Goal: Task Accomplishment & Management: Complete application form

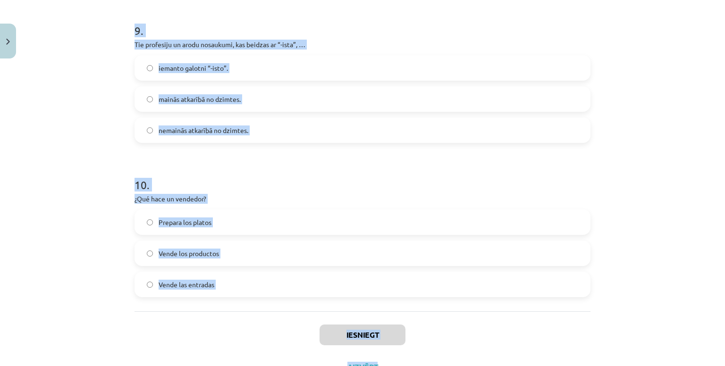
scroll to position [1422, 0]
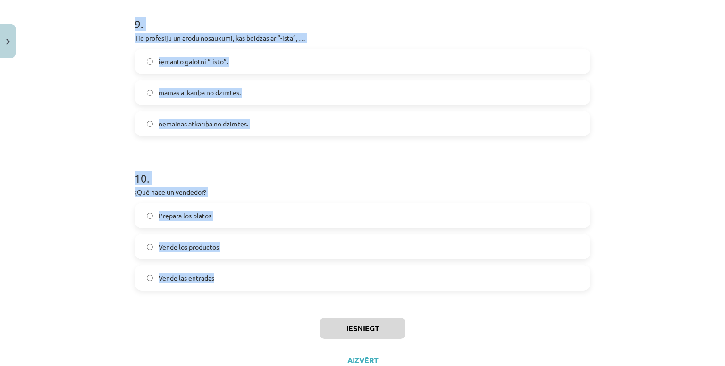
drag, startPoint x: 122, startPoint y: 183, endPoint x: 525, endPoint y: 293, distance: 418.3
type textarea "**********"
click at [525, 293] on div "Mācību tēma: Spāņu valodas b1 - 11. klases 1.ieskaites mācību materiāls #2 📝 Te…" at bounding box center [362, 183] width 725 height 366
copy form "1 . La abogada en masculino es… Abogado Abogato Abagada 2 . Tie profesiju un ar…"
click at [11, 40] on button "Close" at bounding box center [8, 41] width 16 height 35
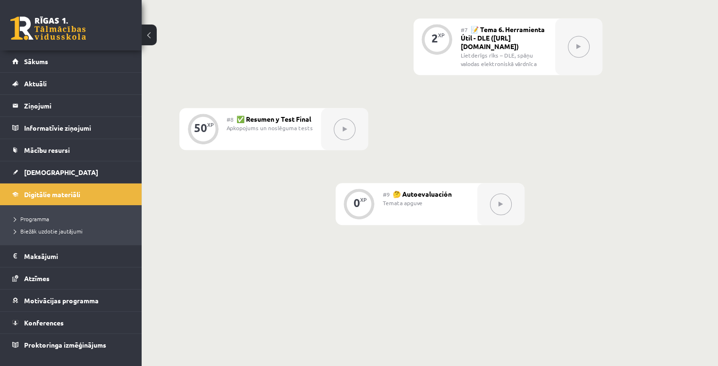
scroll to position [778, 0]
drag, startPoint x: 357, startPoint y: 159, endPoint x: 381, endPoint y: 200, distance: 47.6
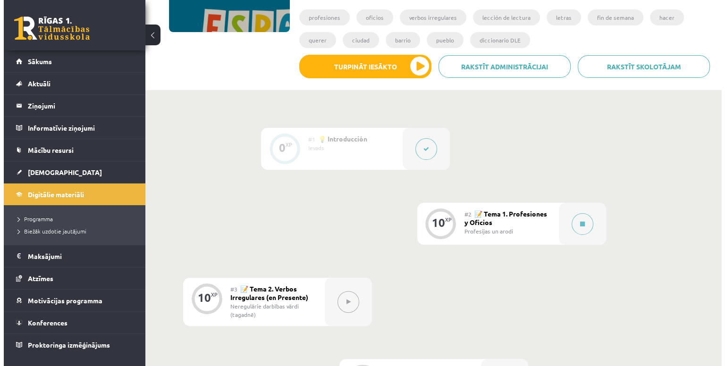
scroll to position [161, 0]
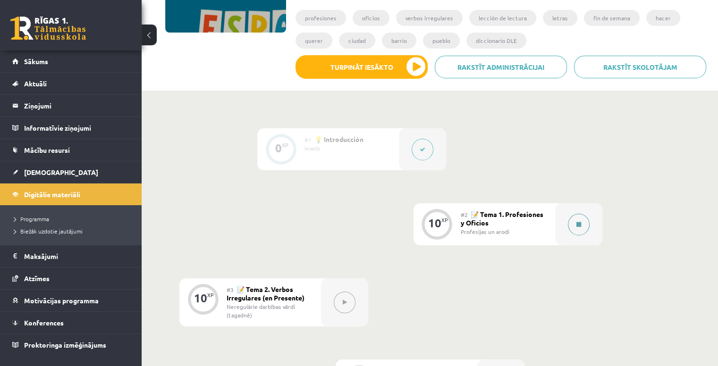
click at [569, 232] on div at bounding box center [578, 224] width 47 height 42
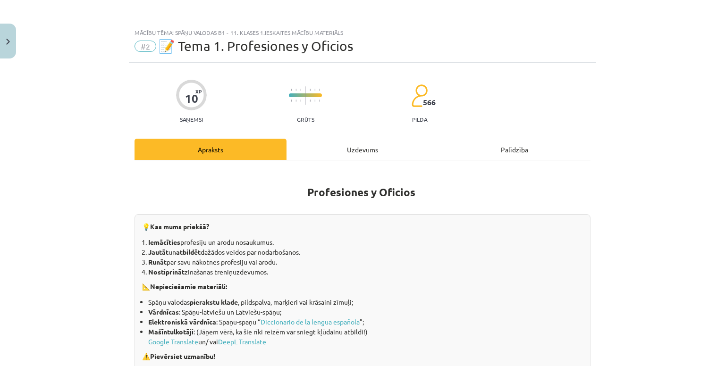
click at [359, 152] on div "Uzdevums" at bounding box center [363, 149] width 152 height 21
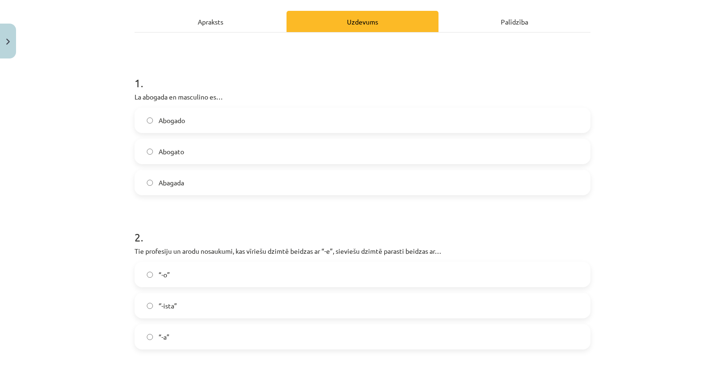
scroll to position [130, 0]
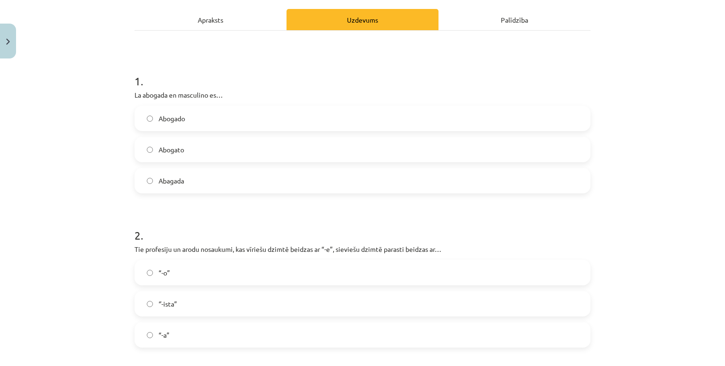
click at [267, 113] on label "Abogado" at bounding box center [363, 119] width 454 height 24
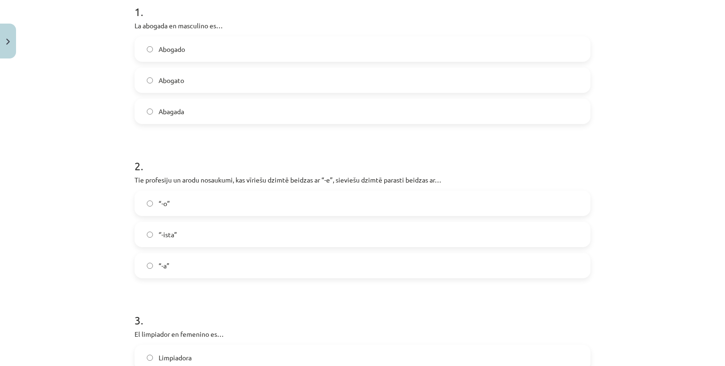
scroll to position [223, 0]
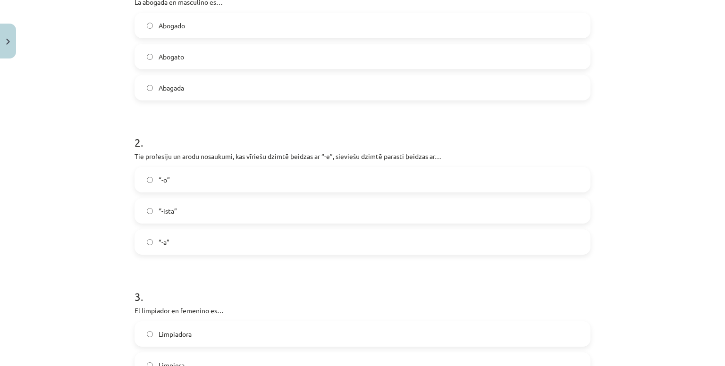
click at [174, 246] on label "“-a”" at bounding box center [363, 242] width 454 height 24
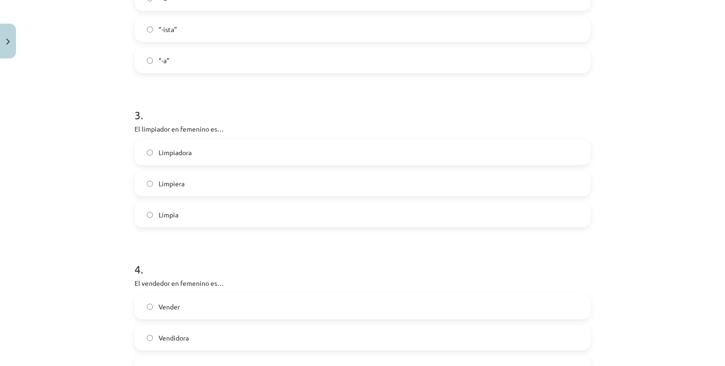
scroll to position [411, 0]
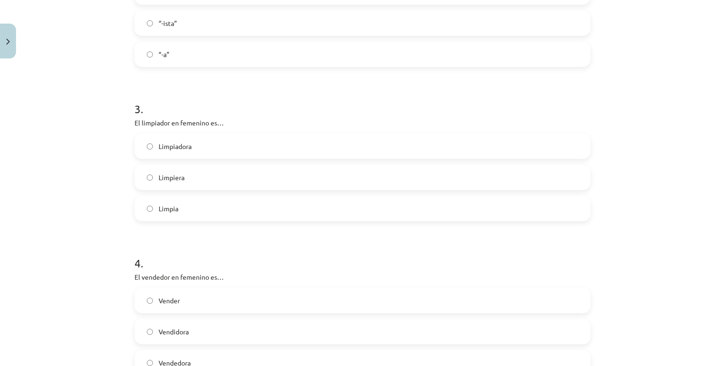
click at [221, 139] on label "Limpiadora" at bounding box center [363, 147] width 454 height 24
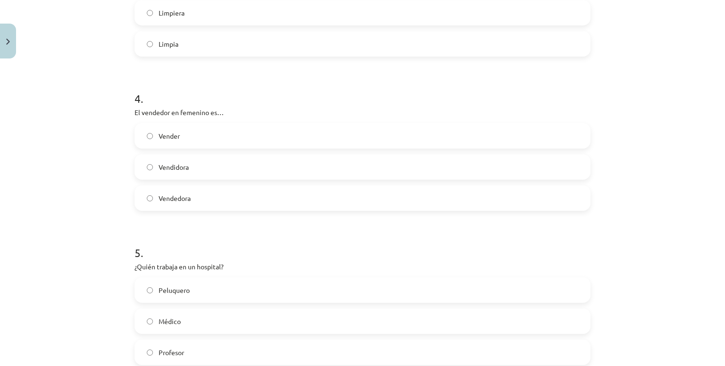
scroll to position [671, 0]
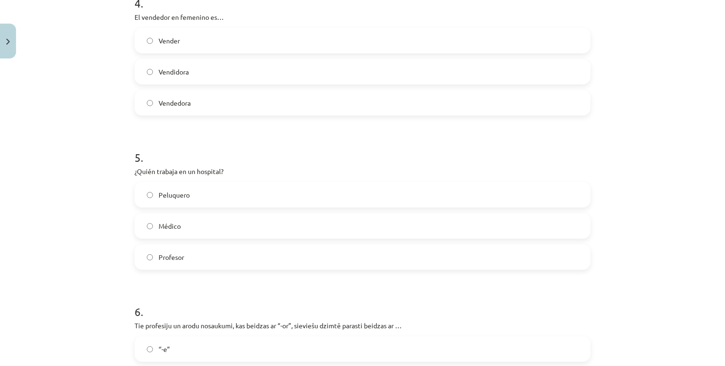
click at [203, 105] on label "Vendedora" at bounding box center [363, 103] width 454 height 24
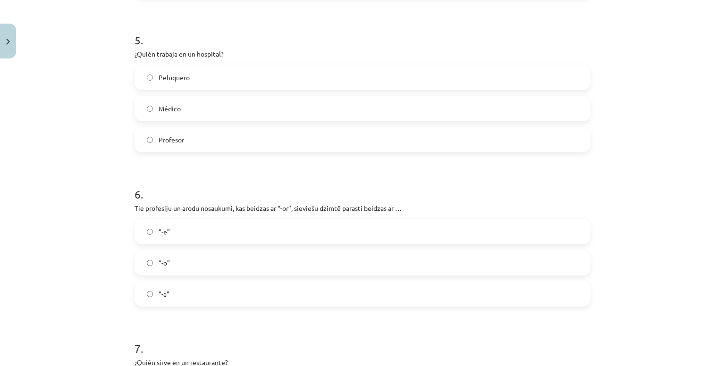
scroll to position [790, 0]
click at [213, 102] on label "Médico" at bounding box center [363, 107] width 454 height 24
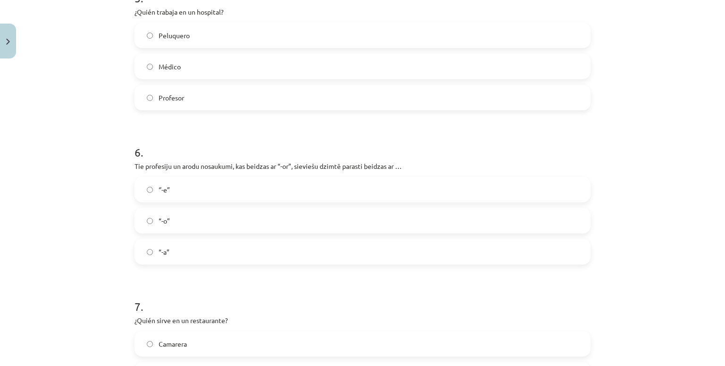
scroll to position [896, 0]
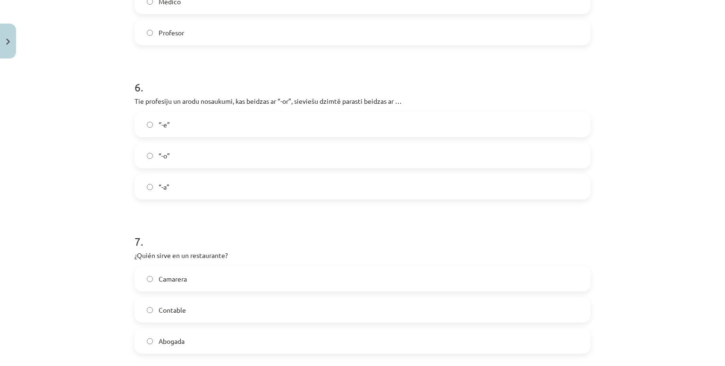
click at [188, 186] on label "“-a”" at bounding box center [363, 187] width 454 height 24
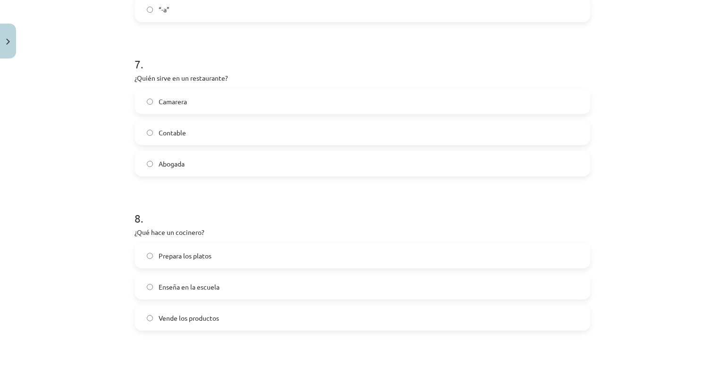
click at [183, 104] on span "Camarera" at bounding box center [173, 102] width 28 height 10
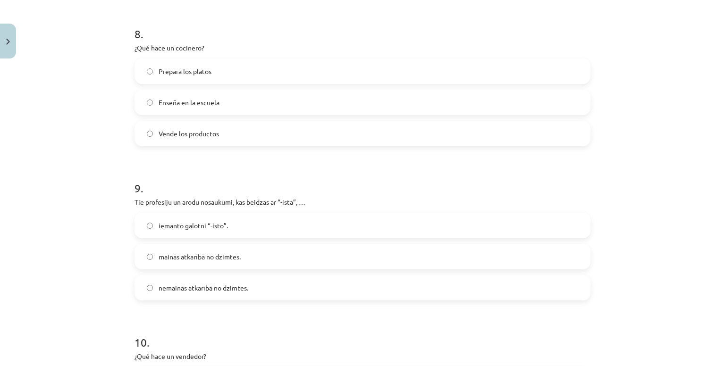
scroll to position [1258, 0]
click at [203, 69] on span "Prepara los platos" at bounding box center [185, 71] width 53 height 10
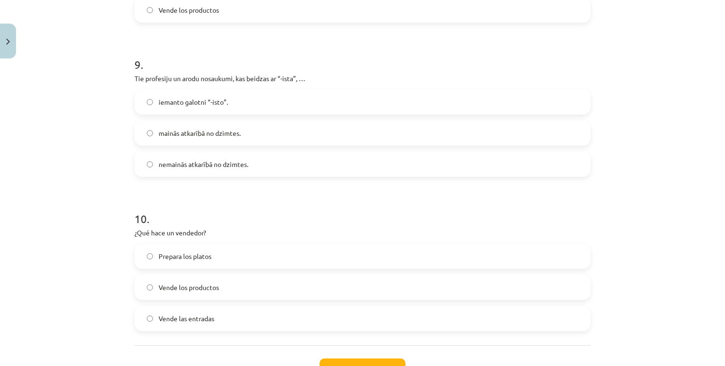
scroll to position [1419, 0]
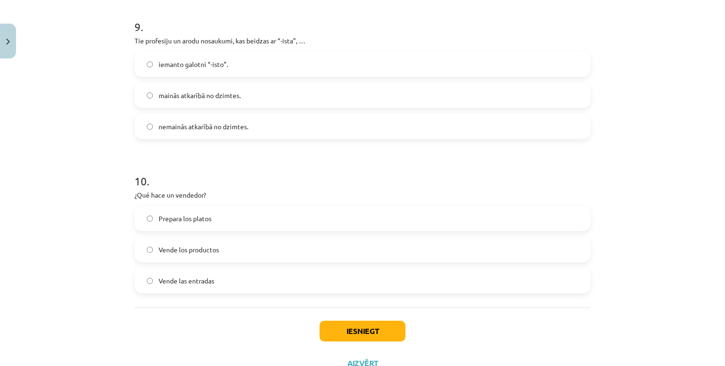
click at [212, 95] on span "mainās atkarībā no dzimtes." at bounding box center [200, 96] width 82 height 10
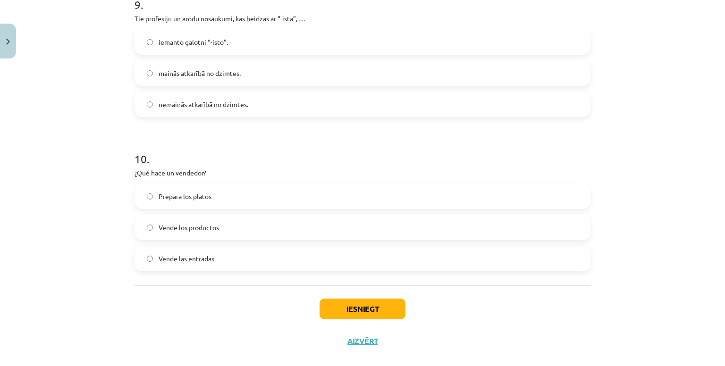
click at [212, 102] on span "nemainās atkarībā no dzimtes." at bounding box center [204, 105] width 90 height 10
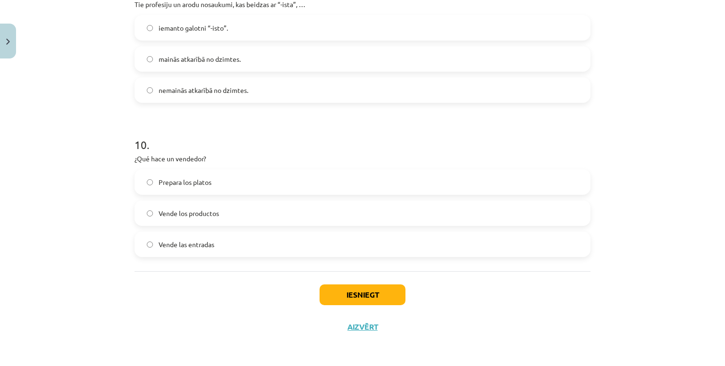
click at [220, 219] on label "Vende los productos" at bounding box center [363, 214] width 454 height 24
click at [341, 293] on button "Iesniegt" at bounding box center [363, 295] width 86 height 21
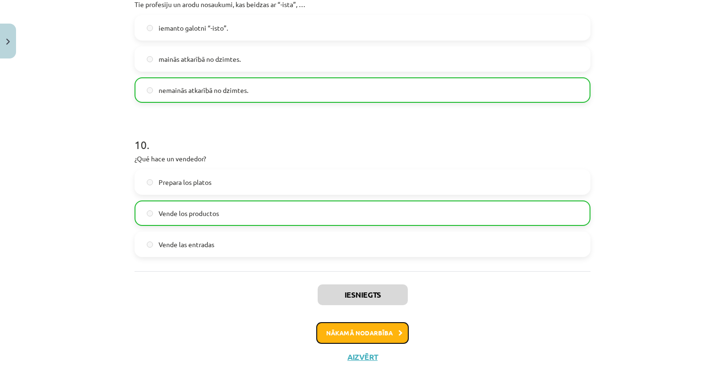
click at [366, 331] on button "Nākamā nodarbība" at bounding box center [362, 333] width 93 height 22
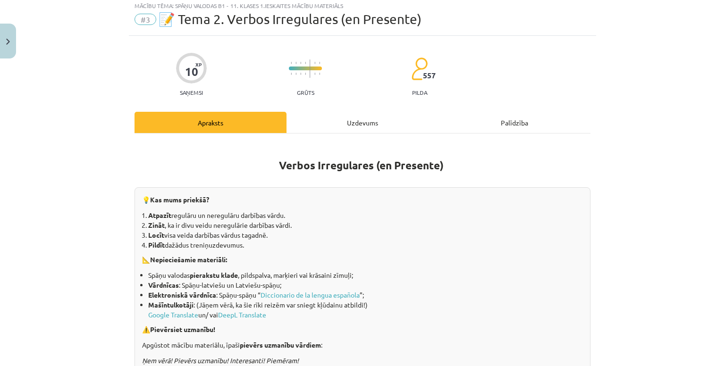
scroll to position [24, 0]
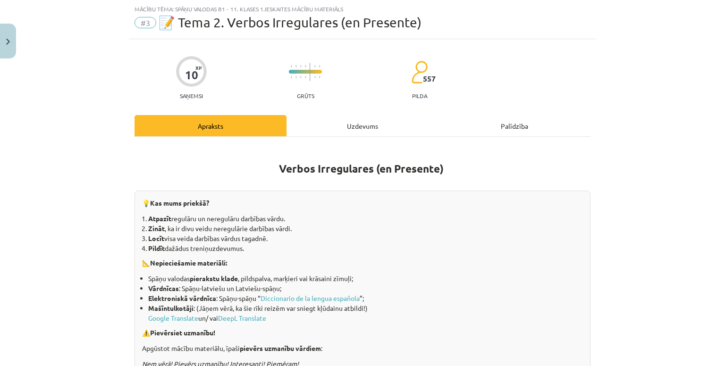
click at [312, 119] on div "Uzdevums" at bounding box center [363, 125] width 152 height 21
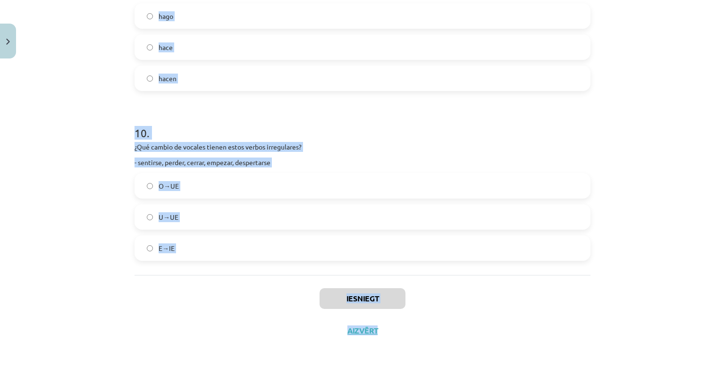
scroll to position [1580, 0]
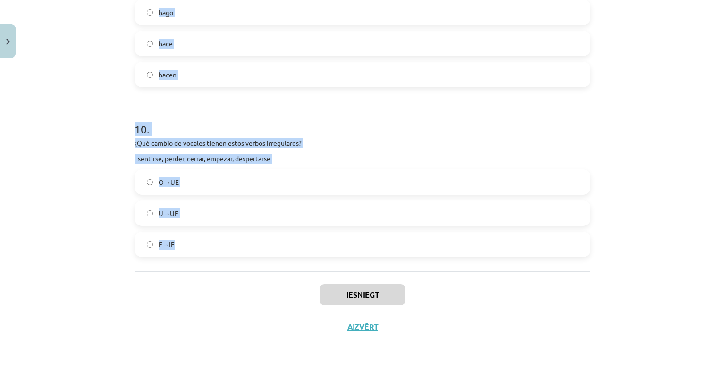
drag, startPoint x: 115, startPoint y: 186, endPoint x: 369, endPoint y: 262, distance: 265.1
click at [369, 262] on div "Mācību tēma: Spāņu valodas b1 - 11. klases 1.ieskaites mācību materiāls #3 📝 Te…" at bounding box center [362, 183] width 725 height 366
copy form "1 . ¿Qué cambio de vocales tiene este verbo irregular? - Morir U→UE E→I O→UE 2 …"
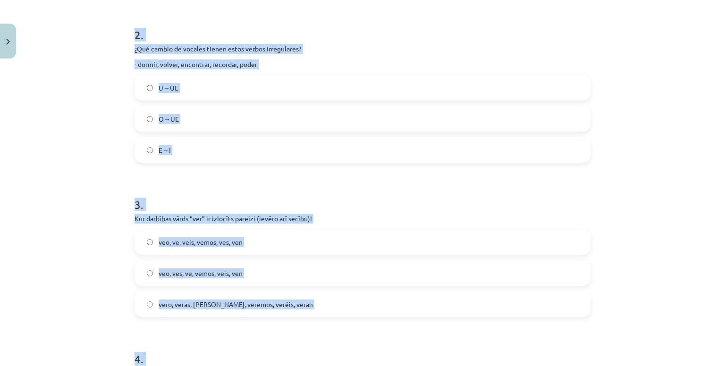
click at [61, 220] on div "Mācību tēma: Spāņu valodas b1 - 11. klases 1.ieskaites mācību materiāls #3 📝 Te…" at bounding box center [362, 183] width 725 height 366
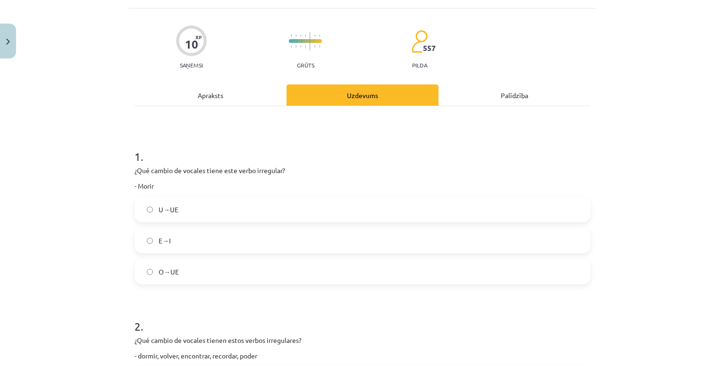
scroll to position [51, 0]
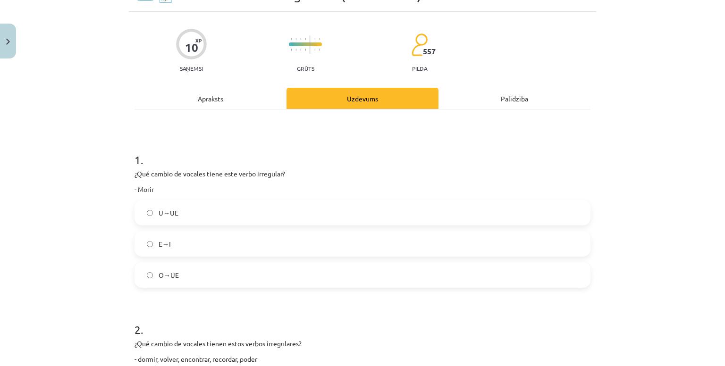
click at [192, 276] on label "O→UE" at bounding box center [363, 275] width 454 height 24
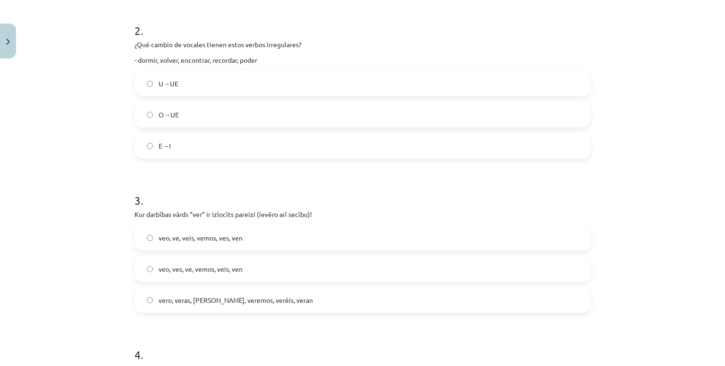
scroll to position [351, 0]
click at [166, 116] on span "O→UE" at bounding box center [169, 115] width 20 height 10
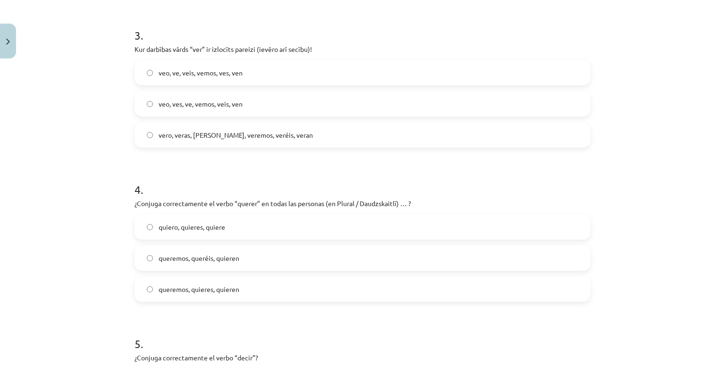
scroll to position [521, 0]
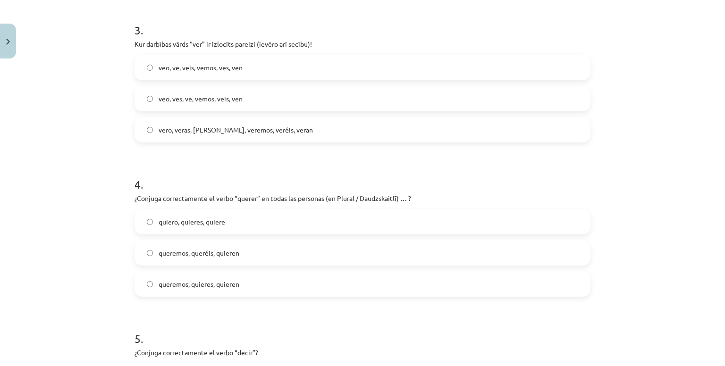
click at [151, 107] on label "veo, ves, ve, vemos, veis, ven" at bounding box center [363, 99] width 454 height 24
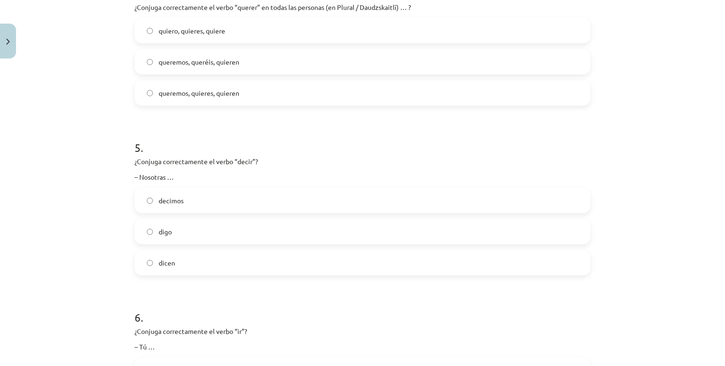
scroll to position [720, 0]
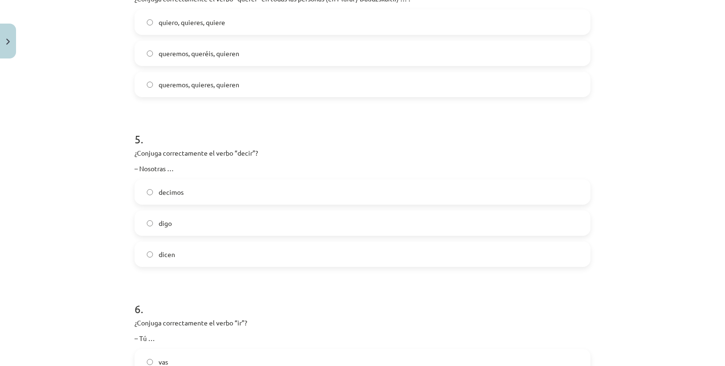
click at [187, 55] on span "queremos, queréis, quieren" at bounding box center [199, 54] width 81 height 10
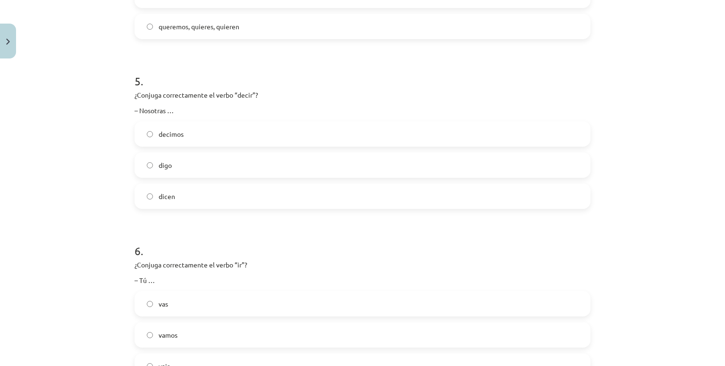
scroll to position [779, 0]
click at [177, 139] on label "decimos" at bounding box center [363, 134] width 454 height 24
click at [178, 310] on label "vas" at bounding box center [363, 304] width 454 height 24
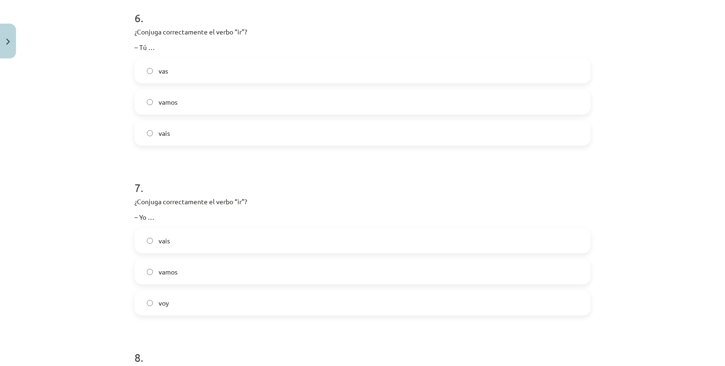
scroll to position [1013, 0]
click at [197, 290] on label "voy" at bounding box center [363, 302] width 454 height 24
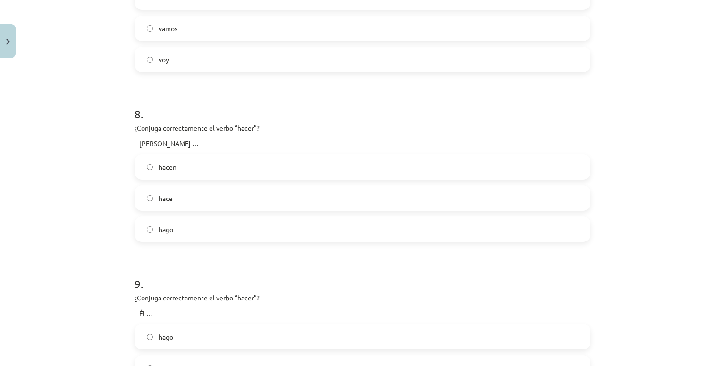
scroll to position [1255, 0]
click at [186, 179] on div "hacen" at bounding box center [363, 167] width 456 height 25
click at [186, 189] on label "hace" at bounding box center [363, 199] width 454 height 24
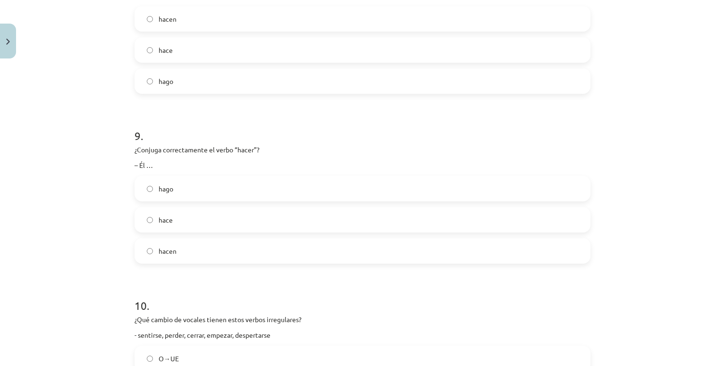
scroll to position [1407, 0]
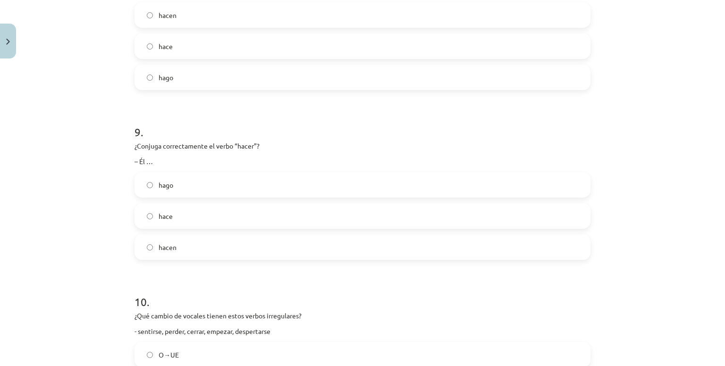
click at [183, 221] on label "hace" at bounding box center [363, 216] width 454 height 24
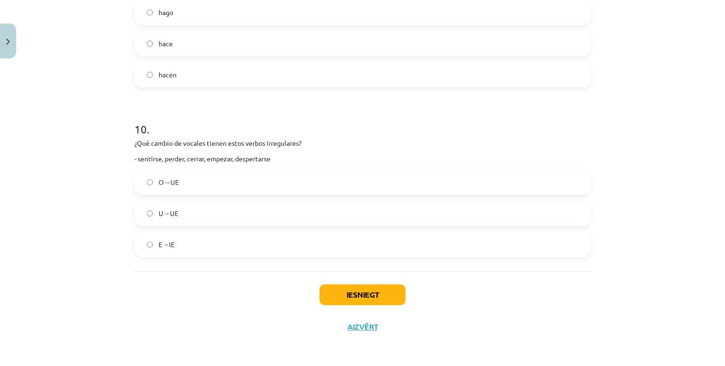
click at [202, 233] on label "E→IE" at bounding box center [363, 245] width 454 height 24
click at [379, 302] on button "Iesniegt" at bounding box center [363, 295] width 86 height 21
click at [381, 288] on button "Iesniegt" at bounding box center [363, 295] width 86 height 21
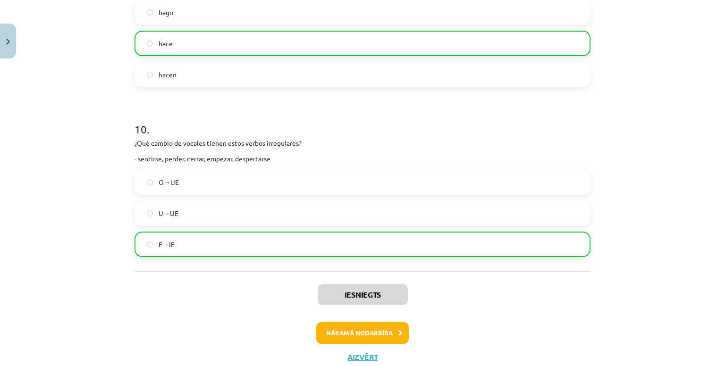
click at [367, 343] on div "Iesniegts Nākamā nodarbība Aizvērt" at bounding box center [363, 319] width 456 height 96
click at [358, 328] on button "Nākamā nodarbība" at bounding box center [362, 333] width 93 height 22
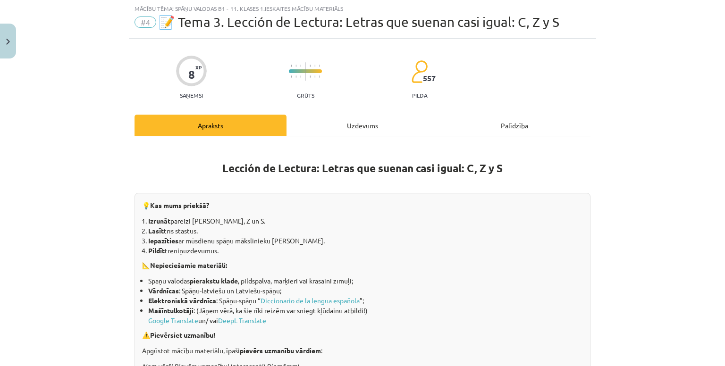
scroll to position [24, 0]
click at [319, 124] on div "Uzdevums" at bounding box center [363, 125] width 152 height 21
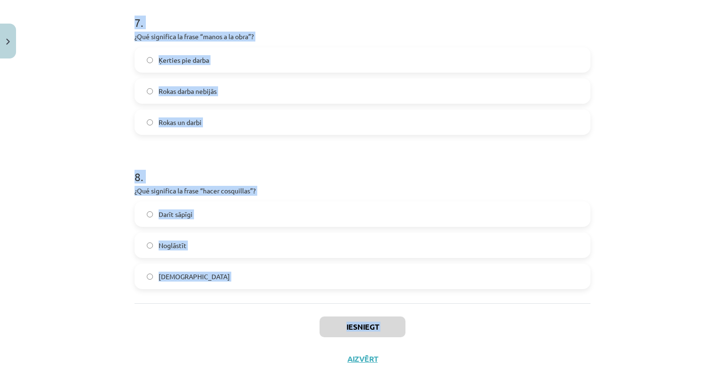
scroll to position [1136, 0]
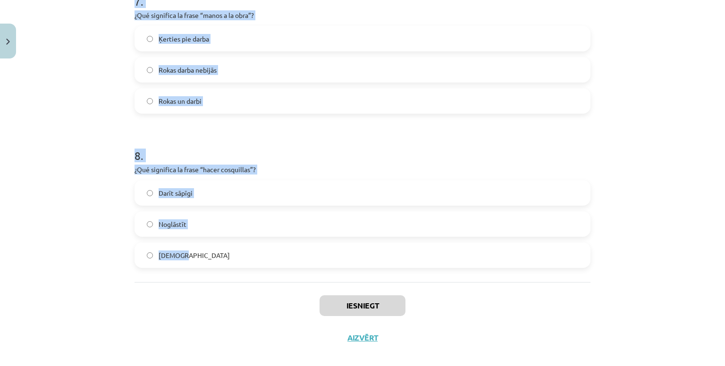
drag, startPoint x: 121, startPoint y: 183, endPoint x: 319, endPoint y: 269, distance: 216.3
click at [319, 269] on div "Mācību tēma: Spāņu valodas b1 - 11. klases 1.ieskaites mācību materiāls #4 📝 Te…" at bounding box center [362, 183] width 725 height 366
copy form "1 . ¿Qué significa “cuento”? Stāts Kurpe Konts 2 . “El Señor Sucio” significa… …"
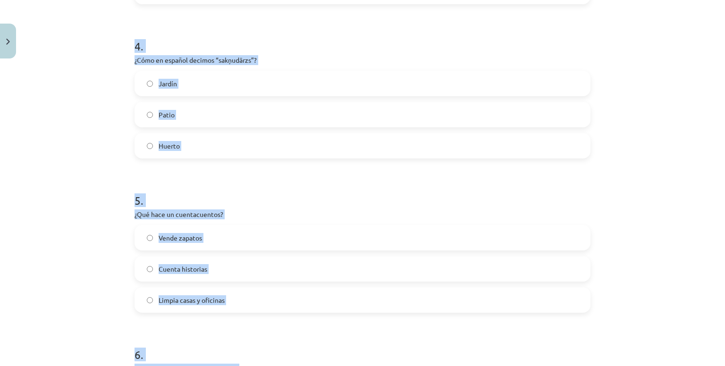
click at [84, 108] on div "Mācību tēma: Spāņu valodas b1 - 11. klases 1.ieskaites mācību materiāls #4 📝 Te…" at bounding box center [362, 183] width 725 height 366
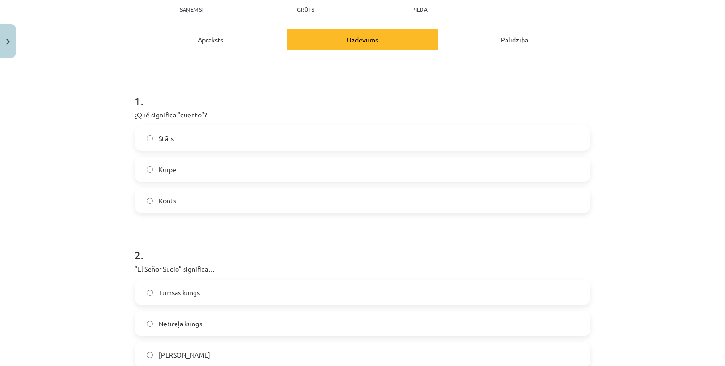
scroll to position [107, 0]
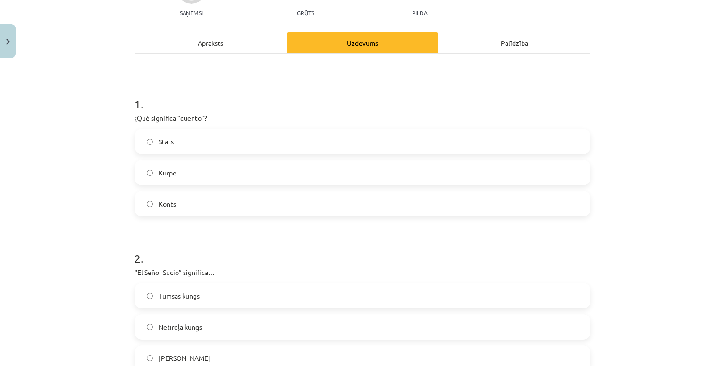
click at [182, 144] on label "Stāts" at bounding box center [363, 142] width 454 height 24
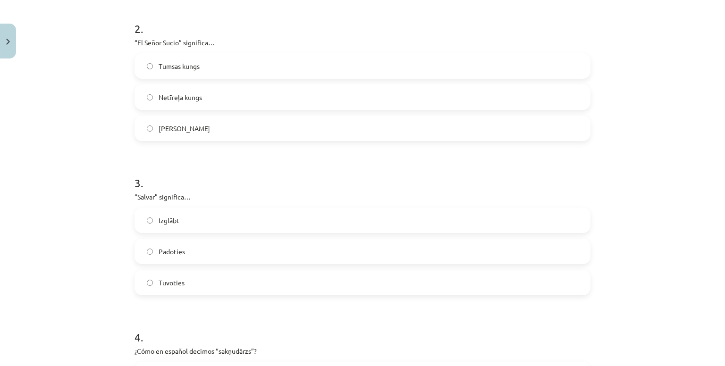
scroll to position [339, 0]
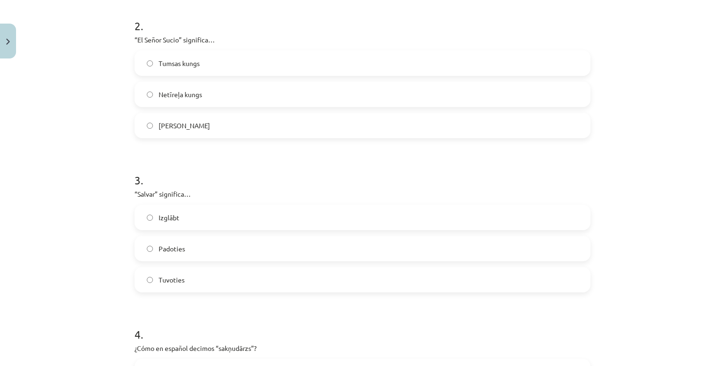
click at [168, 95] on span "Netīreļa kungs" at bounding box center [180, 95] width 43 height 10
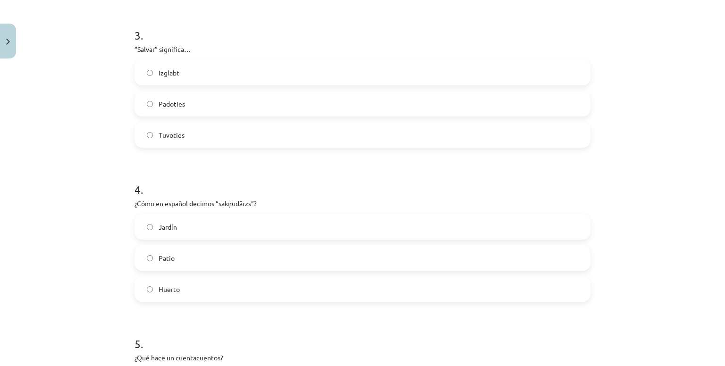
scroll to position [484, 0]
click at [181, 75] on label "Izglābt" at bounding box center [363, 73] width 454 height 24
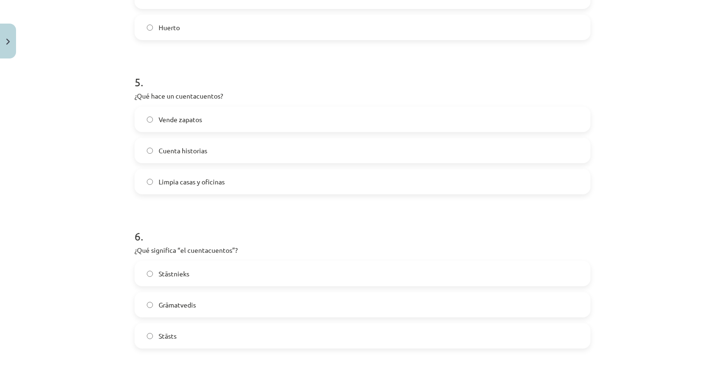
scroll to position [643, 0]
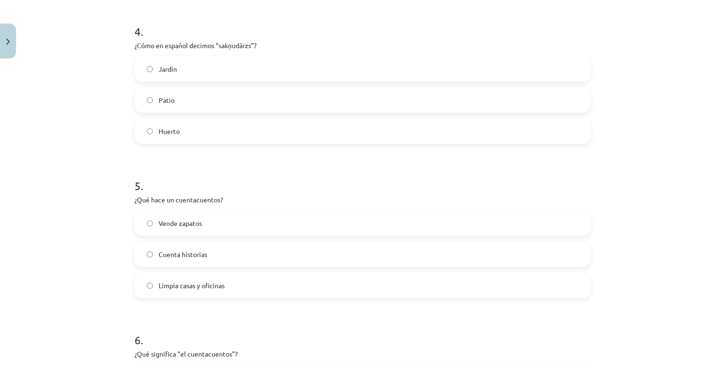
click at [178, 126] on label "Huerto" at bounding box center [363, 131] width 454 height 24
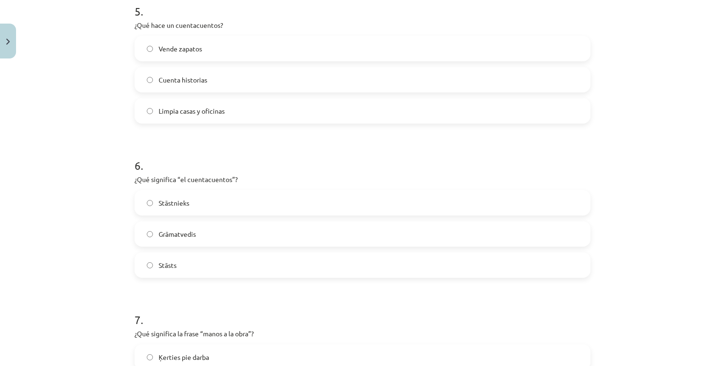
scroll to position [822, 0]
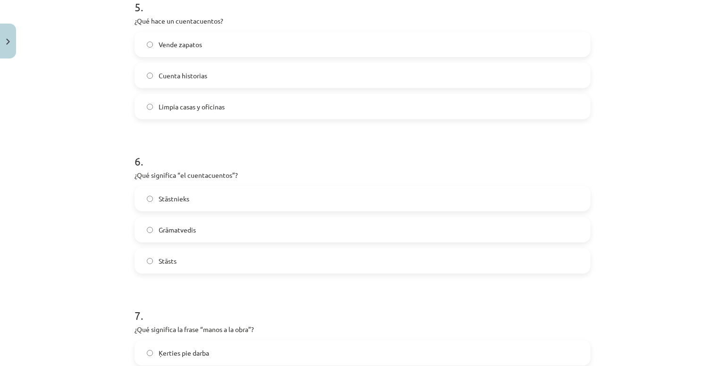
click at [195, 69] on label "Cuenta historias" at bounding box center [363, 76] width 454 height 24
click at [187, 77] on span "Grāmatvedis" at bounding box center [177, 76] width 37 height 10
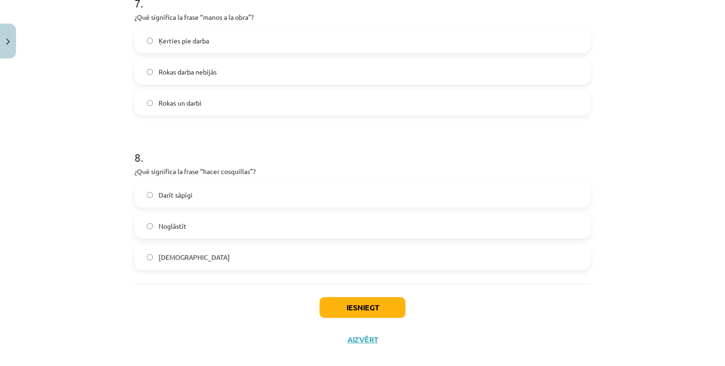
scroll to position [1135, 0]
click at [176, 40] on span "Ķerties pie darba" at bounding box center [184, 40] width 51 height 10
click at [177, 252] on label "Kutināt" at bounding box center [363, 257] width 454 height 24
click at [334, 299] on button "Iesniegt" at bounding box center [363, 307] width 86 height 21
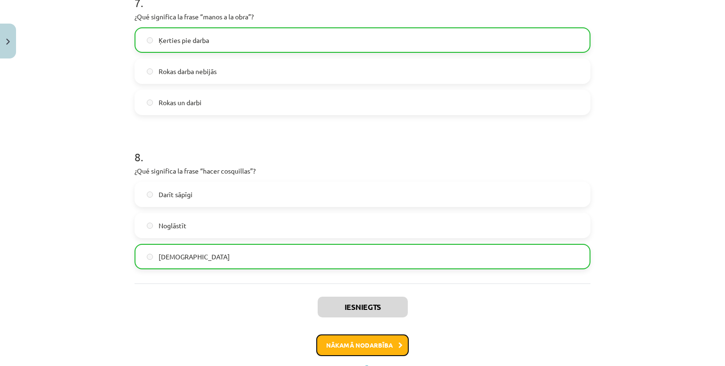
click at [355, 348] on button "Nākamā nodarbība" at bounding box center [362, 346] width 93 height 22
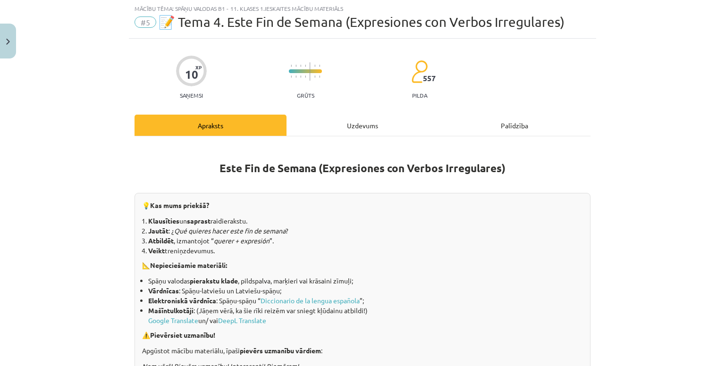
scroll to position [24, 0]
click at [347, 121] on div "Uzdevums" at bounding box center [363, 125] width 152 height 21
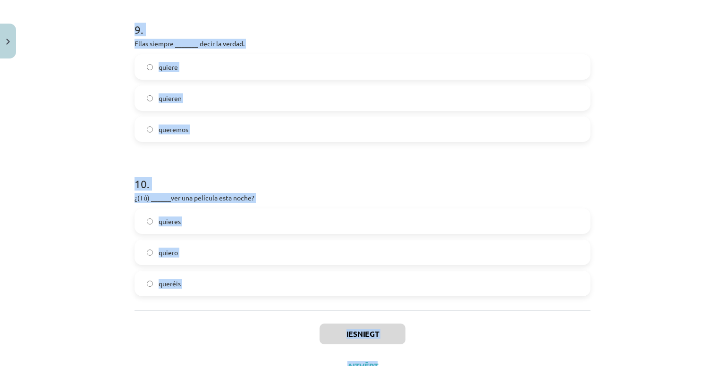
scroll to position [1456, 0]
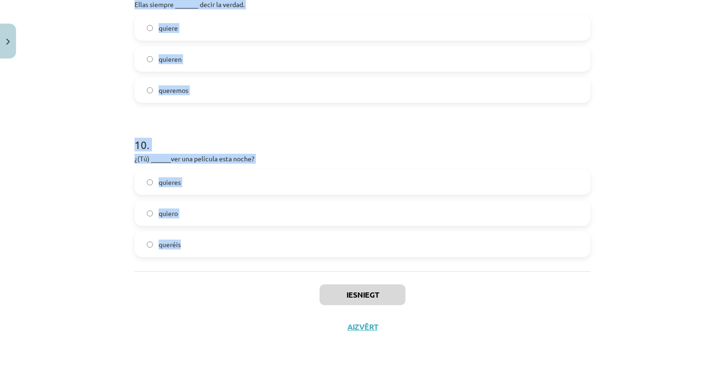
drag, startPoint x: 121, startPoint y: 176, endPoint x: 440, endPoint y: 251, distance: 327.3
click at [440, 251] on div "Mācību tēma: Spāņu valodas b1 - 11. klases 1.ieskaites mācību materiāls #5 📝 Te…" at bounding box center [362, 183] width 725 height 366
click at [72, 142] on div "Mācību tēma: Spāņu valodas b1 - 11. klases 1.ieskaites mācību materiāls #5 📝 Te…" at bounding box center [362, 183] width 725 height 366
drag, startPoint x: 131, startPoint y: 149, endPoint x: 390, endPoint y: 253, distance: 278.6
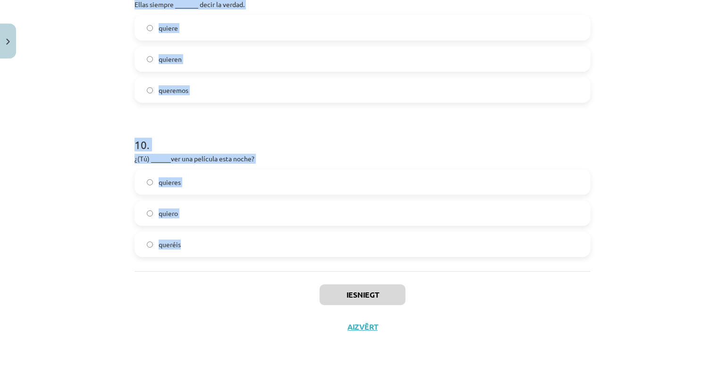
copy form "1 . ¿Cuál de estas expresiones es incorrecta? / Kurš no izteicieniem ir kļūdain…"
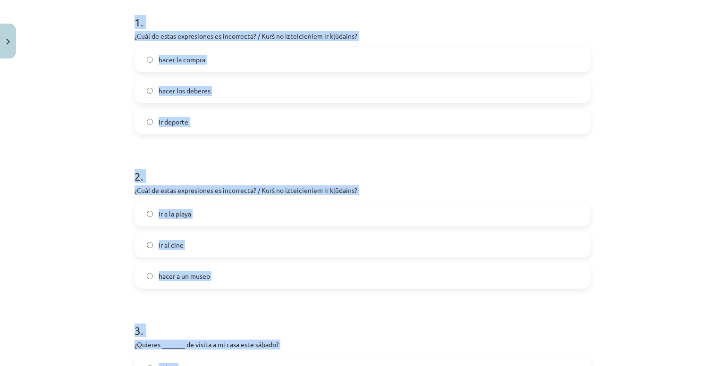
scroll to position [144, 0]
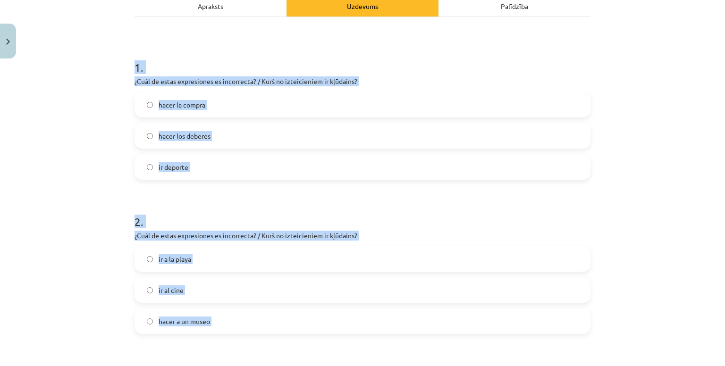
click at [98, 143] on div "Mācību tēma: Spāņu valodas b1 - 11. klases 1.ieskaites mācību materiāls #5 📝 Te…" at bounding box center [362, 183] width 725 height 366
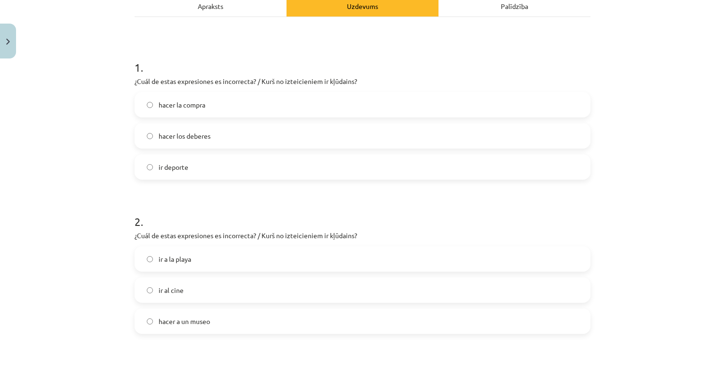
click at [213, 174] on label "ir deporte" at bounding box center [363, 167] width 454 height 24
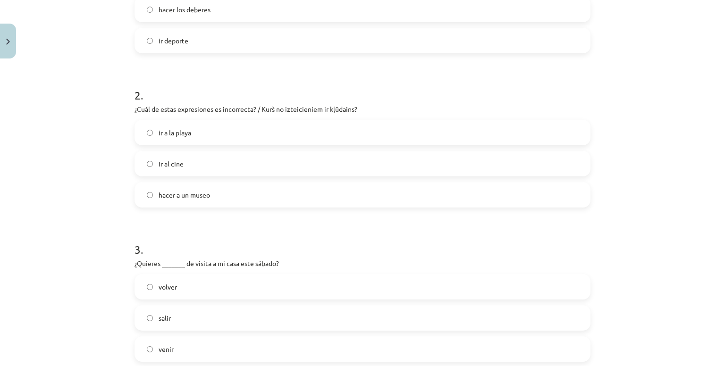
scroll to position [271, 0]
click at [185, 201] on label "hacer a un museo" at bounding box center [363, 194] width 454 height 24
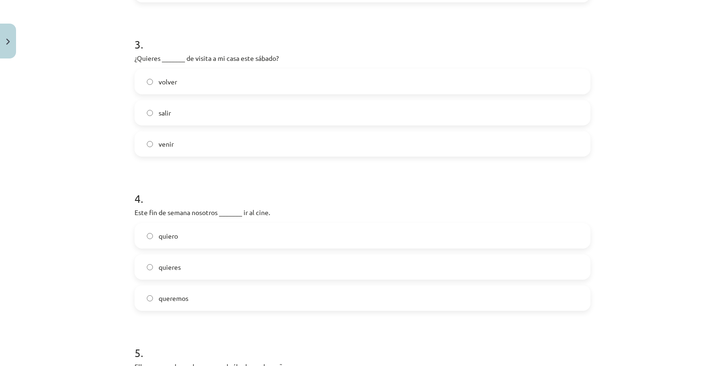
scroll to position [487, 0]
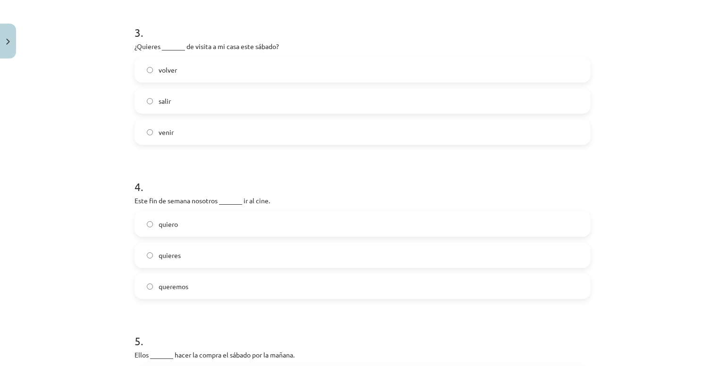
click at [185, 140] on label "venir" at bounding box center [363, 132] width 454 height 24
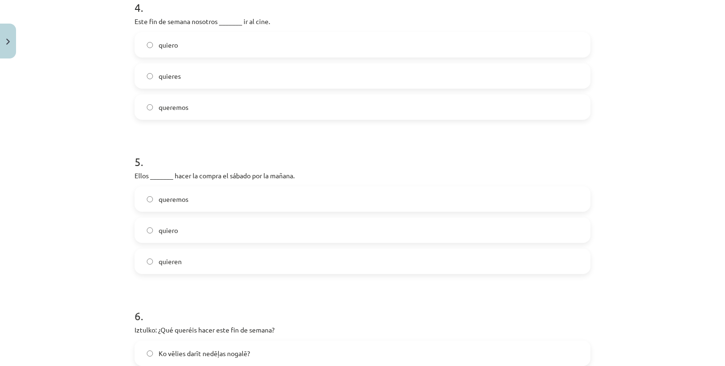
scroll to position [666, 0]
click at [189, 102] on label "queremos" at bounding box center [363, 108] width 454 height 24
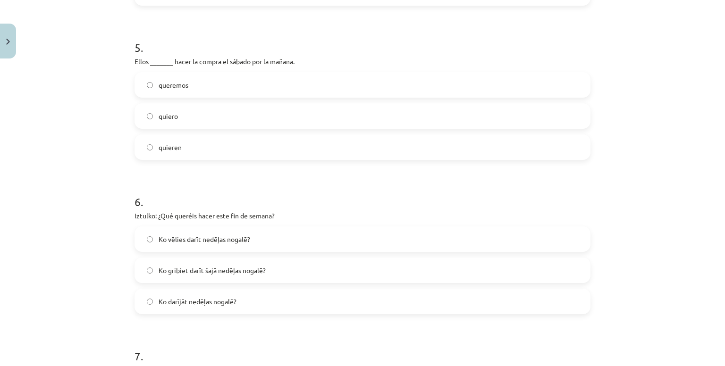
scroll to position [780, 0]
click at [203, 122] on label "quiero" at bounding box center [363, 117] width 454 height 24
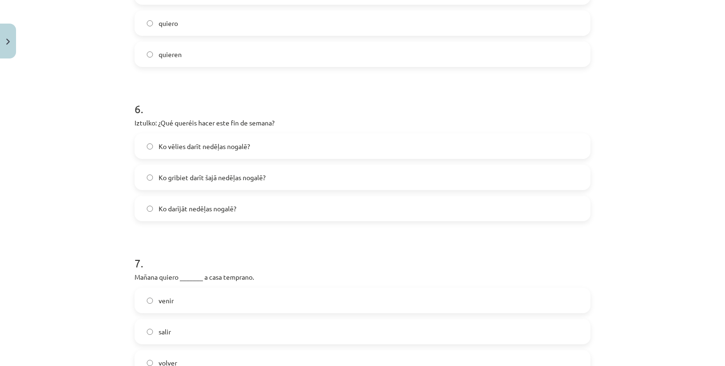
scroll to position [874, 0]
click at [204, 187] on label "Ko gribiet darīt šajā nedēļas nogalē?" at bounding box center [363, 177] width 454 height 24
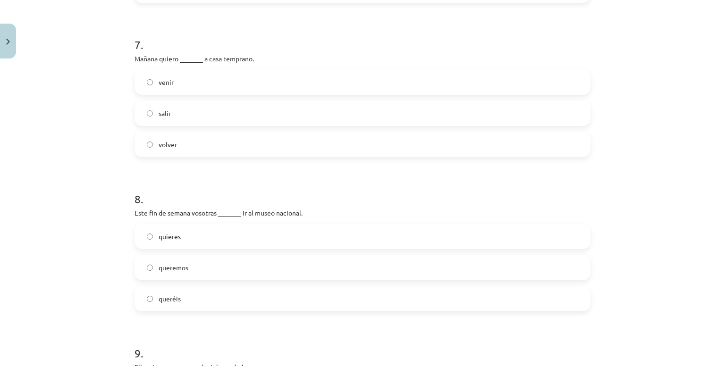
click at [178, 136] on label "volver" at bounding box center [363, 145] width 454 height 24
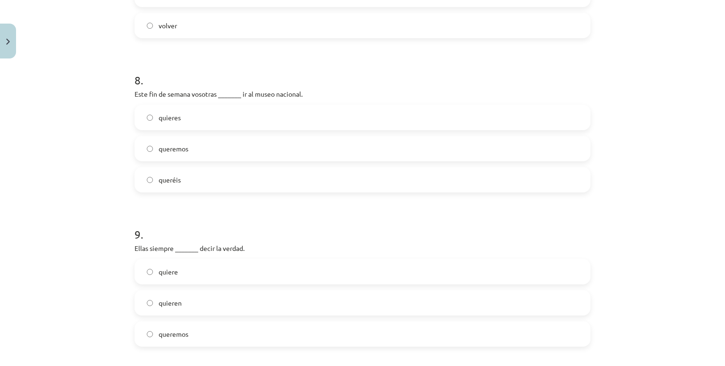
scroll to position [1214, 0]
click at [188, 174] on label "queréis" at bounding box center [363, 178] width 454 height 24
click at [200, 107] on label "quieres" at bounding box center [363, 115] width 454 height 24
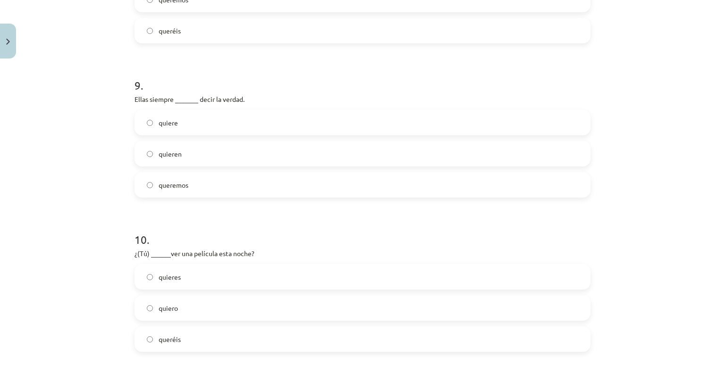
scroll to position [1365, 0]
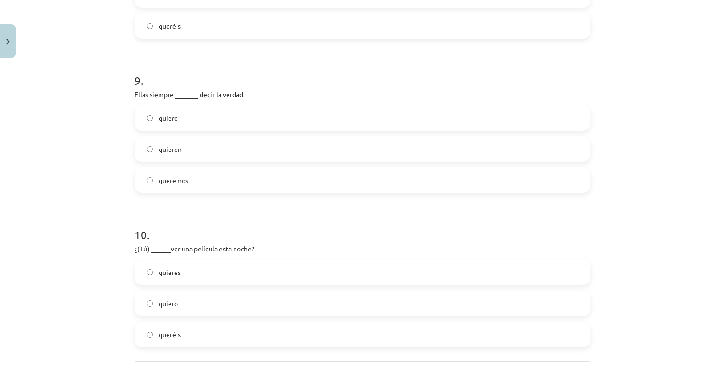
click at [184, 155] on label "quieren" at bounding box center [363, 149] width 454 height 24
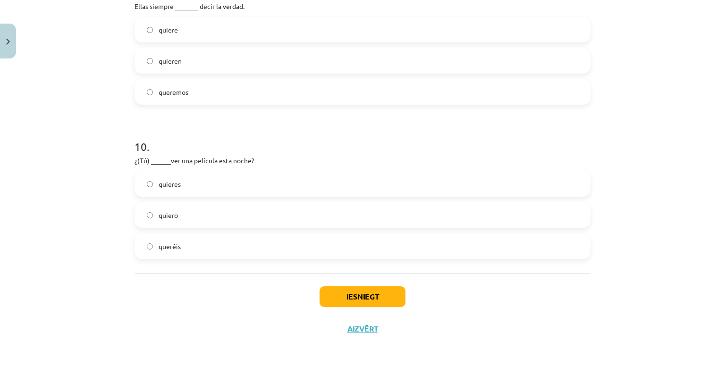
scroll to position [1456, 0]
click at [187, 176] on label "quieres" at bounding box center [363, 182] width 454 height 24
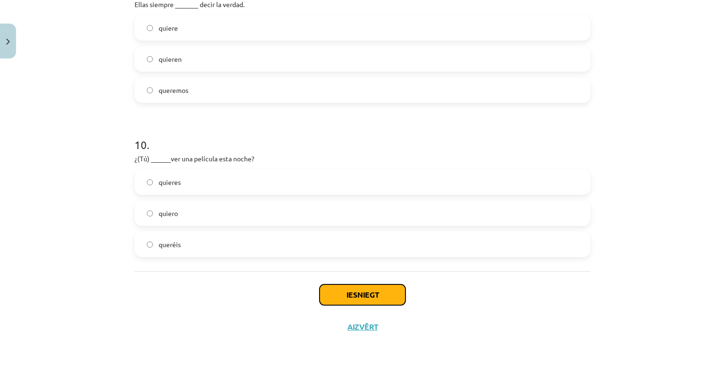
click at [356, 305] on button "Iesniegt" at bounding box center [363, 295] width 86 height 21
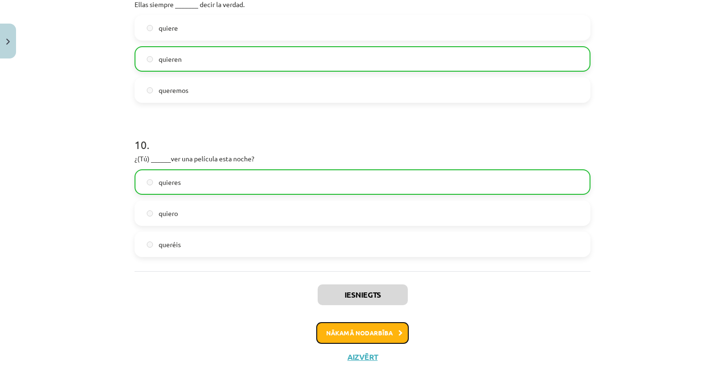
click at [356, 336] on button "Nākamā nodarbība" at bounding box center [362, 333] width 93 height 22
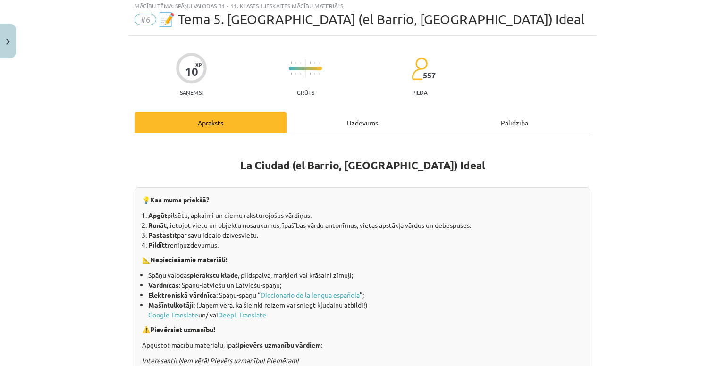
scroll to position [24, 0]
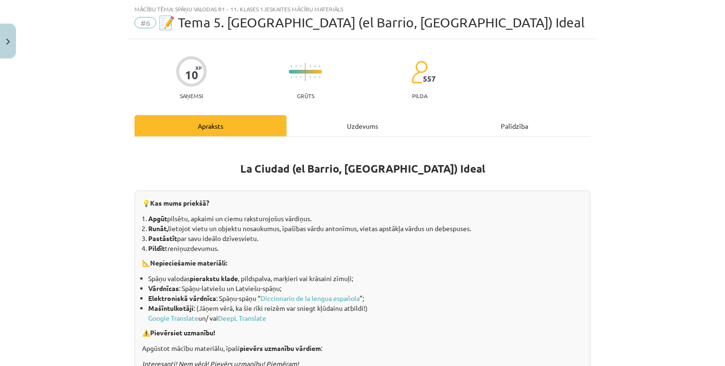
click at [354, 120] on div "Uzdevums" at bounding box center [363, 125] width 152 height 21
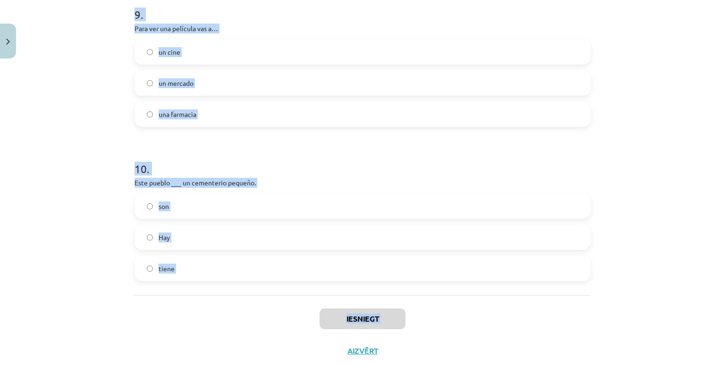
scroll to position [1456, 0]
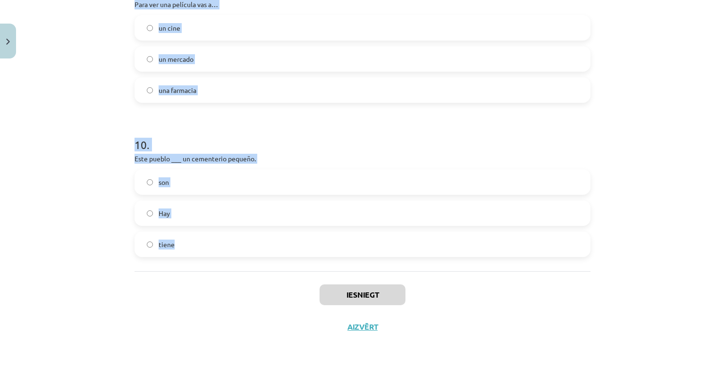
drag, startPoint x: 129, startPoint y: 185, endPoint x: 316, endPoint y: 267, distance: 203.8
copy form "1 . Un parque feo es… sucio y peligroso famoso limpio y soleado 2 . Me gustan l…"
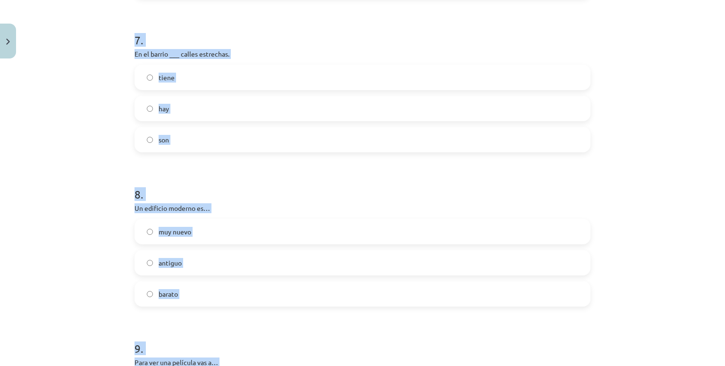
scroll to position [1053, 0]
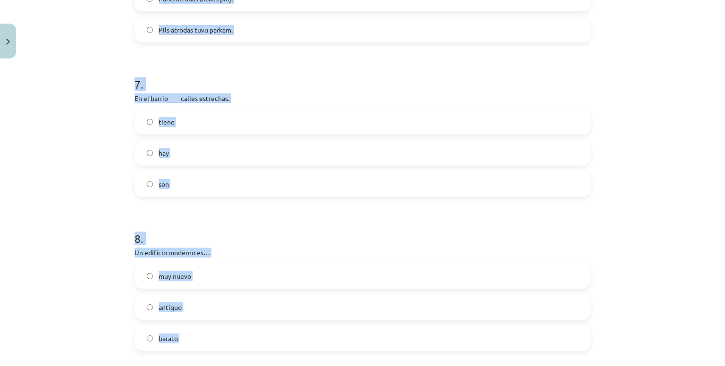
click at [48, 113] on div "Mācību tēma: Spāņu valodas b1 - 11. klases 1.ieskaites mācību materiāls #6 📝 Te…" at bounding box center [362, 183] width 725 height 366
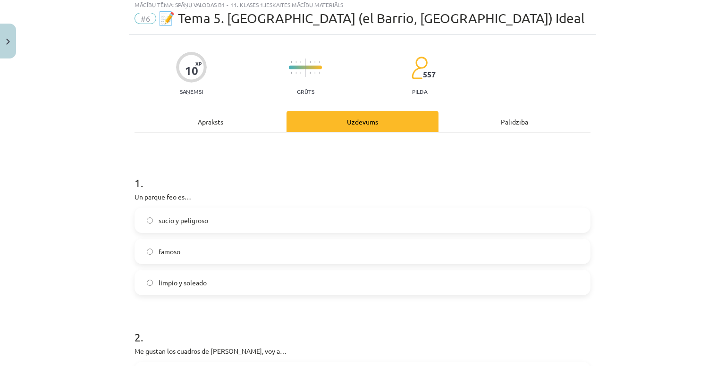
scroll to position [0, 0]
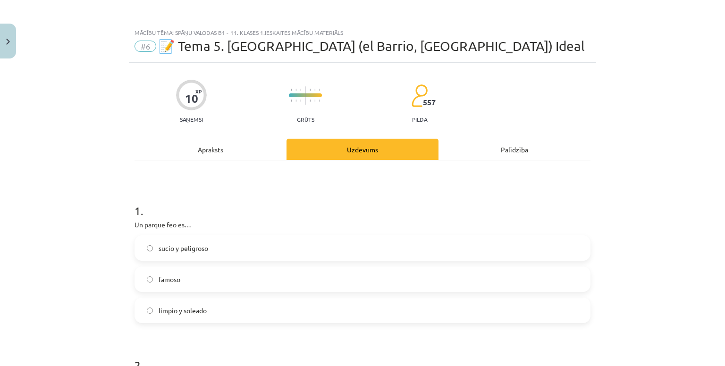
click at [206, 234] on div "1 . Un parque feo es… sucio y peligroso famoso limpio y soleado" at bounding box center [363, 256] width 456 height 136
click at [206, 253] on label "sucio y peligroso" at bounding box center [363, 249] width 454 height 24
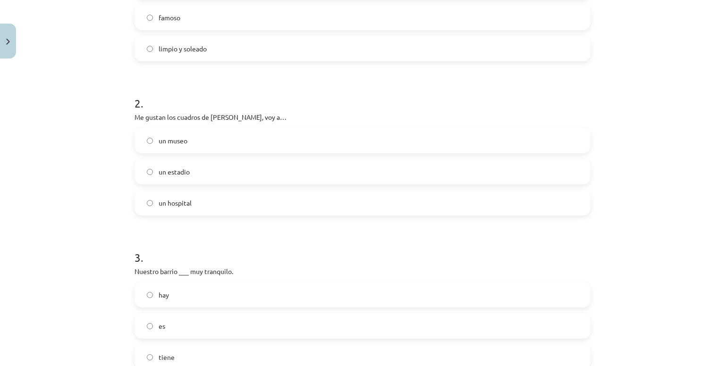
scroll to position [264, 0]
click at [156, 146] on label "un museo" at bounding box center [363, 139] width 454 height 24
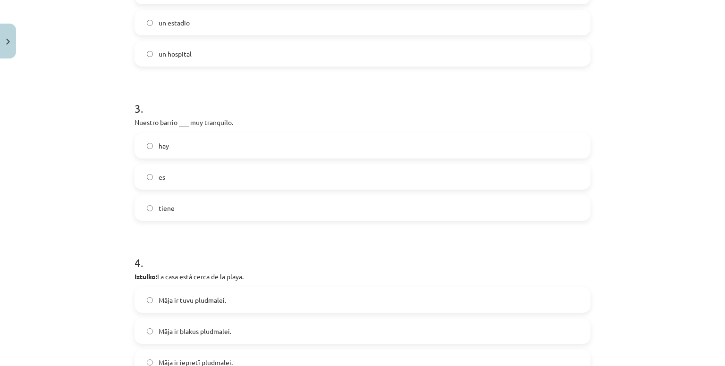
scroll to position [412, 0]
click at [178, 168] on label "es" at bounding box center [363, 177] width 454 height 24
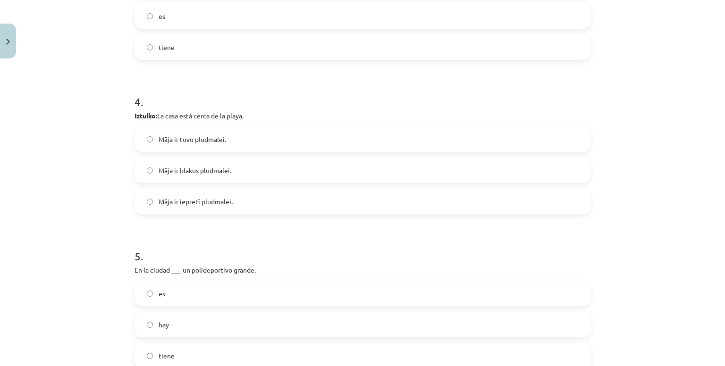
scroll to position [576, 0]
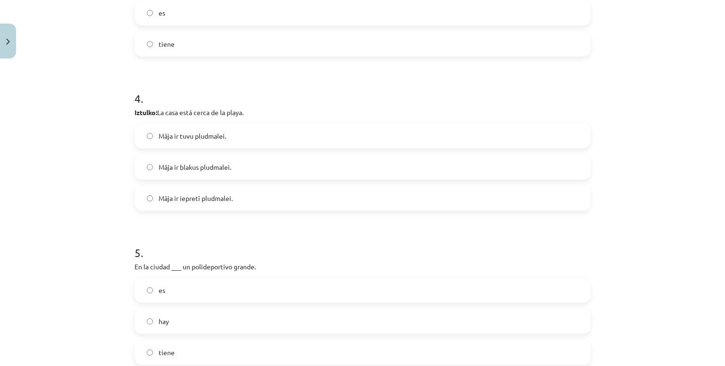
click at [172, 135] on span "Māja ir tuvu pludmalei." at bounding box center [193, 136] width 68 height 10
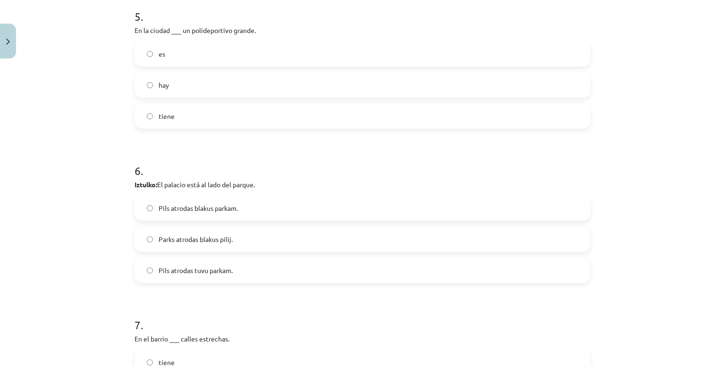
scroll to position [810, 0]
click at [186, 81] on label "hay" at bounding box center [363, 87] width 454 height 24
click at [205, 211] on span "Pils atrodas blakus parkam." at bounding box center [198, 210] width 79 height 10
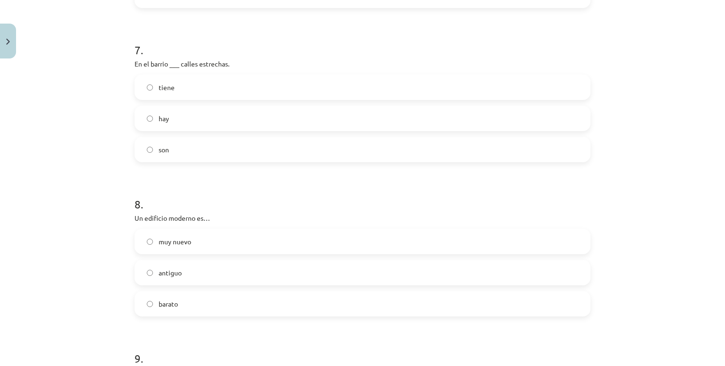
scroll to position [1105, 0]
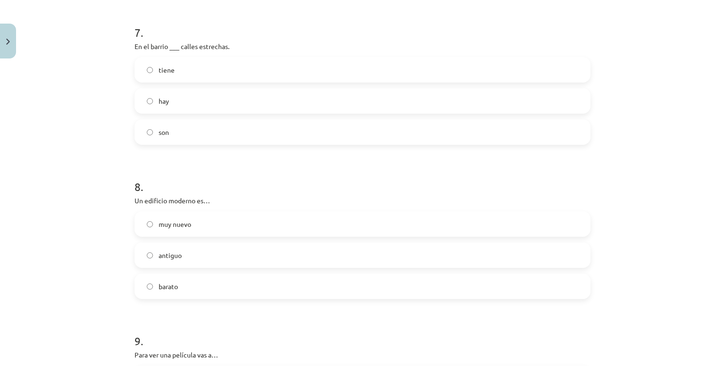
click at [204, 101] on label "hay" at bounding box center [363, 101] width 454 height 24
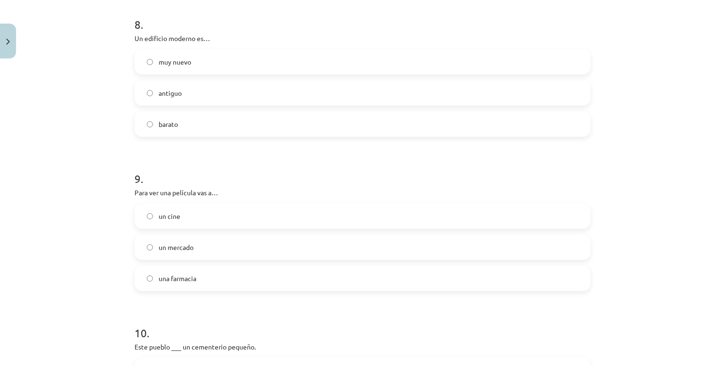
click at [186, 65] on span "muy nuevo" at bounding box center [175, 62] width 33 height 10
click at [174, 223] on label "un cine" at bounding box center [363, 216] width 454 height 24
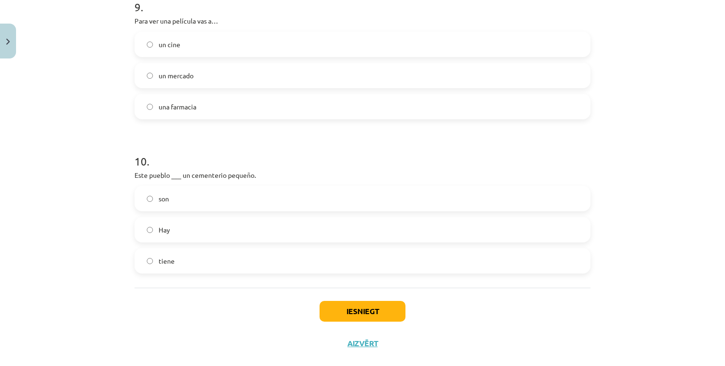
scroll to position [1456, 0]
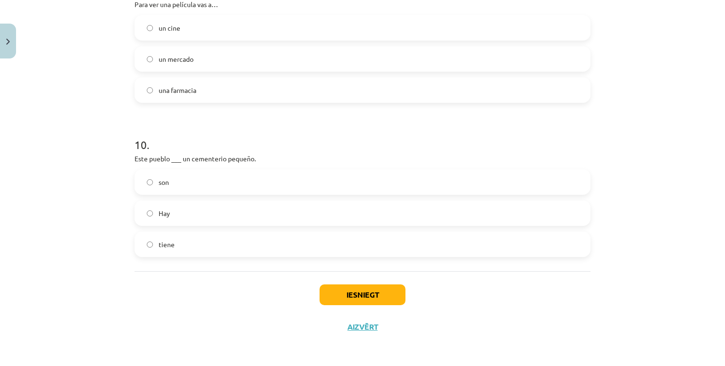
click at [175, 244] on label "tiene" at bounding box center [363, 245] width 454 height 24
click at [347, 296] on button "Iesniegt" at bounding box center [363, 295] width 86 height 21
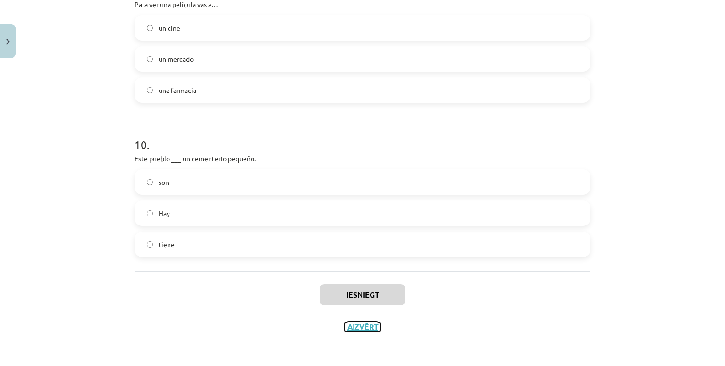
click at [351, 327] on button "Aizvērt" at bounding box center [363, 326] width 36 height 9
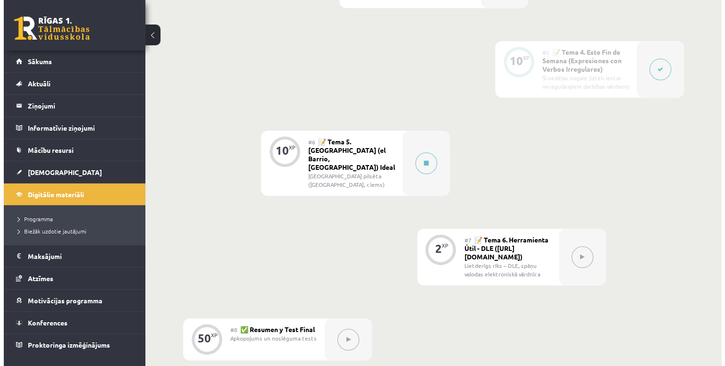
scroll to position [567, 0]
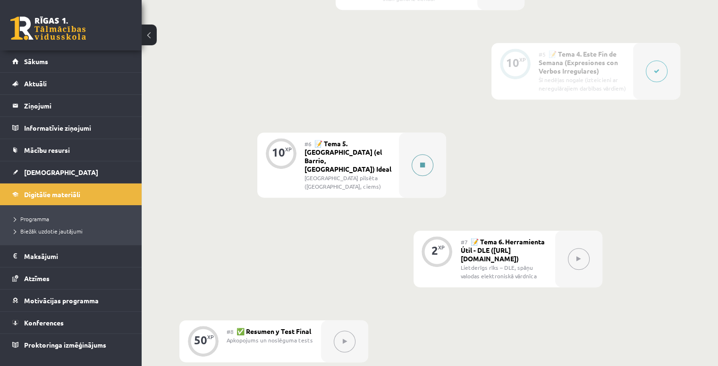
click at [427, 154] on button at bounding box center [423, 165] width 22 height 22
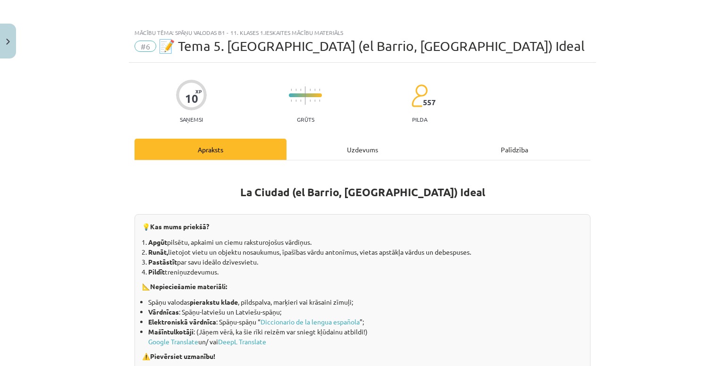
click at [366, 150] on div "Uzdevums" at bounding box center [363, 149] width 152 height 21
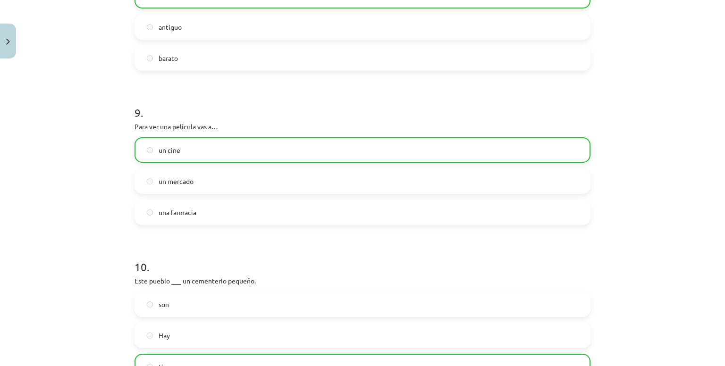
scroll to position [1485, 0]
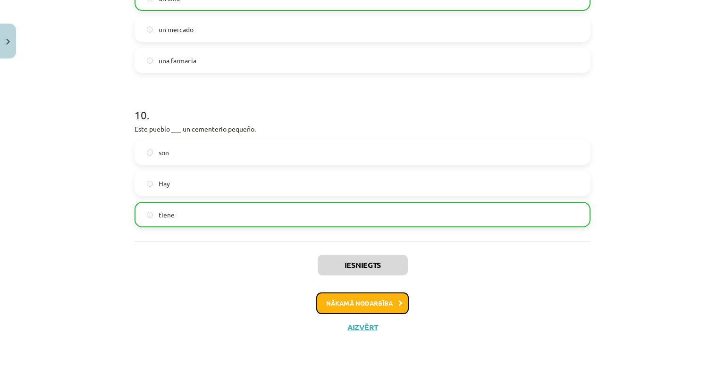
click at [346, 301] on button "Nākamā nodarbība" at bounding box center [362, 304] width 93 height 22
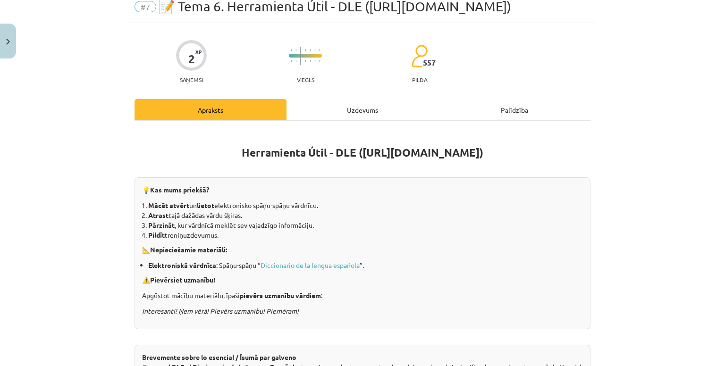
scroll to position [24, 0]
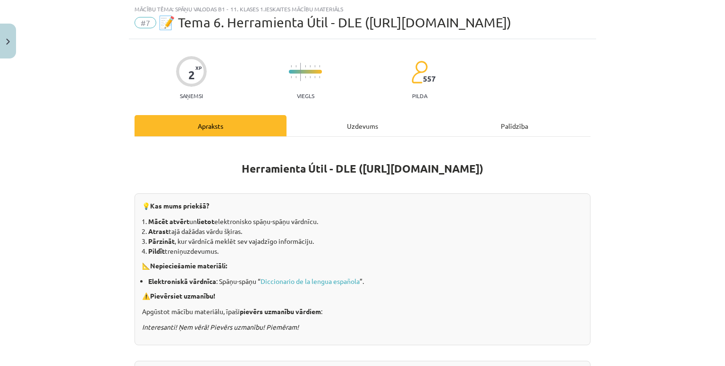
click at [334, 129] on div "Uzdevums" at bounding box center [363, 125] width 152 height 21
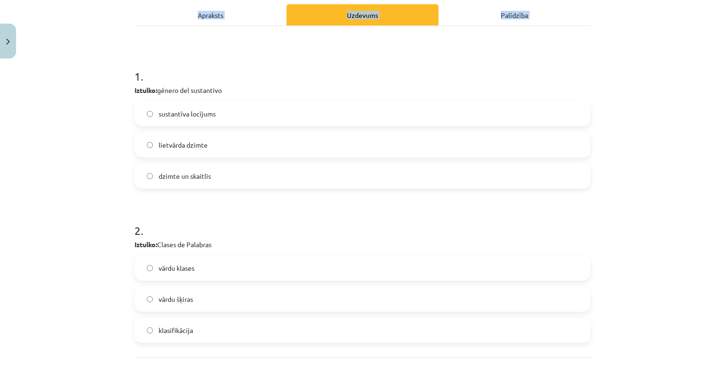
scroll to position [220, 0]
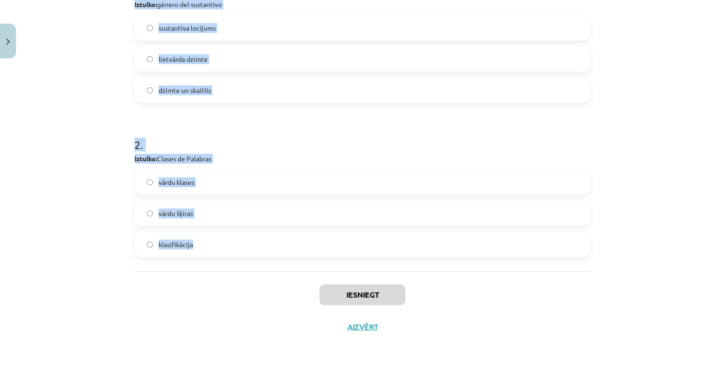
drag, startPoint x: 122, startPoint y: 186, endPoint x: 309, endPoint y: 250, distance: 197.1
click at [309, 250] on div "Mācību tēma: Spāņu valodas b1 - 11. klases 1.ieskaites mācību materiāls #7 📝 Te…" at bounding box center [362, 183] width 725 height 366
copy form "1 . Iztulko: género del sustantivo sustantīva locījums lietvārda dzimte dzimte …"
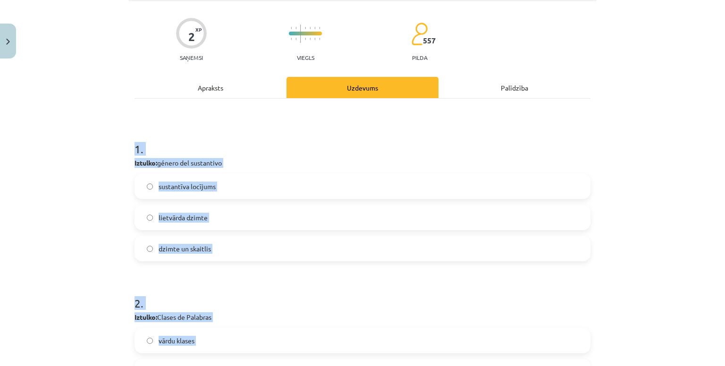
click at [110, 176] on div "Mācību tēma: Spāņu valodas b1 - 11. klases 1.ieskaites mācību materiāls #7 📝 Te…" at bounding box center [362, 183] width 725 height 366
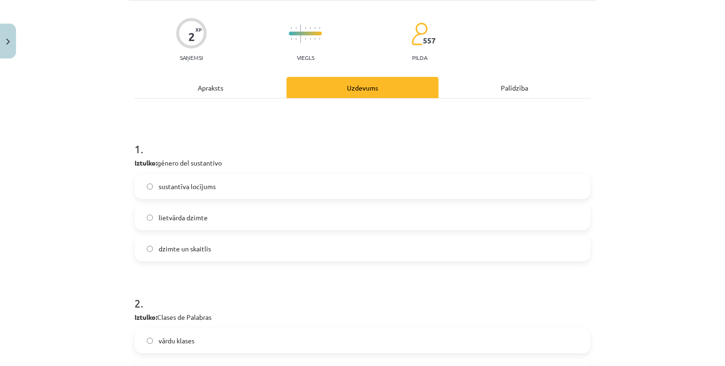
click at [170, 206] on label "lietvārda dzimte" at bounding box center [363, 218] width 454 height 24
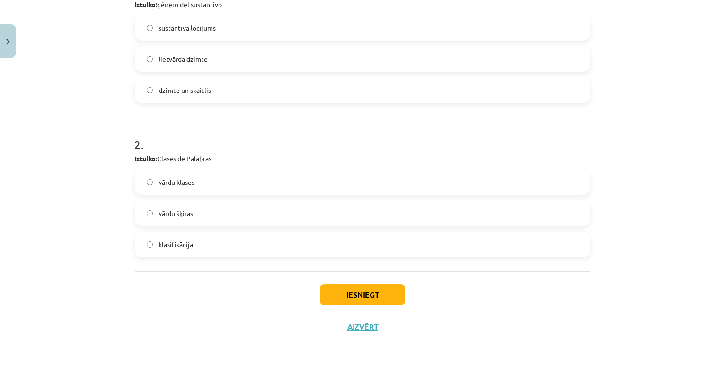
click at [194, 186] on label "vārdu klases" at bounding box center [363, 182] width 454 height 24
click at [337, 291] on button "Iesniegt" at bounding box center [363, 295] width 86 height 21
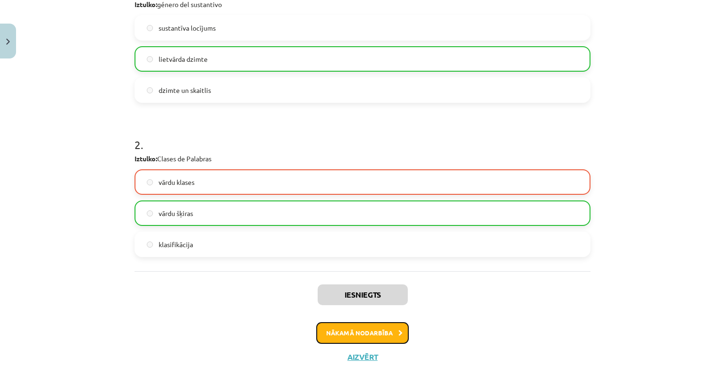
click at [368, 340] on button "Nākamā nodarbība" at bounding box center [362, 333] width 93 height 22
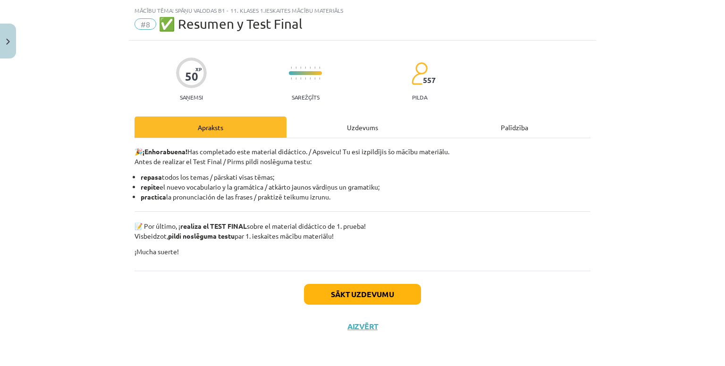
scroll to position [22, 0]
click at [298, 121] on div "Uzdevums" at bounding box center [363, 127] width 152 height 21
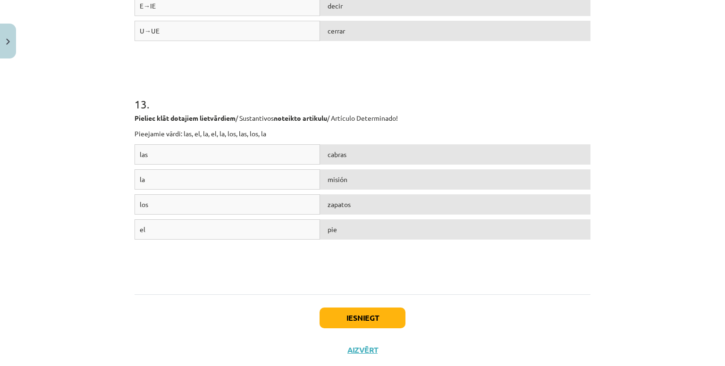
scroll to position [2521, 0]
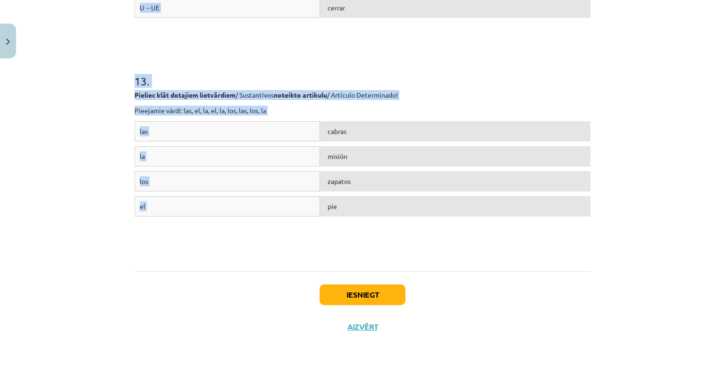
drag, startPoint x: 131, startPoint y: 196, endPoint x: 514, endPoint y: 212, distance: 383.2
click at [514, 212] on div "Mācību tēma: Spāņu valodas b1 - 11. klases 1.ieskaites mācību materiāls #8 ✅ Re…" at bounding box center [362, 183] width 725 height 366
copy form "1 . Kuriem no šiem profesiju un arodu nosaukumiem / Profesiones y Oficios sievi…"
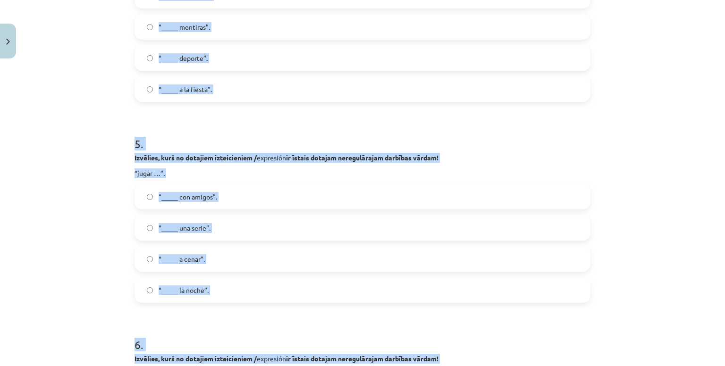
scroll to position [645, 0]
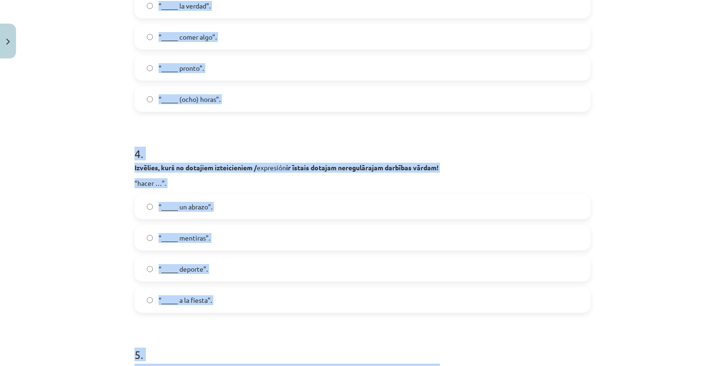
click at [0, 197] on div "Mācību tēma: Spāņu valodas b1 - 11. klases 1.ieskaites mācību materiāls #8 ✅ Re…" at bounding box center [362, 183] width 725 height 366
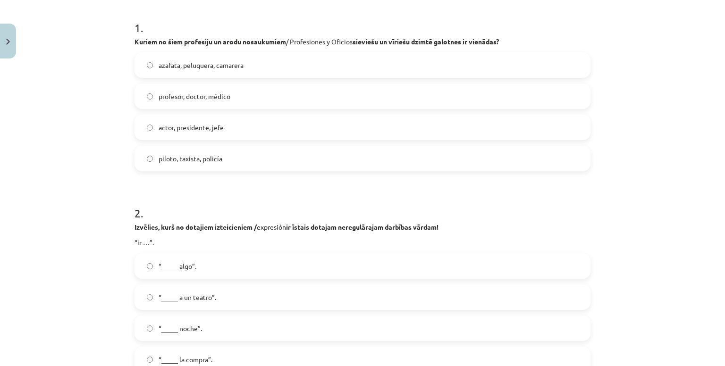
scroll to position [183, 0]
click at [187, 153] on label "piloto, taxista, policía" at bounding box center [363, 159] width 454 height 24
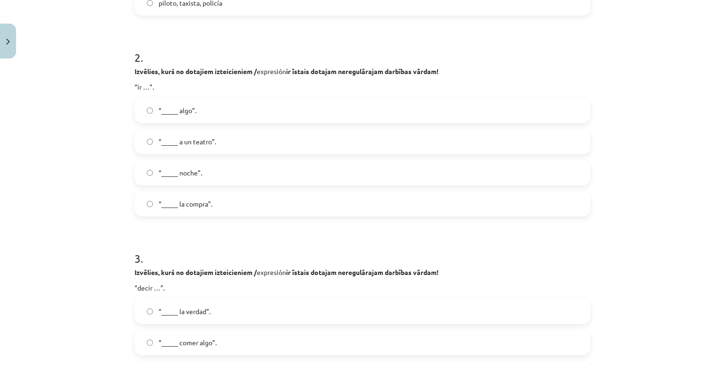
scroll to position [340, 0]
click at [246, 201] on label "“_____ la compra”." at bounding box center [363, 203] width 454 height 24
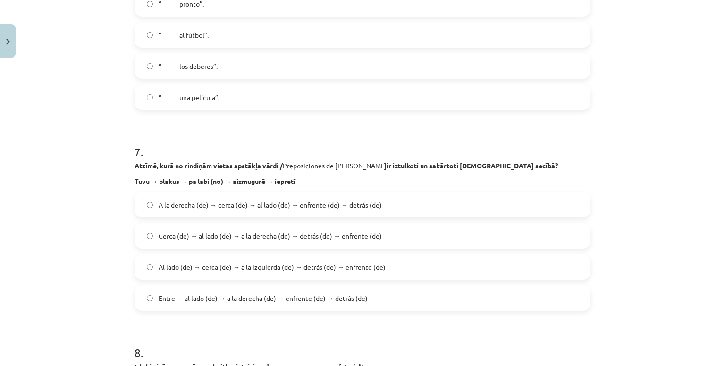
scroll to position [1262, 0]
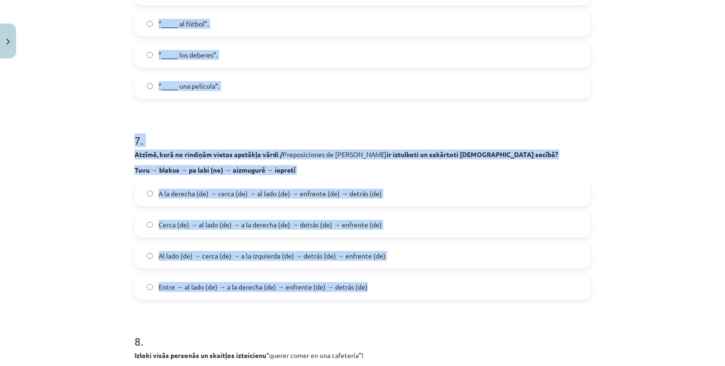
drag, startPoint x: 123, startPoint y: 76, endPoint x: 470, endPoint y: 291, distance: 408.8
click at [470, 291] on div "Mācību tēma: Spāņu valodas b1 - 11. klases 1.ieskaites mācību materiāls #8 ✅ Re…" at bounding box center [362, 183] width 725 height 366
click at [66, 136] on div "Mācību tēma: Spāņu valodas b1 - 11. klases 1.ieskaites mācību materiāls #8 ✅ Re…" at bounding box center [362, 183] width 725 height 366
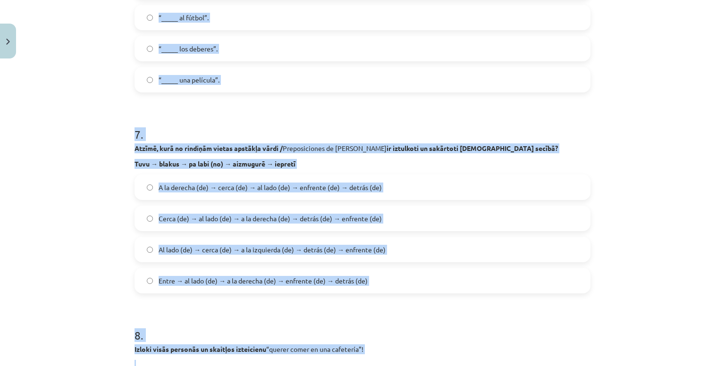
scroll to position [1278, 0]
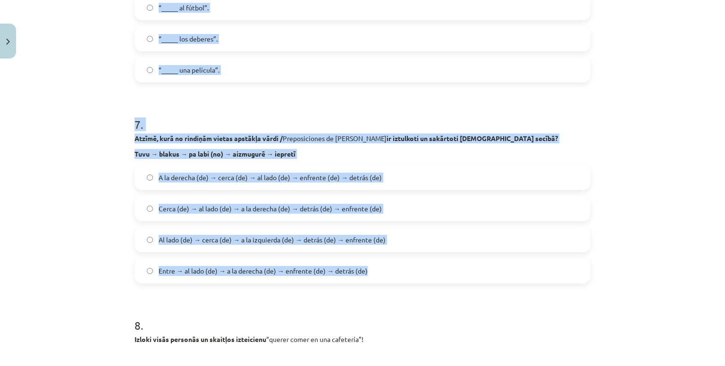
drag, startPoint x: 130, startPoint y: 104, endPoint x: 406, endPoint y: 271, distance: 321.9
click at [406, 271] on div "50 XP Saņemsi Sarežģīts 557 pilda Apraksts Uzdevums Palīdzība 1 . Kuriem no šie…" at bounding box center [362, 185] width 467 height 2801
copy form "3 . Izvēlies, kurš no dotajiem izteicieniem / expresión ir īstais dotajam nereg…"
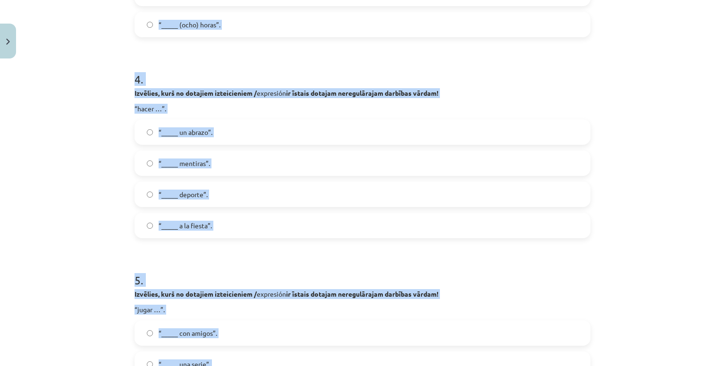
click at [72, 127] on div "Mācību tēma: Spāņu valodas b1 - 11. klases 1.ieskaites mācību materiāls #8 ✅ Re…" at bounding box center [362, 183] width 725 height 366
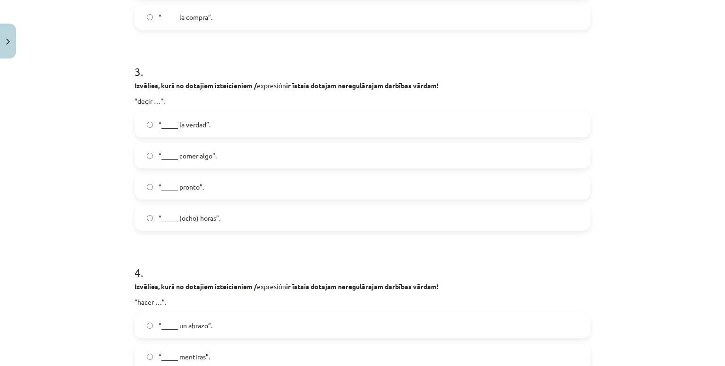
scroll to position [521, 0]
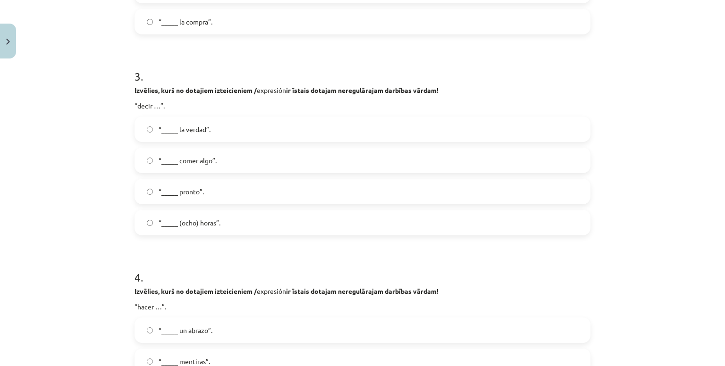
click at [223, 131] on label "“_____ la verdad”." at bounding box center [363, 130] width 454 height 24
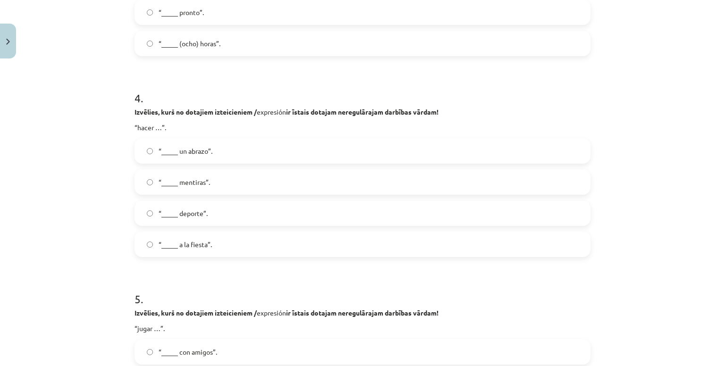
scroll to position [746, 0]
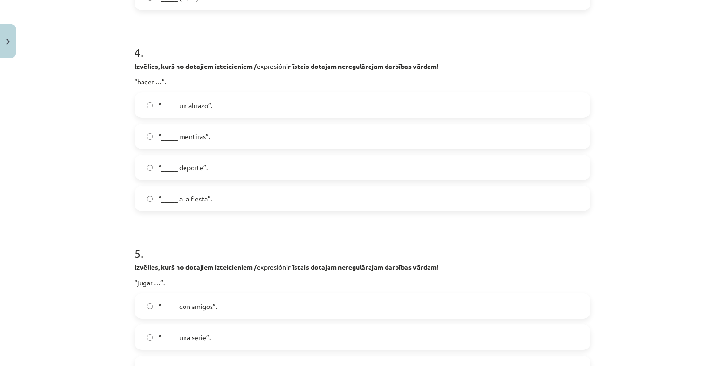
click at [202, 163] on span "“_____ deporte”." at bounding box center [183, 168] width 49 height 10
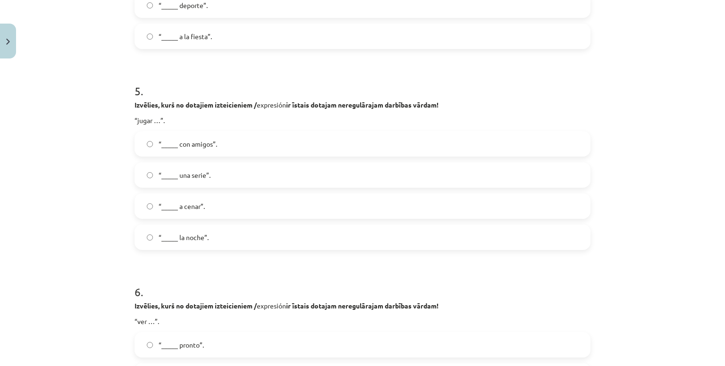
scroll to position [912, 0]
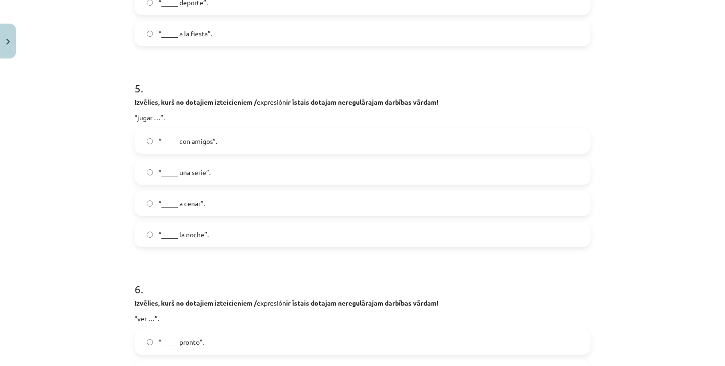
click at [199, 141] on span "“_____ con amigos”." at bounding box center [188, 141] width 59 height 10
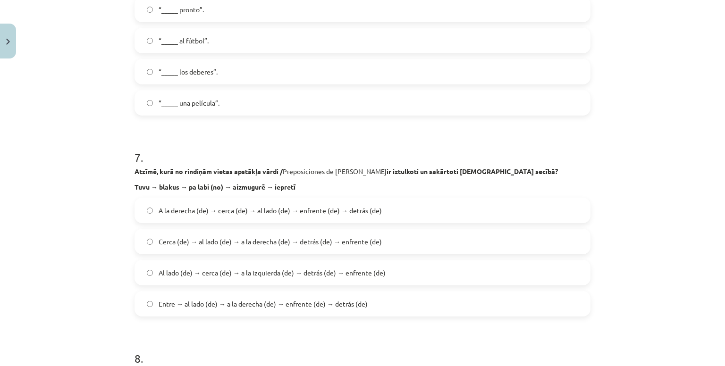
scroll to position [1142, 0]
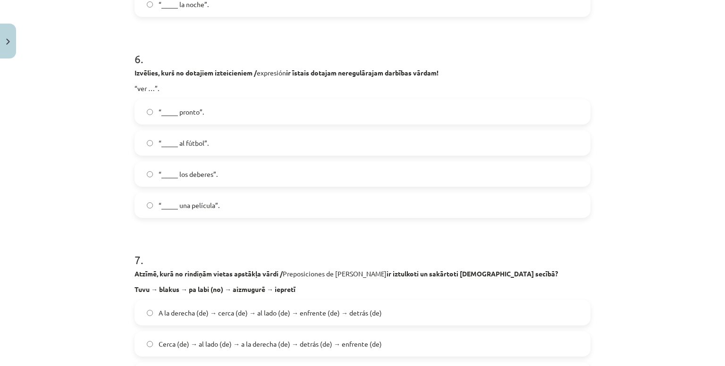
click at [198, 195] on label "“_____ una película”." at bounding box center [363, 206] width 454 height 24
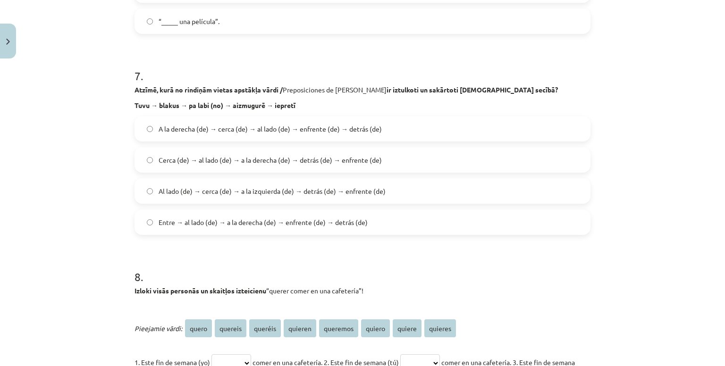
scroll to position [1330, 0]
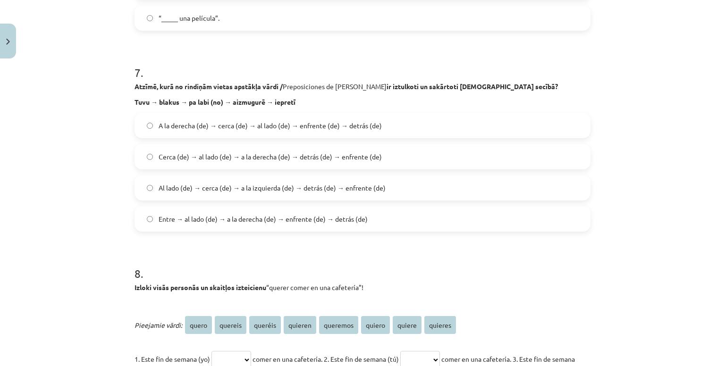
click at [212, 151] on label "Cerca (de) → al lado (de) → a la derecha (de) → detrás (de) → enfrente (de)" at bounding box center [363, 157] width 454 height 24
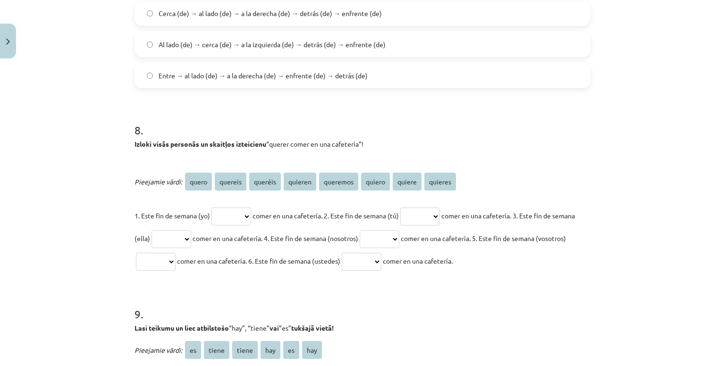
scroll to position [1533, 0]
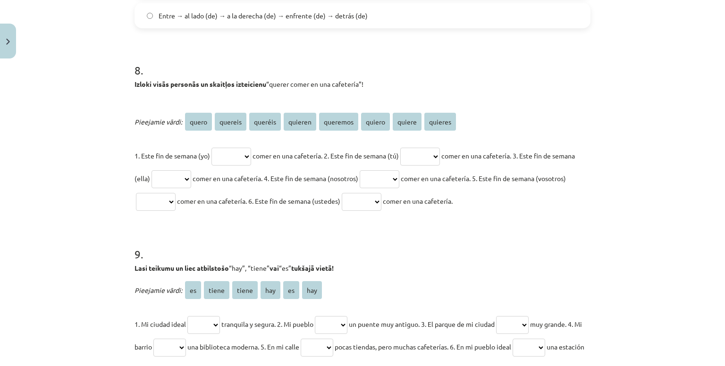
drag, startPoint x: 118, startPoint y: 76, endPoint x: 525, endPoint y: 201, distance: 425.6
click at [525, 201] on div "Mācību tēma: Spāņu valodas b1 - 11. klases 1.ieskaites mācību materiāls #8 ✅ Re…" at bounding box center [362, 183] width 725 height 366
copy div "Izloki visās personās un skaitļos izteicienu “querer comer en una cafetería”! P…"
click at [251, 156] on select "***** ******* ******* ******* ******** ****** ****** *******" at bounding box center [232, 157] width 40 height 18
select select "******"
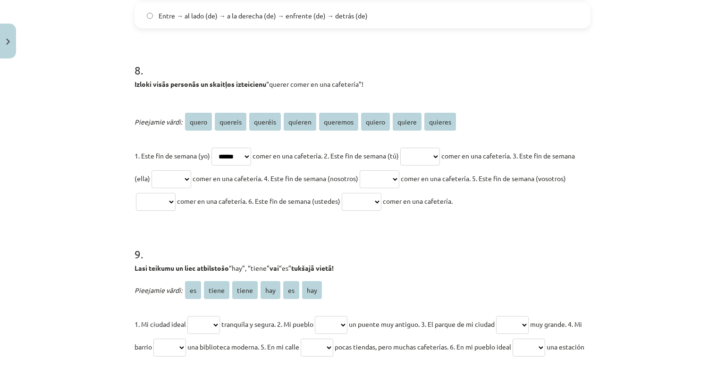
click at [212, 148] on select "***** ******* ******* ******* ******** ****** ****** *******" at bounding box center [232, 157] width 40 height 18
click at [440, 148] on select "***** ******* ******* ******* ******** ****** ****** *******" at bounding box center [420, 157] width 40 height 18
click at [413, 148] on select "***** ******* ******* ******* ******** ****** ****** *******" at bounding box center [420, 157] width 40 height 18
click at [428, 150] on select "***** ******* ******* ******* ******** ****** ****** *******" at bounding box center [420, 157] width 40 height 18
select select "*******"
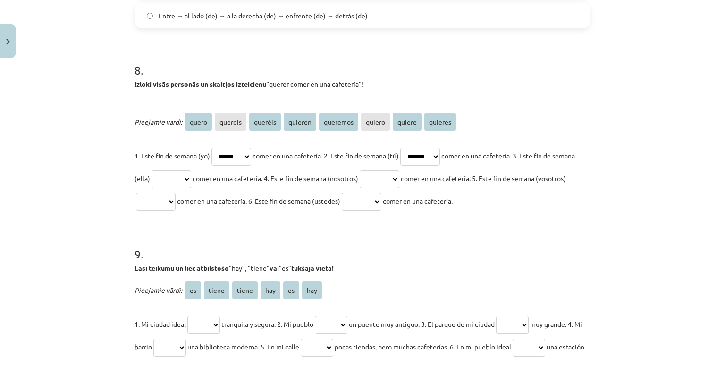
click at [413, 148] on select "***** ******* ******* ******* ******** ****** ****** *******" at bounding box center [420, 157] width 40 height 18
click at [189, 178] on select "***** ******* ******* ******* ******** ****** ****** *******" at bounding box center [172, 179] width 40 height 18
select select "******"
click at [173, 170] on select "***** ******* ******* ******* ******** ****** ****** *******" at bounding box center [172, 179] width 40 height 18
click at [425, 187] on p "1. Este fin de semana (yo) ***** ******* ******* ******* ******** ****** ******…" at bounding box center [363, 178] width 456 height 68
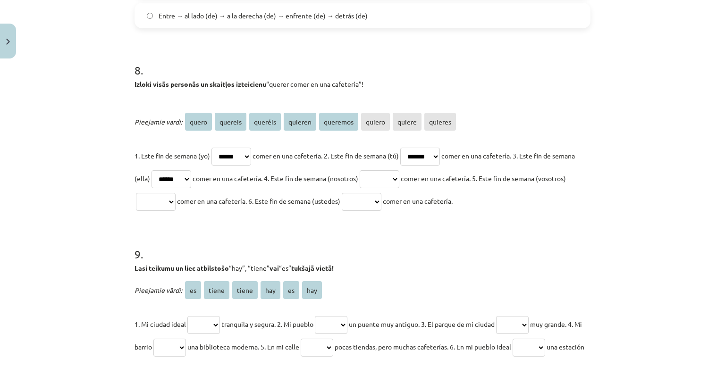
click at [399, 176] on select "***** ******* ******* ******* ******** ****** ****** *******" at bounding box center [380, 179] width 40 height 18
select select "********"
click at [396, 170] on select "***** ******* ******* ******* ******** ****** ****** *******" at bounding box center [380, 179] width 40 height 18
click at [176, 198] on select "***** ******* ******* ******* ******** ****** ****** *******" at bounding box center [156, 202] width 40 height 18
click at [176, 206] on select "***** ******* ******* ******* ******** ****** ****** *******" at bounding box center [156, 202] width 40 height 18
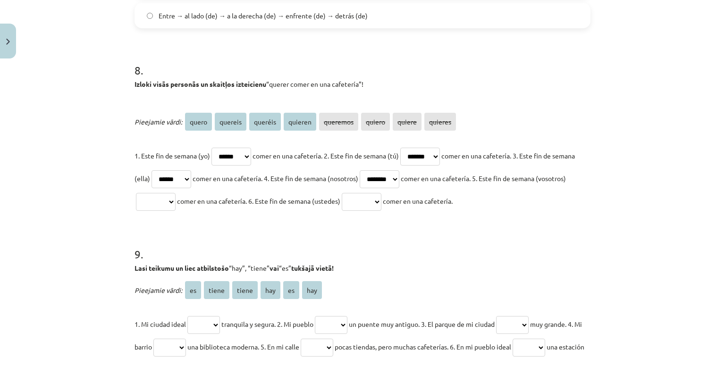
select select "*******"
click at [164, 193] on select "***** ******* ******* ******* ******** ****** ****** *******" at bounding box center [156, 202] width 40 height 18
click at [381, 202] on select "***** ******* ******* ******* ******** ****** ****** *******" at bounding box center [362, 202] width 40 height 18
select select "*******"
click at [381, 193] on select "***** ******* ******* ******* ******** ****** ****** *******" at bounding box center [362, 202] width 40 height 18
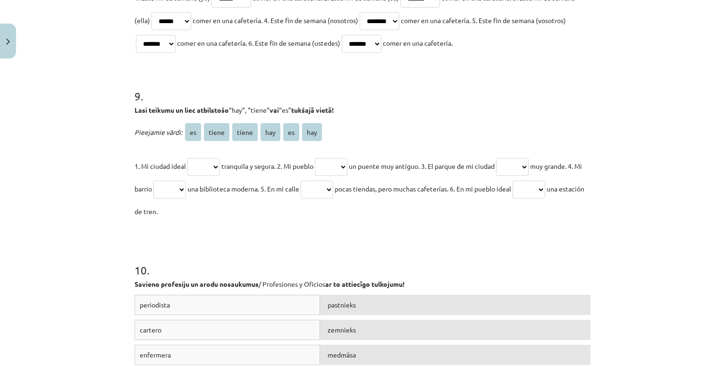
scroll to position [1707, 0]
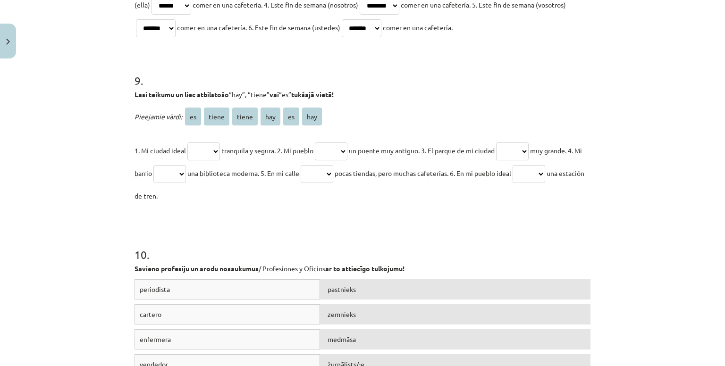
drag, startPoint x: 128, startPoint y: 82, endPoint x: 469, endPoint y: 203, distance: 361.5
copy div "9 . Lasi teikumu un liec atbilstošo “hay”, “tiene” vai “es” tukšajā vietā! Piee…"
click at [217, 144] on select "** ***** ***** *** ** ***" at bounding box center [203, 152] width 33 height 18
select select "**"
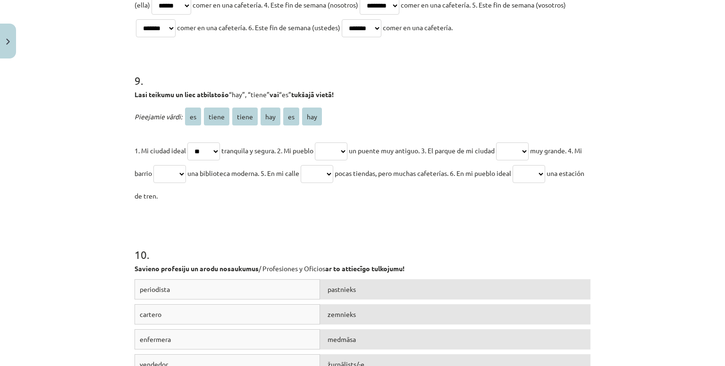
click at [187, 143] on select "** ***** ***** *** ** ***" at bounding box center [203, 152] width 33 height 18
click at [366, 77] on h1 "9 ." at bounding box center [363, 72] width 456 height 29
click at [328, 154] on select "** ***** ***** *** ** ***" at bounding box center [331, 152] width 33 height 18
select select "*****"
click at [321, 143] on select "** ***** ***** *** ** ***" at bounding box center [331, 152] width 33 height 18
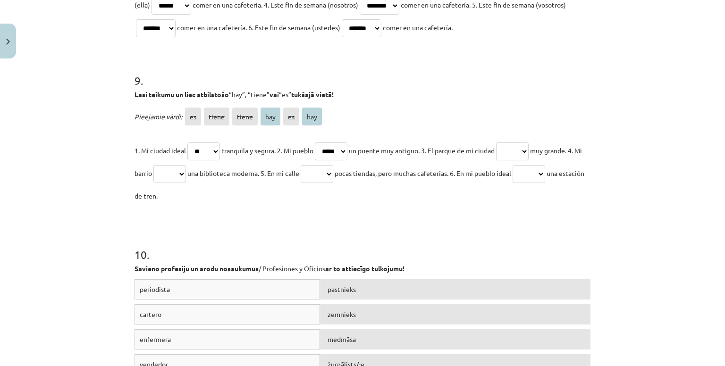
click at [517, 131] on div "Pieejamie vārdi: es tiene tiene hay es hay 1. Mi ciudad ideal ** ***** ***** **…" at bounding box center [363, 156] width 456 height 102
click at [525, 150] on select "** ***** ***** *** ** ***" at bounding box center [512, 152] width 33 height 18
select select "**"
click at [509, 143] on select "** ***** ***** *** ** ***" at bounding box center [512, 152] width 33 height 18
click at [186, 167] on select "** ***** ***** *** ** ***" at bounding box center [169, 174] width 33 height 18
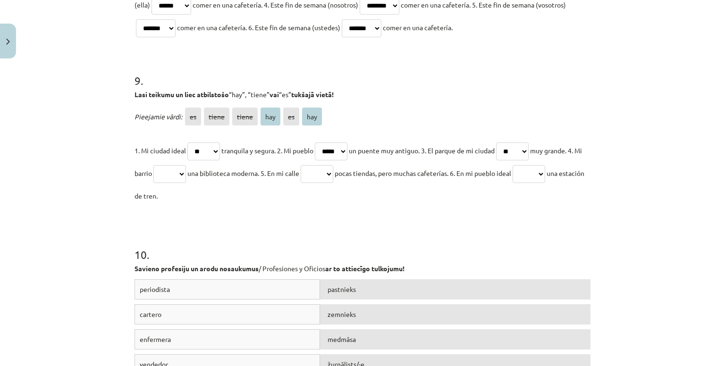
select select "*****"
click at [168, 165] on select "** ***** ***** *** ** ***" at bounding box center [169, 174] width 33 height 18
click at [333, 172] on select "** ***** ***** *** ** ***" at bounding box center [317, 174] width 33 height 18
select select "***"
click at [322, 165] on select "** ***** ***** *** ** ***" at bounding box center [317, 174] width 33 height 18
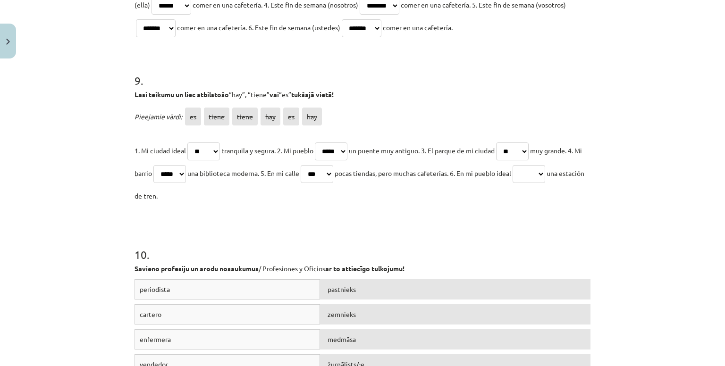
click at [542, 161] on p "1. Mi ciudad ideal ** ***** ***** *** ** *** tranquila y segura. 2. Mi pueblo *…" at bounding box center [363, 173] width 456 height 68
click at [545, 176] on select "** ***** ***** *** ** ***" at bounding box center [529, 174] width 33 height 18
select select "**"
click at [542, 165] on select "** ***** ***** *** ** ***" at bounding box center [529, 174] width 33 height 18
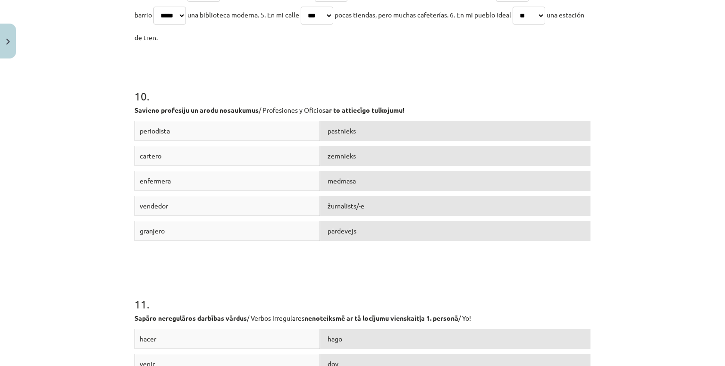
scroll to position [1913, 0]
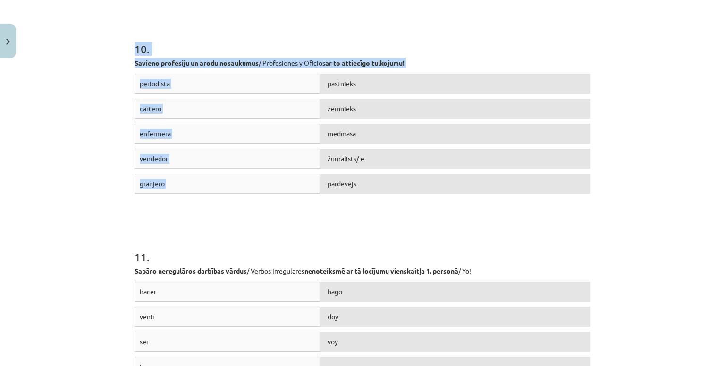
drag, startPoint x: 113, startPoint y: 37, endPoint x: 442, endPoint y: 193, distance: 363.7
click at [442, 193] on div "Mācību tēma: Spāņu valodas b1 - 11. klases 1.ieskaites mācību materiāls #8 ✅ Re…" at bounding box center [362, 183] width 725 height 366
click at [401, 27] on h1 "10 ." at bounding box center [363, 40] width 456 height 29
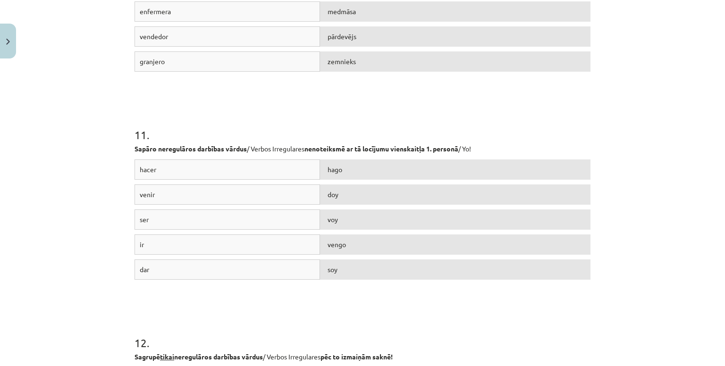
scroll to position [2119, 0]
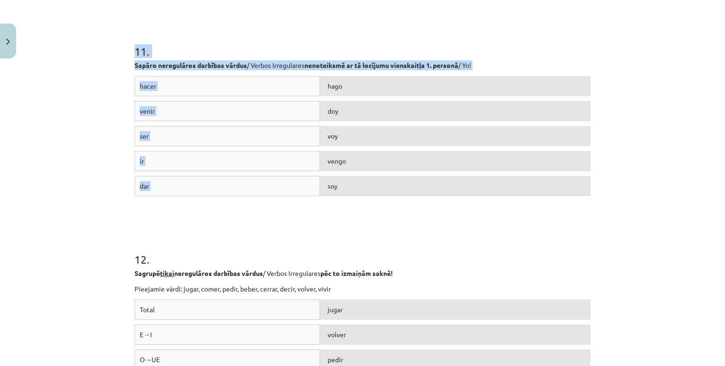
drag, startPoint x: 131, startPoint y: 44, endPoint x: 522, endPoint y: 195, distance: 419.1
click at [522, 195] on div "11 . Sapāro neregulāros darbības vārdus / Verbos Irregulares nenoteiksmē ar tā …" at bounding box center [363, 113] width 456 height 208
click at [335, 42] on h1 "11 ." at bounding box center [363, 42] width 456 height 29
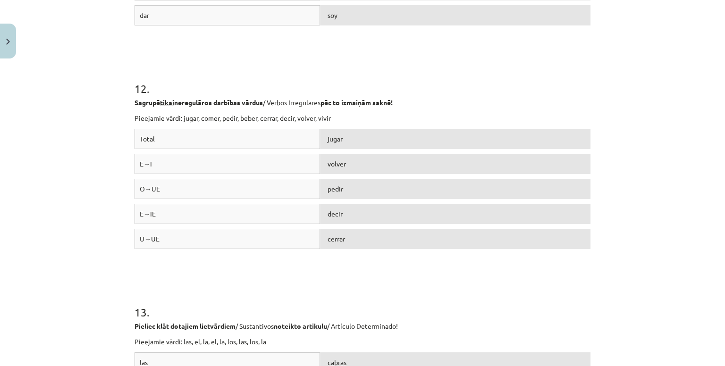
scroll to position [2290, 0]
click at [149, 90] on h1 "12 ." at bounding box center [363, 79] width 456 height 29
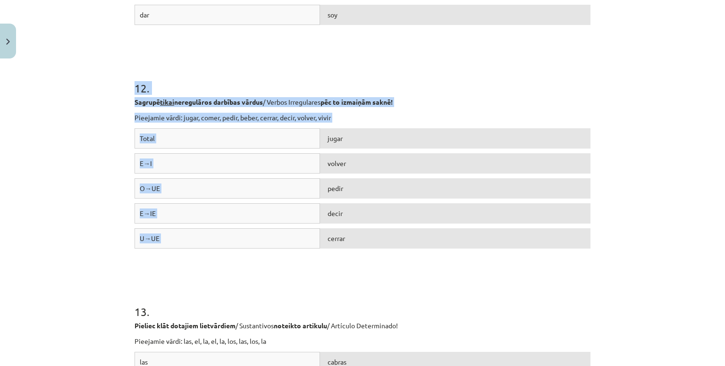
drag, startPoint x: 129, startPoint y: 89, endPoint x: 472, endPoint y: 245, distance: 375.9
click at [327, 49] on div "12 . Sagrupē tikai neregulāros darbības vārdus / Verbos Irregulares pēc to izma…" at bounding box center [363, 158] width 456 height 224
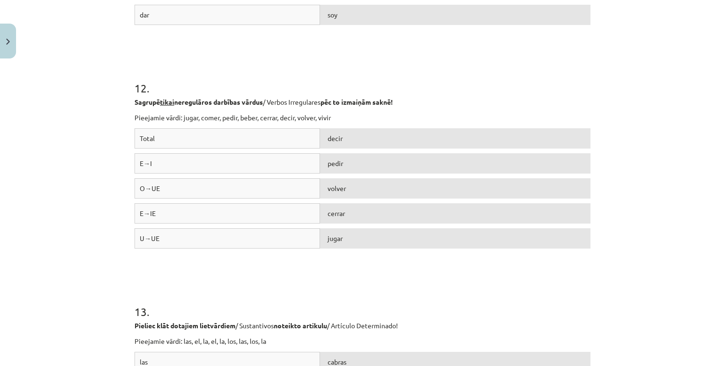
scroll to position [2521, 0]
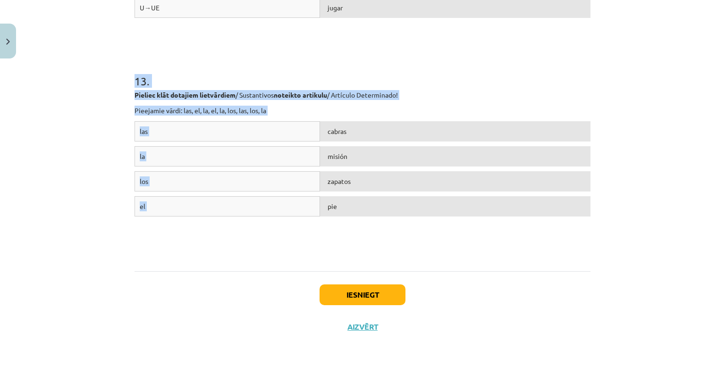
drag, startPoint x: 114, startPoint y: 83, endPoint x: 506, endPoint y: 216, distance: 413.9
click at [506, 216] on div "Mācību tēma: Spāņu valodas b1 - 11. klases 1.ieskaites mācību materiāls #8 ✅ Re…" at bounding box center [362, 183] width 725 height 366
click at [513, 81] on h1 "13 ." at bounding box center [363, 72] width 456 height 29
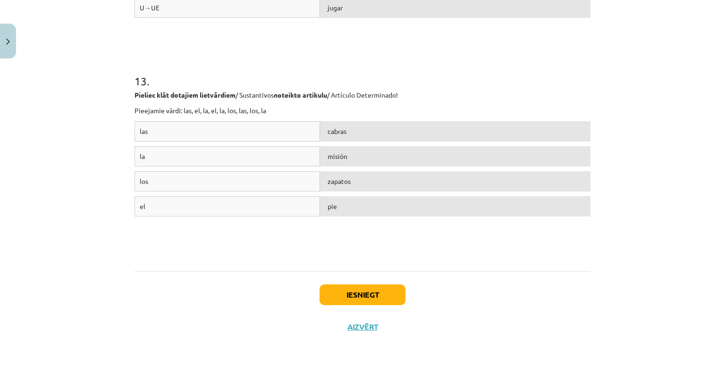
click at [387, 282] on div "Iesniegt Aizvērt" at bounding box center [363, 304] width 456 height 66
click at [385, 295] on button "Iesniegt" at bounding box center [363, 295] width 86 height 21
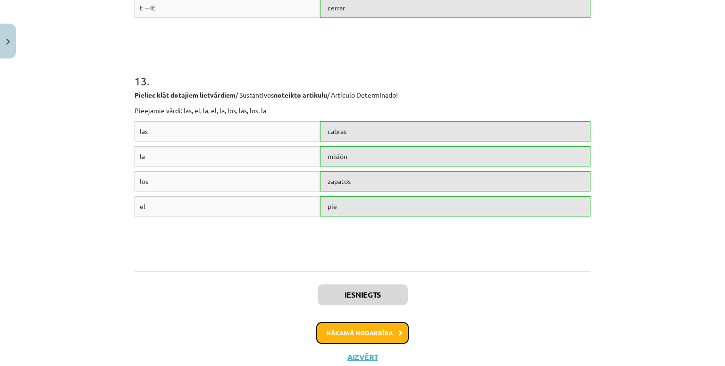
click at [368, 329] on button "Nākamā nodarbība" at bounding box center [362, 333] width 93 height 22
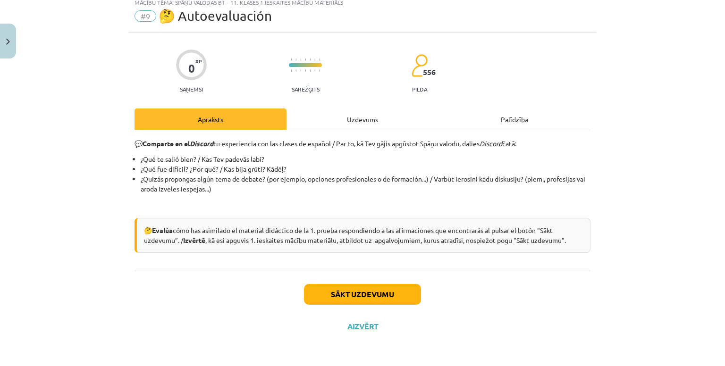
scroll to position [24, 0]
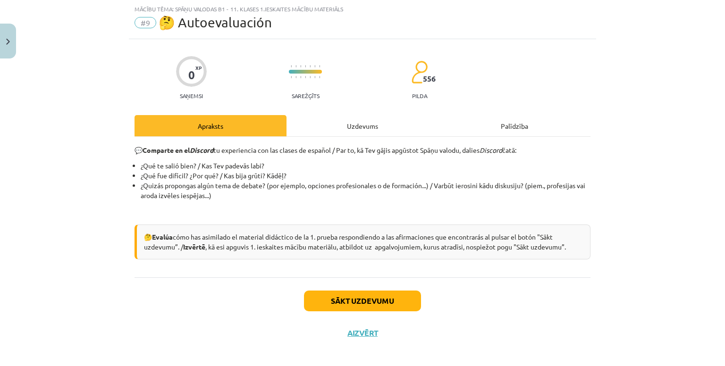
click at [333, 127] on div "Uzdevums" at bounding box center [363, 125] width 152 height 21
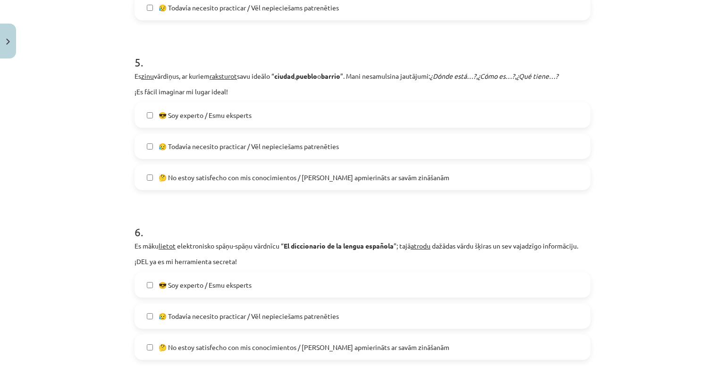
scroll to position [926, 0]
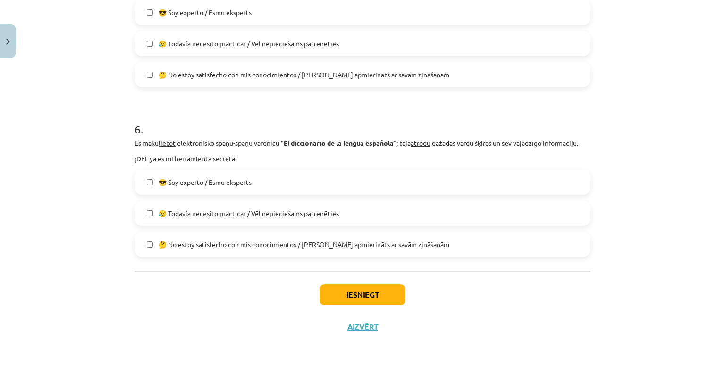
click at [331, 283] on div "Iesniegt Aizvērt" at bounding box center [363, 304] width 456 height 66
click at [332, 291] on button "Iesniegt" at bounding box center [363, 295] width 86 height 21
click at [315, 216] on span "😥 Todavía necesito practicar / Vēl nepieciešams patrenēties" at bounding box center [249, 214] width 180 height 10
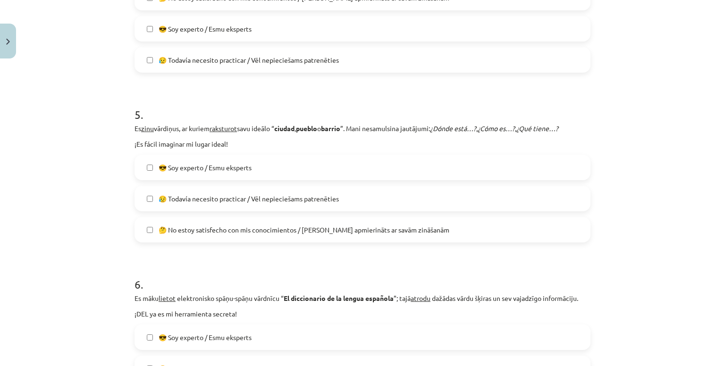
click at [308, 203] on span "😥 Todavía necesito practicar / Vēl nepieciešams patrenēties" at bounding box center [249, 199] width 180 height 10
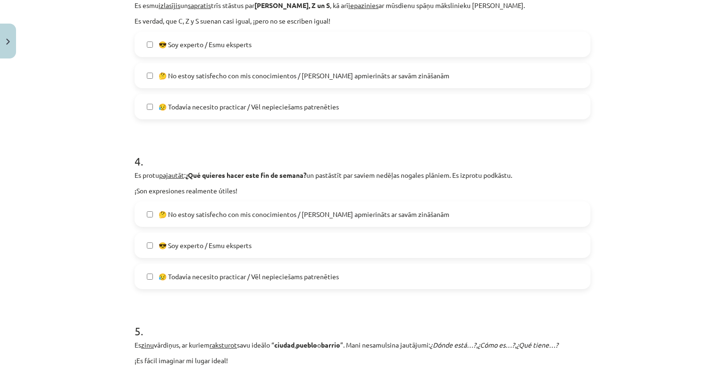
scroll to position [553, 0]
click at [351, 272] on label "😥 Todavía necesito practicar / Vēl nepieciešams patrenēties" at bounding box center [363, 277] width 454 height 24
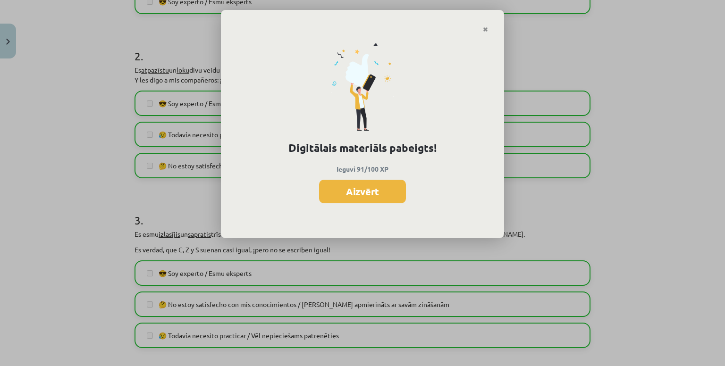
scroll to position [567, 0]
click at [380, 182] on button "Aizvērt" at bounding box center [362, 192] width 87 height 24
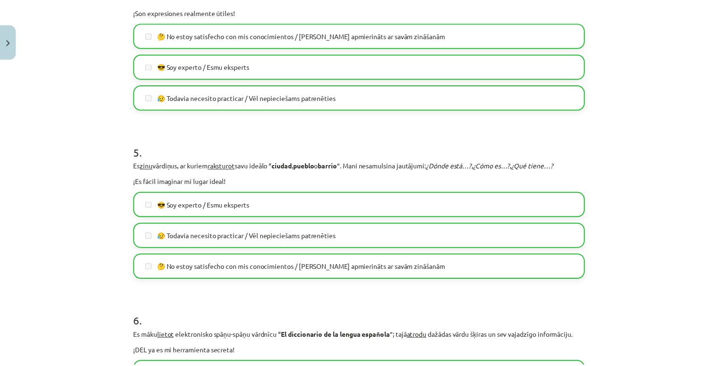
scroll to position [926, 0]
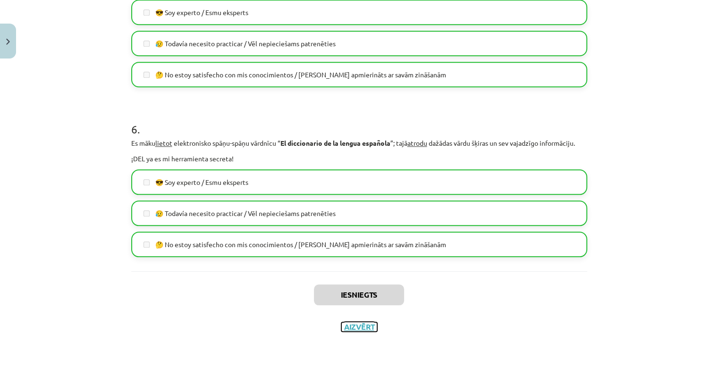
click at [364, 324] on button "Aizvērt" at bounding box center [359, 326] width 36 height 9
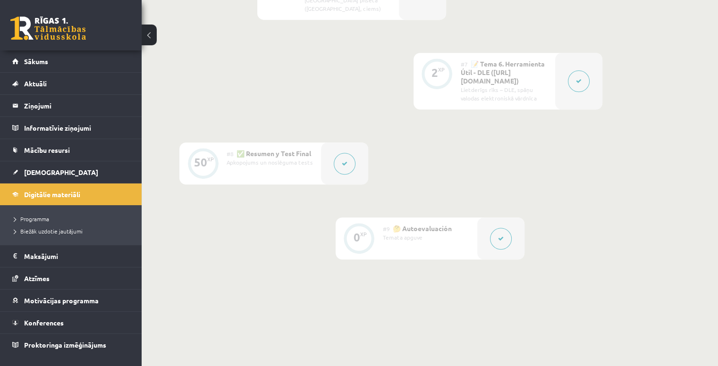
scroll to position [780, 0]
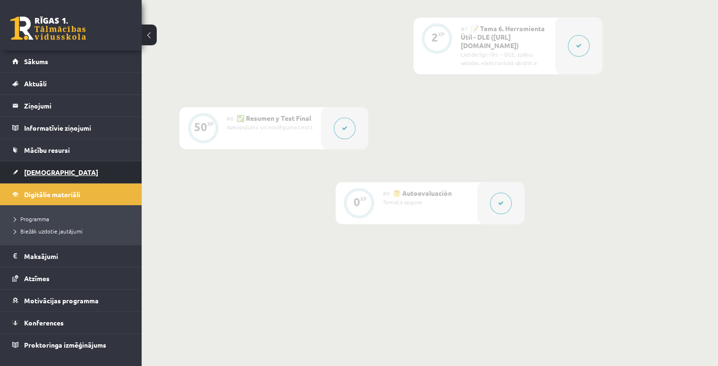
click at [87, 169] on link "[DEMOGRAPHIC_DATA]" at bounding box center [71, 172] width 118 height 22
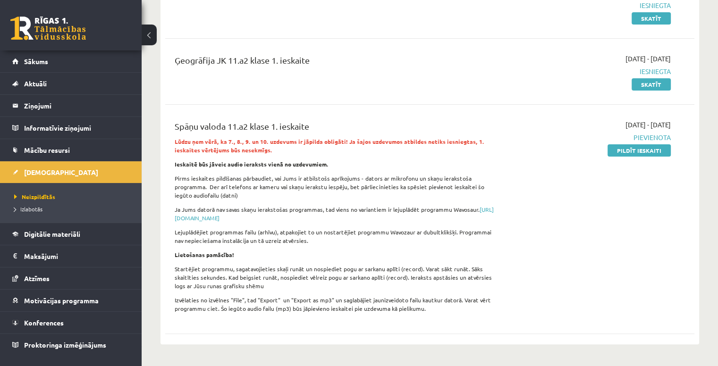
scroll to position [147, 0]
click at [646, 153] on link "Pildīt ieskaiti" at bounding box center [639, 151] width 63 height 12
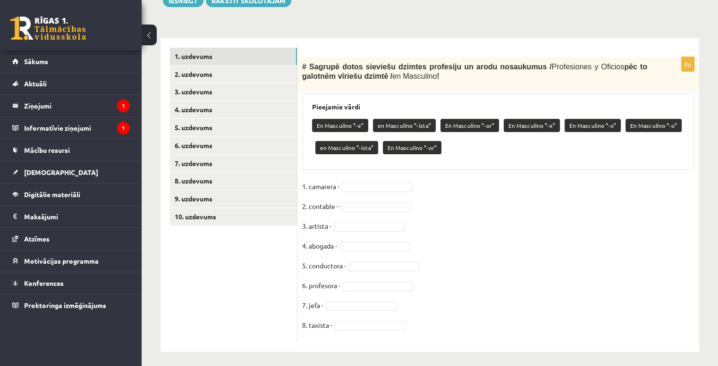
scroll to position [263, 0]
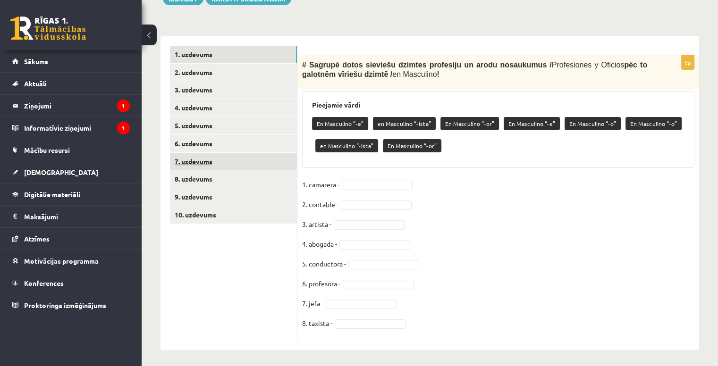
click at [252, 166] on link "7. uzdevums" at bounding box center [233, 161] width 127 height 17
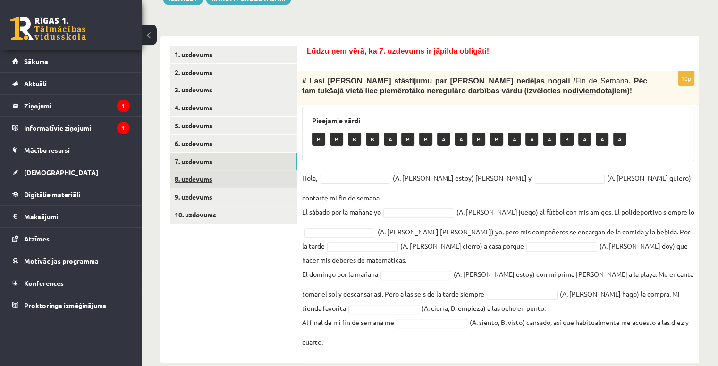
click at [240, 182] on link "8. uzdevums" at bounding box center [233, 178] width 127 height 17
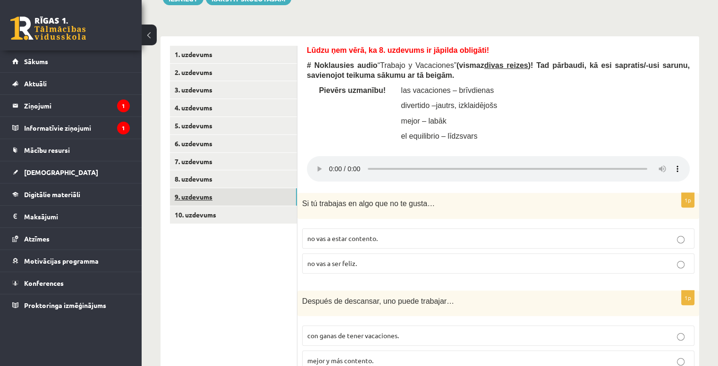
click at [242, 197] on link "9. uzdevums" at bounding box center [233, 196] width 127 height 17
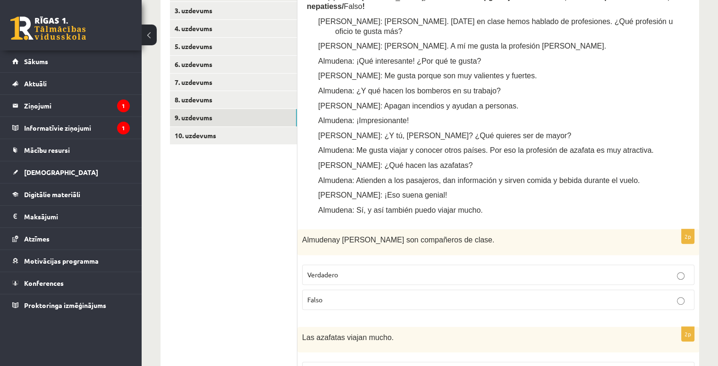
scroll to position [342, 0]
click at [251, 136] on link "10. uzdevums" at bounding box center [233, 135] width 127 height 17
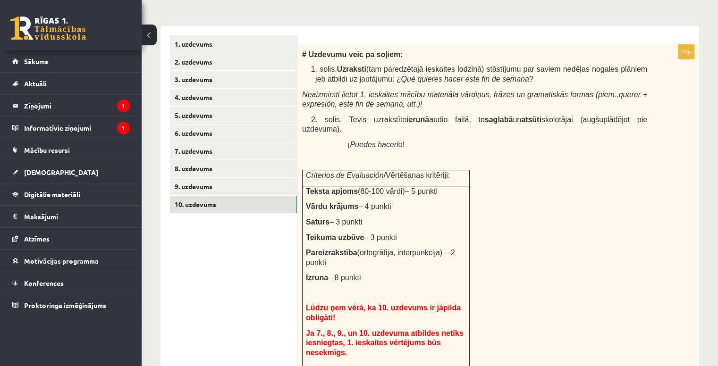
scroll to position [272, 0]
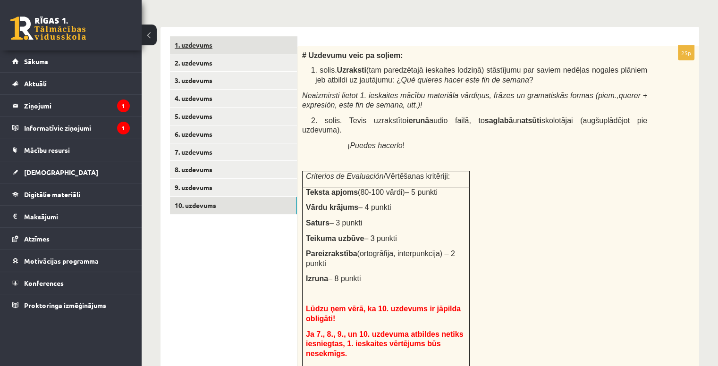
click at [237, 42] on link "1. uzdevums" at bounding box center [233, 44] width 127 height 17
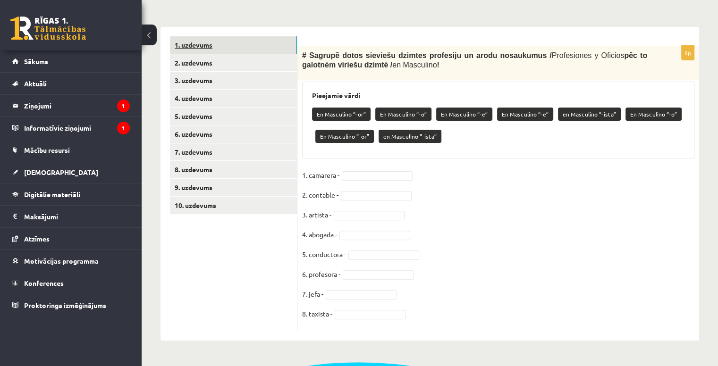
scroll to position [265, 0]
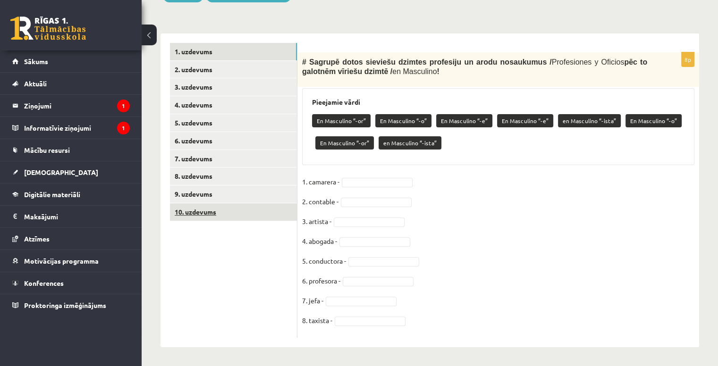
click at [230, 214] on link "10. uzdevums" at bounding box center [233, 211] width 127 height 17
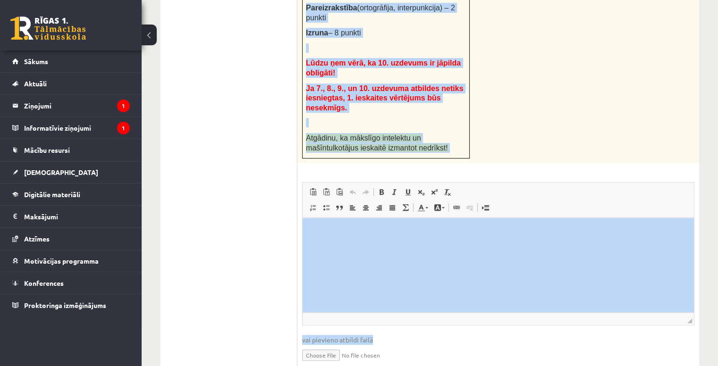
scroll to position [528, 0]
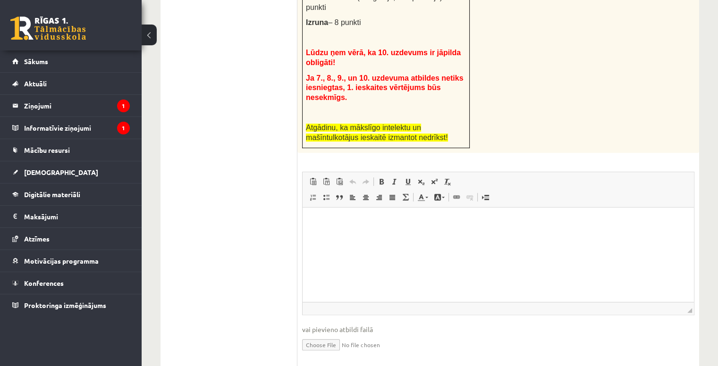
drag, startPoint x: 298, startPoint y: 58, endPoint x: 513, endPoint y: 110, distance: 221.1
type textarea "**********"
copy div "# Uzdevumu veic pa soļiem: 1. [PERSON_NAME]. Uzraksti (tam paredzētajā ieskaite…"
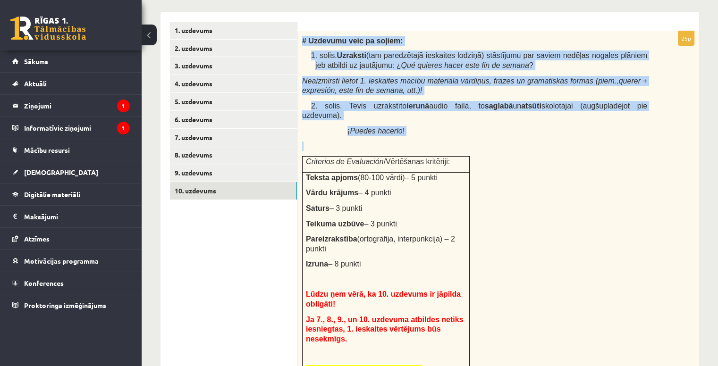
scroll to position [295, 0]
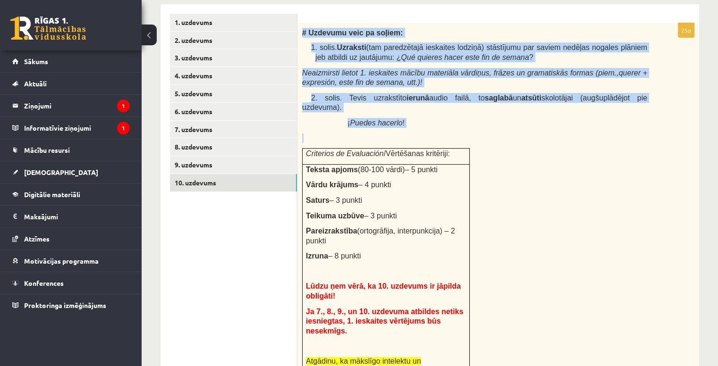
click at [485, 101] on b "saglabā" at bounding box center [499, 98] width 28 height 8
drag, startPoint x: 299, startPoint y: 30, endPoint x: 539, endPoint y: 347, distance: 397.5
click at [539, 347] on div "# Uzdevumu veic pa soļiem: 1. [PERSON_NAME]. Uzraksti (tam paredzētajā ieskaite…" at bounding box center [498, 205] width 402 height 364
copy div "# Uzdevumu veic pa soļiem: 1. [PERSON_NAME]. Uzraksti (tam paredzētajā ieskaite…"
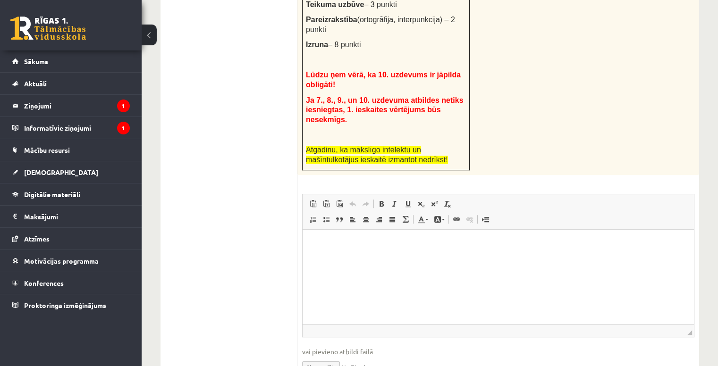
scroll to position [508, 0]
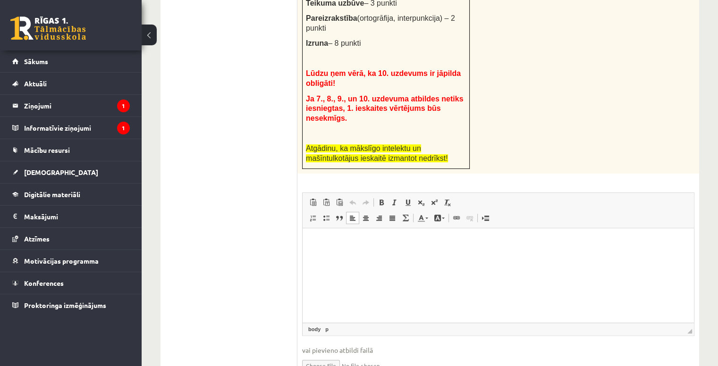
click at [374, 240] on p "Bagātinātā teksta redaktors, wiswyg-editor-user-answer-47024779388800" at bounding box center [498, 243] width 373 height 10
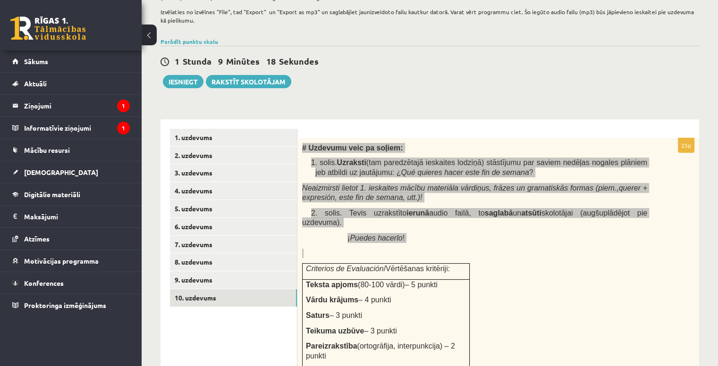
scroll to position [179, 0]
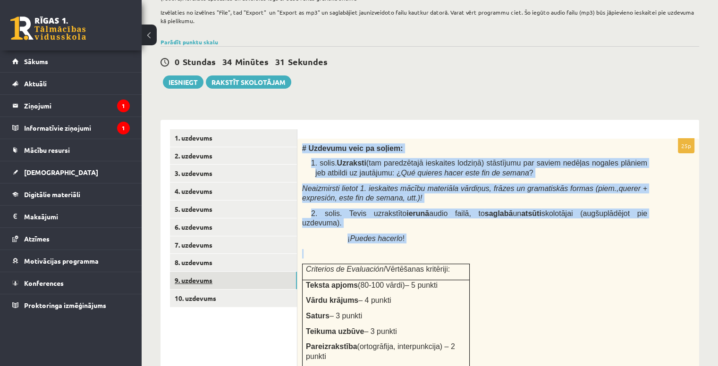
click at [258, 287] on link "9. uzdevums" at bounding box center [233, 280] width 127 height 17
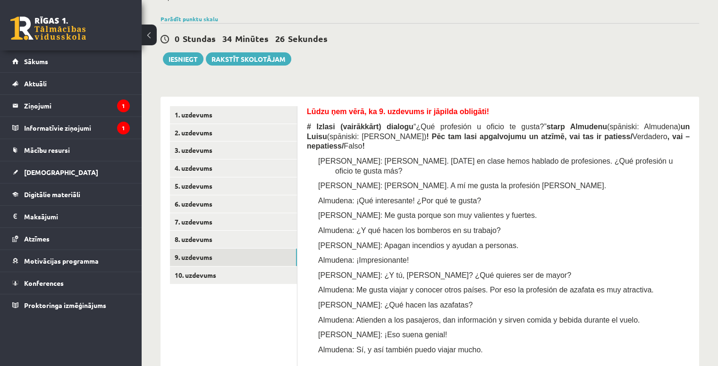
scroll to position [275, 0]
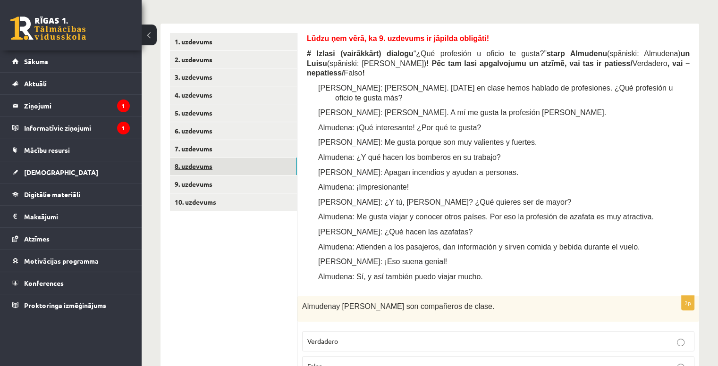
click at [210, 165] on link "8. uzdevums" at bounding box center [233, 166] width 127 height 17
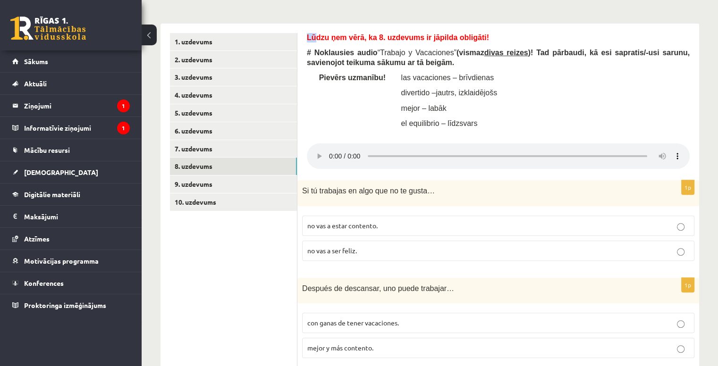
drag, startPoint x: 306, startPoint y: 33, endPoint x: 313, endPoint y: 37, distance: 7.9
click at [223, 178] on link "9. uzdevums" at bounding box center [233, 184] width 127 height 17
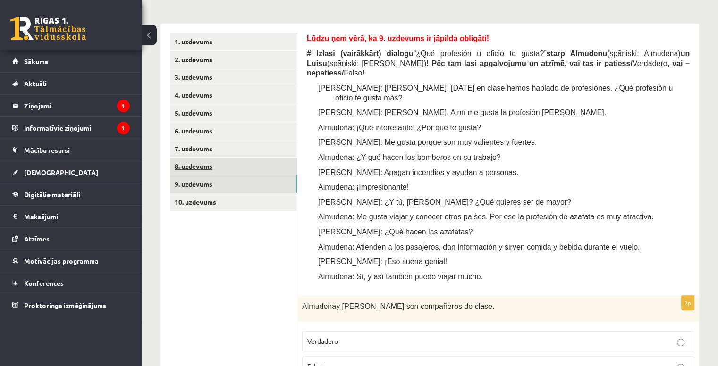
click at [242, 170] on link "8. uzdevums" at bounding box center [233, 166] width 127 height 17
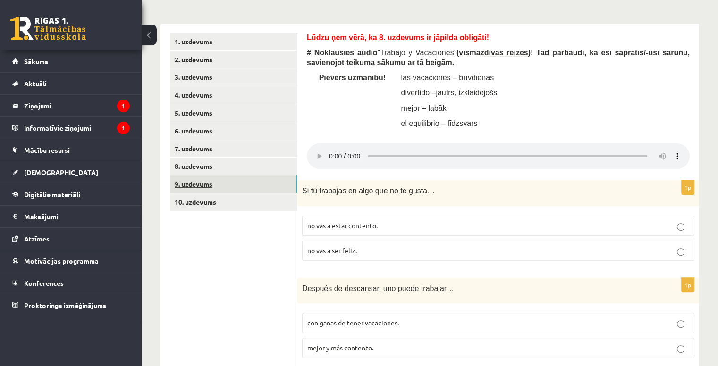
click at [252, 186] on link "9. uzdevums" at bounding box center [233, 184] width 127 height 17
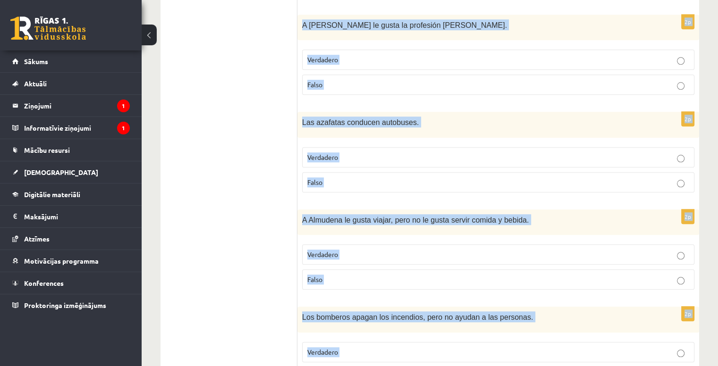
scroll to position [981, 0]
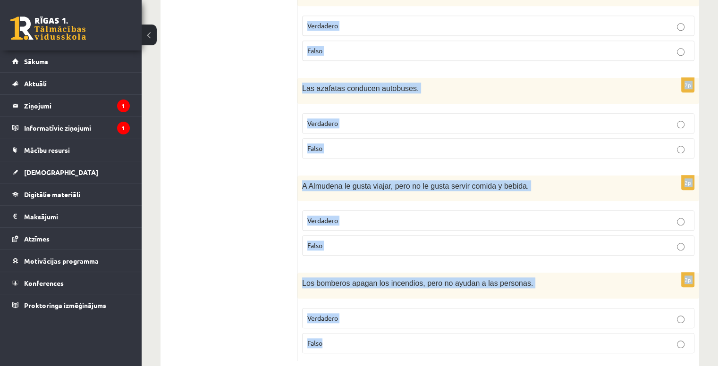
drag, startPoint x: 305, startPoint y: 35, endPoint x: 658, endPoint y: 326, distance: 457.9
copy form "Lorem ips dolo, si 0. ametcons ad elitsed doeiusmo! # Tempor (incididunt) utlab…"
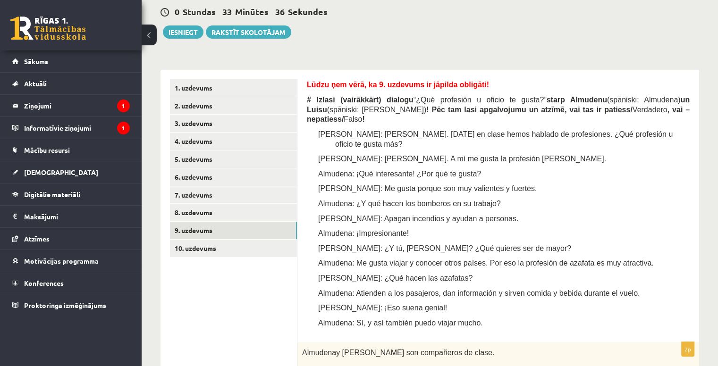
click at [335, 21] on div "0 Stundas 33 Minūtes 36 Sekundes Ieskaite saglabāta! Iesniegt Rakstīt skolotājam" at bounding box center [430, 17] width 539 height 42
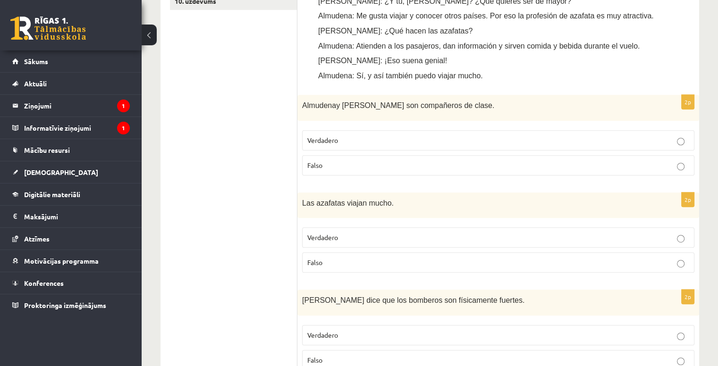
scroll to position [490, 0]
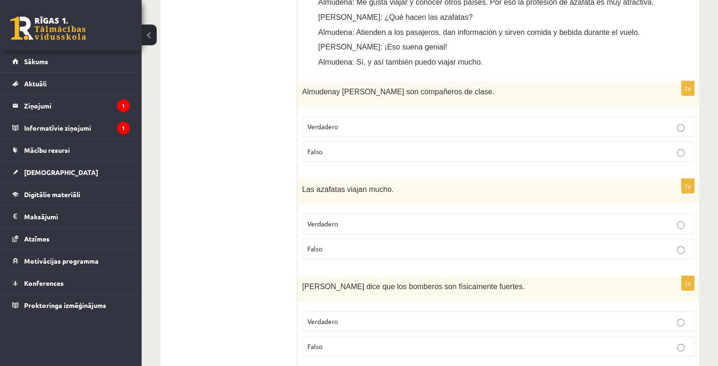
click at [340, 122] on p "Verdadero" at bounding box center [498, 127] width 382 height 10
click at [321, 219] on p "Verdadero" at bounding box center [498, 224] width 382 height 10
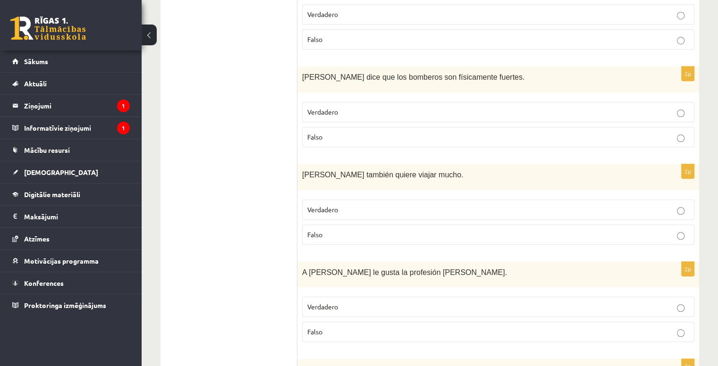
scroll to position [704, 0]
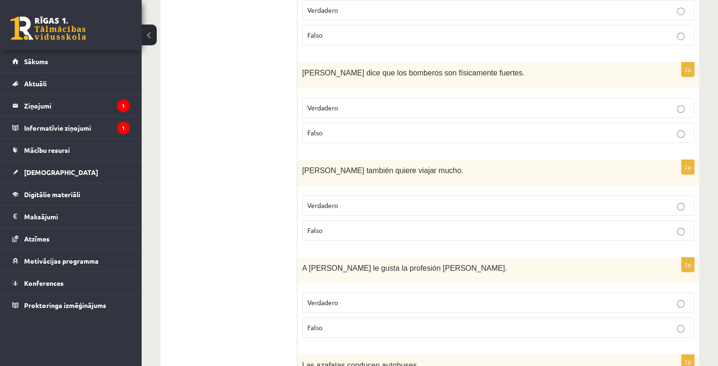
click at [359, 103] on p "Verdadero" at bounding box center [498, 108] width 382 height 10
click at [363, 226] on p "Falso" at bounding box center [498, 231] width 382 height 10
click at [373, 323] on p "Falso" at bounding box center [498, 328] width 382 height 10
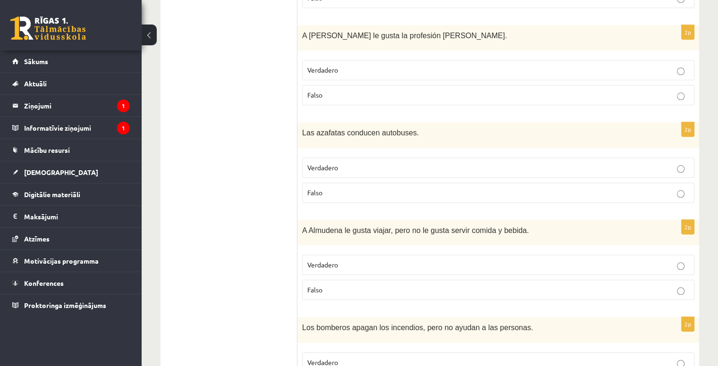
scroll to position [937, 0]
click at [360, 182] on label "Falso" at bounding box center [498, 192] width 392 height 20
click at [378, 254] on label "Verdadero" at bounding box center [498, 264] width 392 height 20
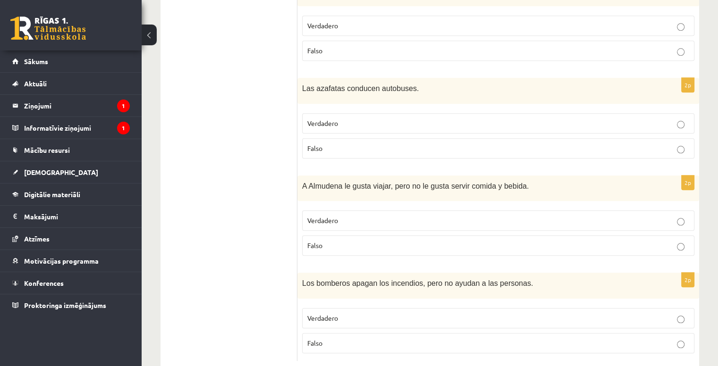
click at [363, 339] on p "Falso" at bounding box center [498, 344] width 382 height 10
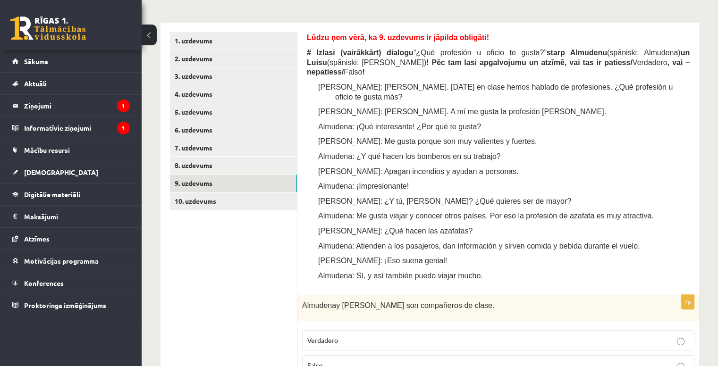
scroll to position [266, 0]
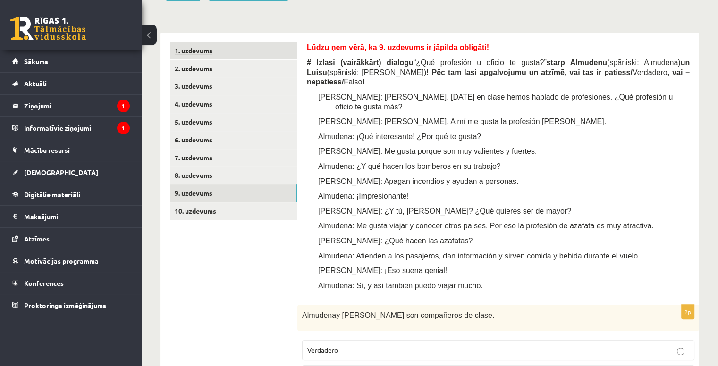
click at [228, 56] on link "1. uzdevums" at bounding box center [233, 50] width 127 height 17
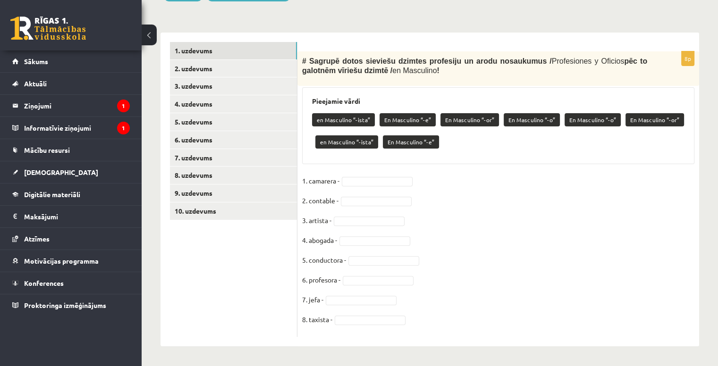
scroll to position [265, 0]
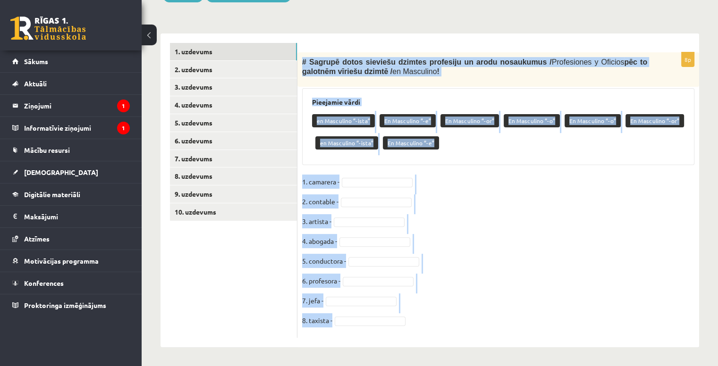
drag, startPoint x: 300, startPoint y: 58, endPoint x: 562, endPoint y: 340, distance: 385.2
click at [562, 340] on div "8p # Sagrupē dotos sieviešu dzimtes profesiju un [PERSON_NAME] nosaukumus / Pro…" at bounding box center [498, 191] width 402 height 314
copy div "# Sagrupē dotos sieviešu dzimtes profesiju un [PERSON_NAME] nosaukumus / Profes…"
click at [510, 178] on fieldset "1. camarera - 2. contable - 3. artista - 4. abogada - 5. conductora - 6. profes…" at bounding box center [498, 254] width 392 height 159
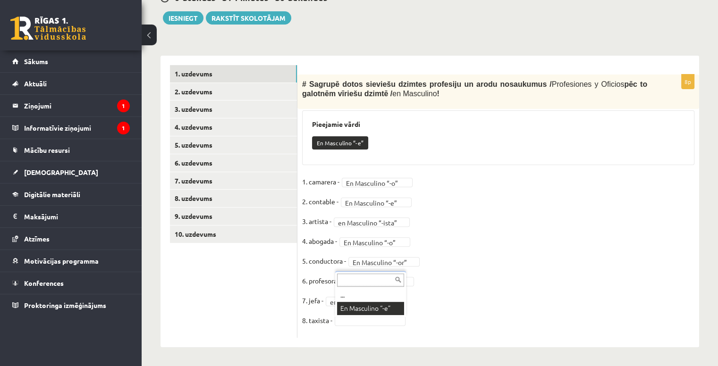
scroll to position [221, 0]
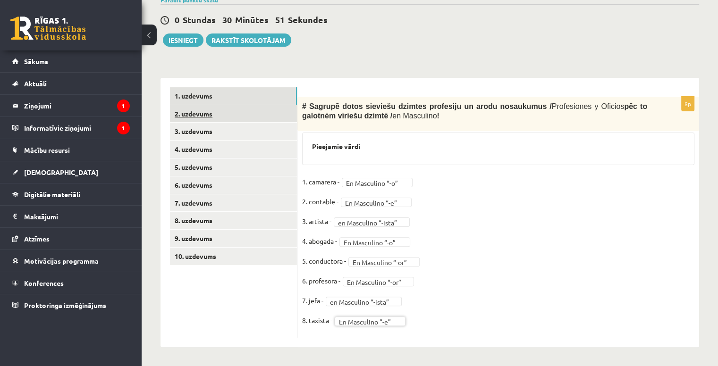
click at [232, 116] on link "2. uzdevums" at bounding box center [233, 113] width 127 height 17
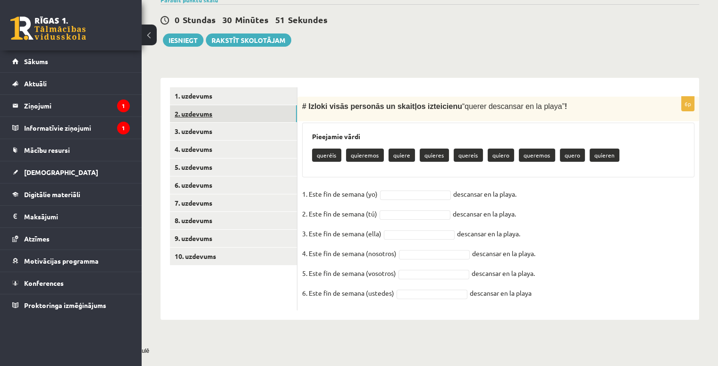
scroll to position [194, 0]
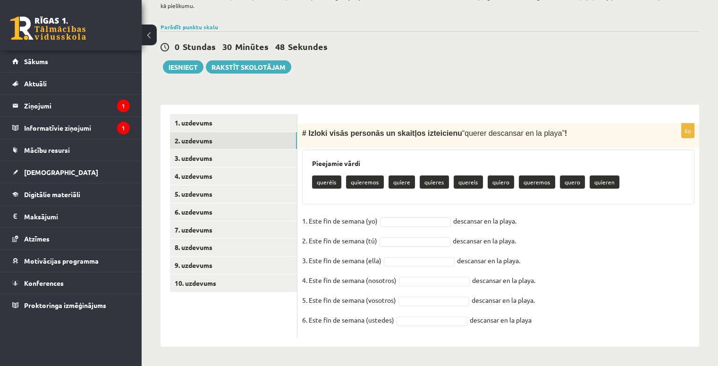
drag, startPoint x: 301, startPoint y: 131, endPoint x: 551, endPoint y: 323, distance: 316.2
click at [551, 323] on div "6p # Izloki visās personās un skaitļos izteicienu “ querer descansar en la play…" at bounding box center [498, 231] width 402 height 214
copy div "# Izloki visās personās un skaitļos izteicienu “ querer descansar en la playa ”…"
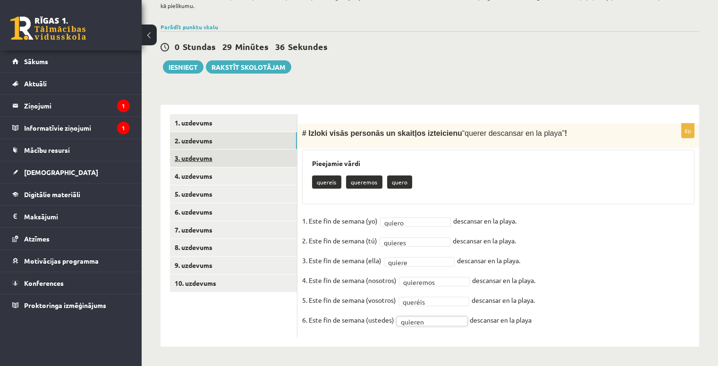
click at [212, 163] on link "3. uzdevums" at bounding box center [233, 158] width 127 height 17
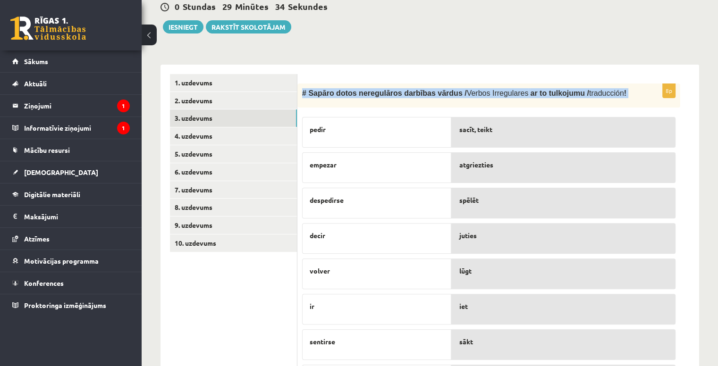
scroll to position [296, 0]
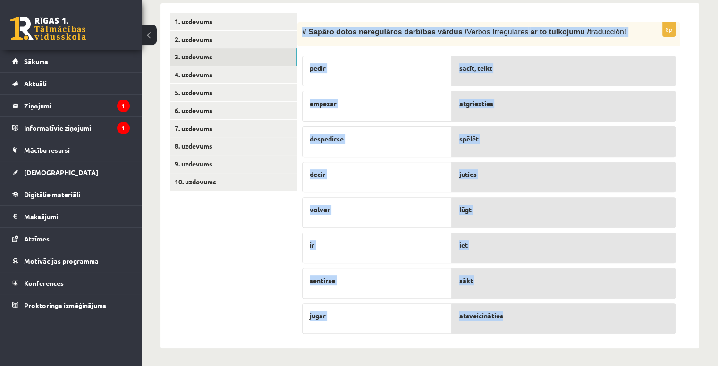
drag, startPoint x: 297, startPoint y: 127, endPoint x: 550, endPoint y: 318, distance: 316.2
click at [550, 318] on div "8p # Sapāro dotos neregulāros darbības vārdus / Verbos Irregulares ar to tulkoj…" at bounding box center [488, 180] width 383 height 317
copy div "# Sapāro dotos neregulāros darbības vārdus / Verbos Irregulares ar to tulkojumu…"
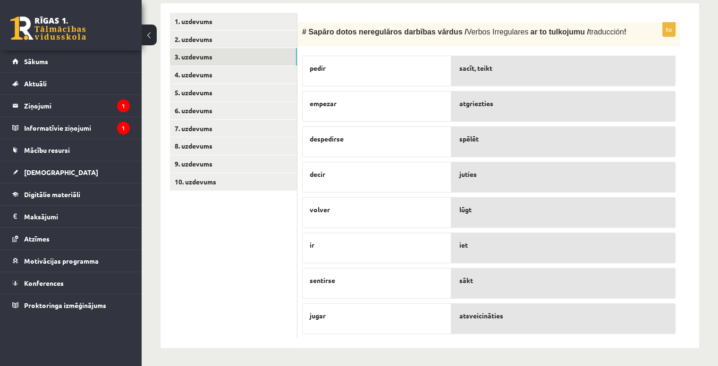
click at [229, 217] on ul "1. uzdevums 2. uzdevums 3. uzdevums 4. uzdevums 5. uzdevums 6. uzdevums 7. uzde…" at bounding box center [233, 176] width 127 height 327
click at [231, 70] on link "4. uzdevums" at bounding box center [233, 74] width 127 height 17
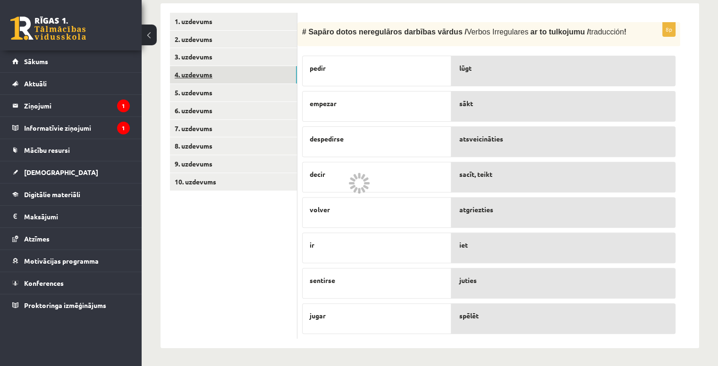
scroll to position [157, 0]
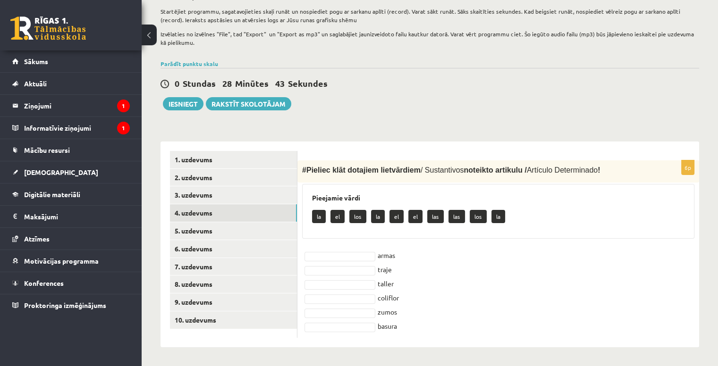
drag, startPoint x: 299, startPoint y: 168, endPoint x: 503, endPoint y: 357, distance: 277.6
click at [503, 357] on div "Spāņu valoda 11.a2 klase 1. ieskaite , [PERSON_NAME] (11.a2 JK) Lūdzu ņem vērā,…" at bounding box center [430, 122] width 576 height 487
copy div "# Pieliec klāt dotajiem lietvārdiem / Sustantivos noteikto artikulu / Artículo …"
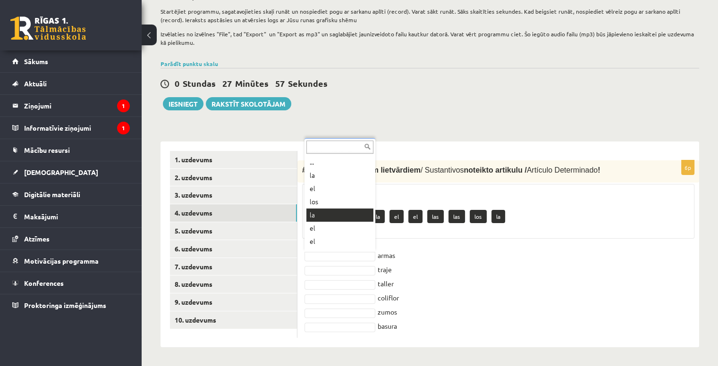
scroll to position [51, 0]
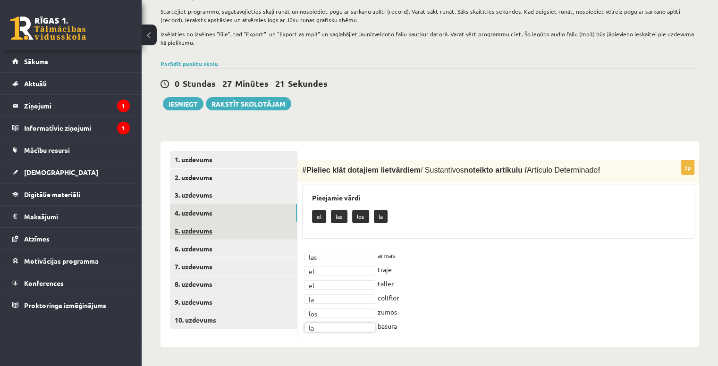
click at [245, 224] on link "5. uzdevums" at bounding box center [233, 230] width 127 height 17
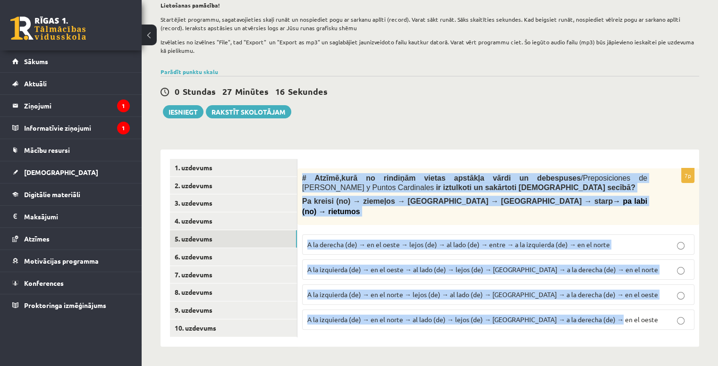
drag, startPoint x: 299, startPoint y: 163, endPoint x: 623, endPoint y: 316, distance: 358.0
click at [623, 316] on div "7p # Atzīmē , kurā no rindiņām vietas apstākļa vārdi un debespuses / Preposicio…" at bounding box center [498, 248] width 402 height 197
copy div "# Atzīmē , kurā no rindiņām vietas apstākļa vārdi un debespuses / Preposiciones…"
click at [364, 331] on div "7p # Atzīmē , kurā no rindiņām vietas apstākļa vārdi un debespuses / Preposicio…" at bounding box center [498, 248] width 402 height 197
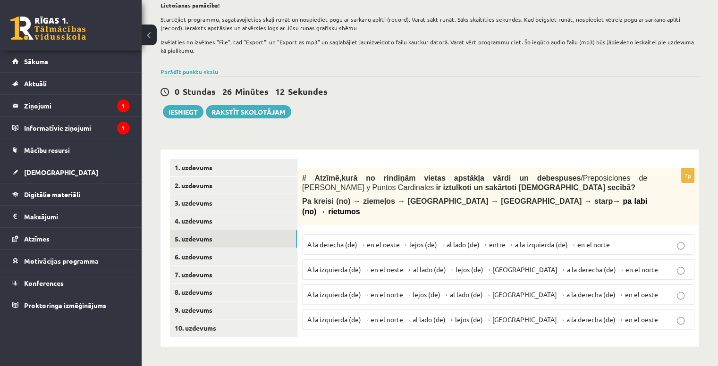
click at [521, 315] on span "A la izquierda (de) → en el norte → al lado (de) → lejos (de) → [GEOGRAPHIC_DAT…" at bounding box center [482, 319] width 351 height 8
click at [290, 238] on link "5. uzdevums" at bounding box center [233, 238] width 127 height 17
click at [286, 249] on link "6. uzdevums" at bounding box center [233, 256] width 127 height 17
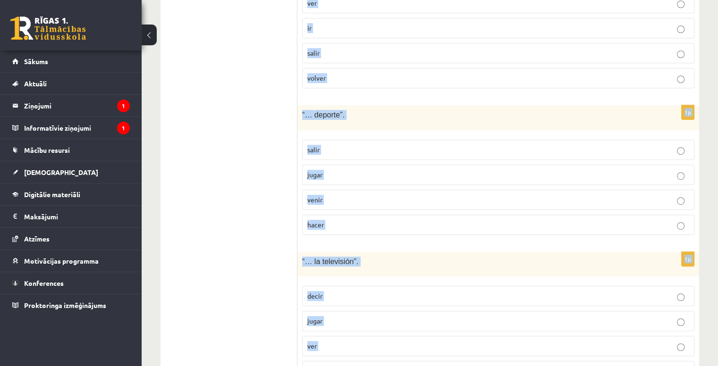
scroll to position [579, 0]
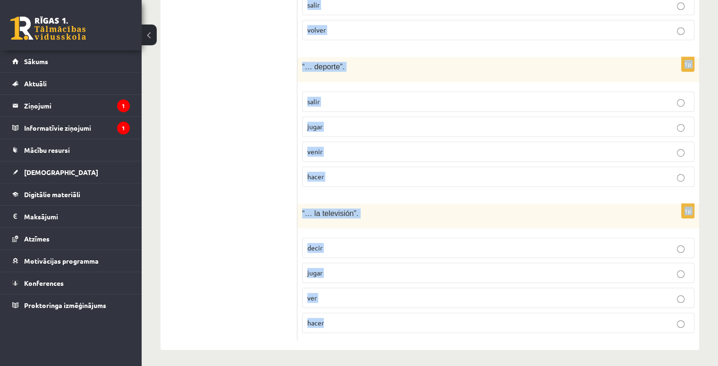
drag, startPoint x: 306, startPoint y: 160, endPoint x: 610, endPoint y: 366, distance: 368.1
copy form "# Izvēlies, kurš no dotajiem darbības vārdiem ir īstais, lai veidotos izteicien…"
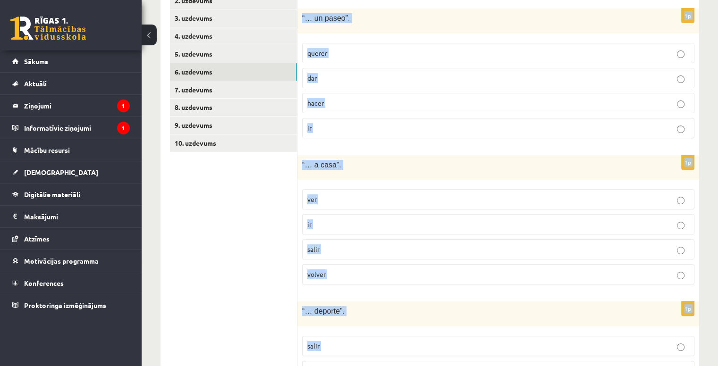
scroll to position [311, 0]
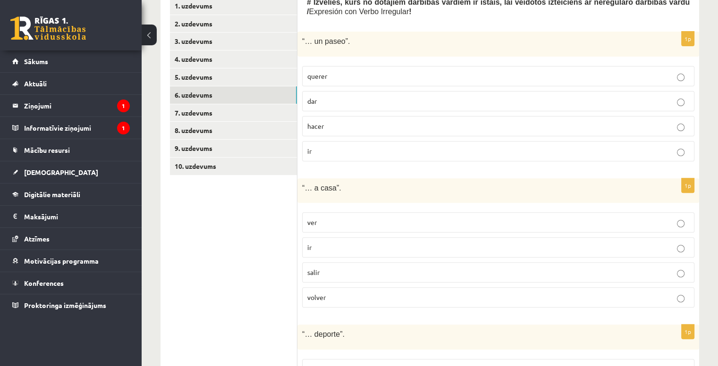
click at [245, 198] on ul "1. uzdevums 2. uzdevums 3. uzdevums 4. uzdevums 5. uzdevums 6. uzdevums 7. uzde…" at bounding box center [233, 303] width 127 height 612
click at [334, 107] on label "dar" at bounding box center [498, 101] width 392 height 20
click at [352, 289] on label "volver" at bounding box center [498, 298] width 392 height 20
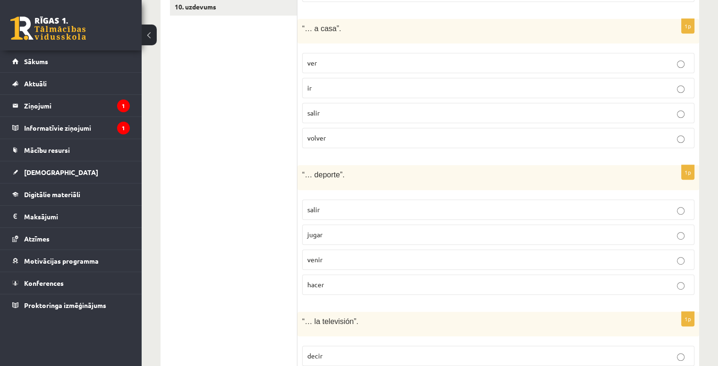
scroll to position [579, 0]
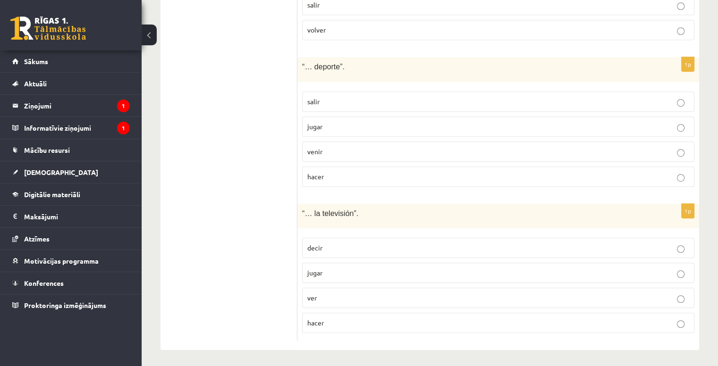
click at [347, 293] on p "ver" at bounding box center [498, 298] width 382 height 10
click at [336, 147] on p "venir" at bounding box center [498, 152] width 382 height 10
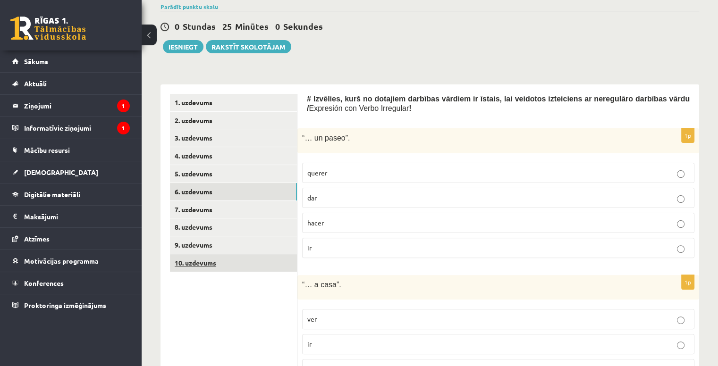
scroll to position [189, 0]
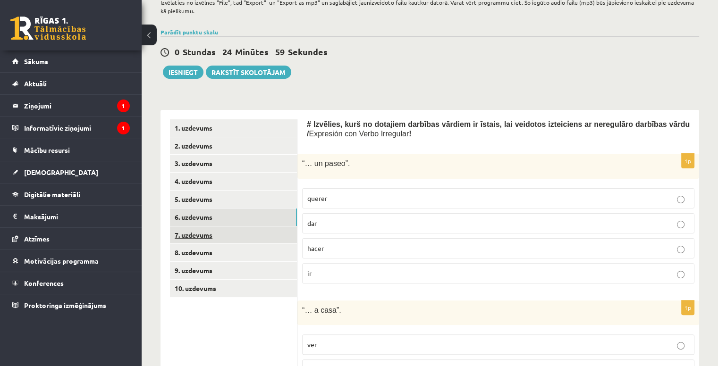
click at [247, 238] on link "7. uzdevums" at bounding box center [233, 235] width 127 height 17
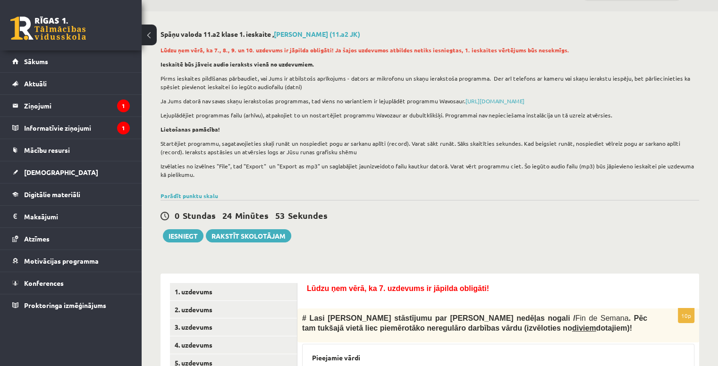
scroll to position [24, 0]
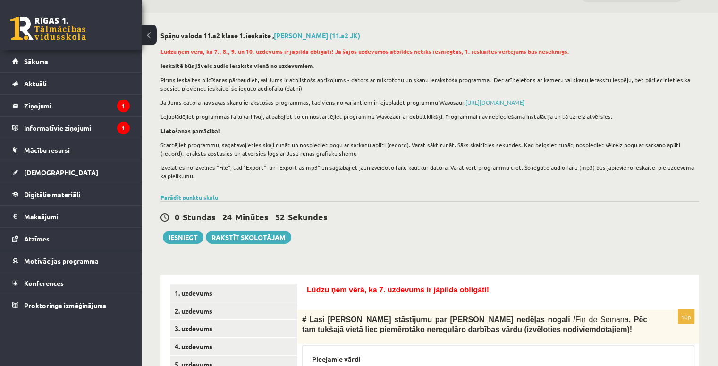
click at [368, 172] on p "Izvēlaties no izvēlnes "File", tad "Export" un "Export as mp3" un saglabājiet j…" at bounding box center [428, 171] width 534 height 17
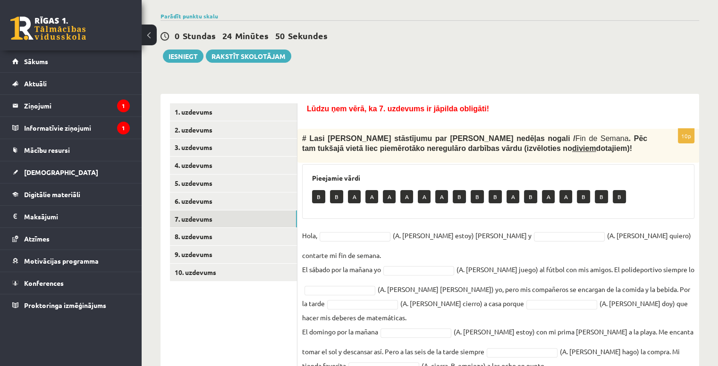
scroll to position [264, 0]
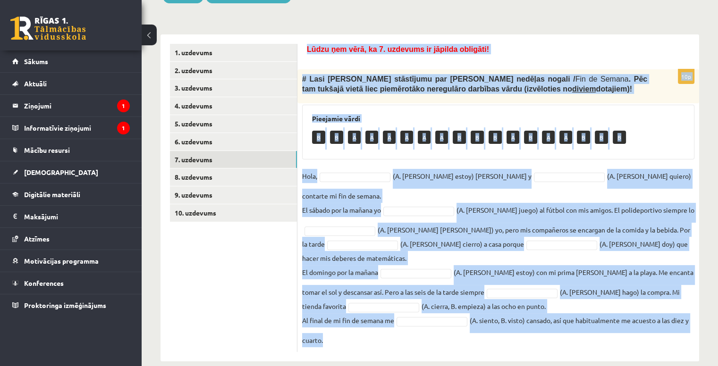
drag, startPoint x: 303, startPoint y: 41, endPoint x: 618, endPoint y: 339, distance: 433.2
click at [618, 339] on div "Lūdzu ņem vērā, ka 7. uzdevums ir jāpilda obligāti! 10p # [PERSON_NAME] stāstīj…" at bounding box center [498, 197] width 402 height 327
copy form "Lorem ips dolo, si 9. ametcons ad elitsed doeiusmo! 40t # Inci Utlab etdolorema…"
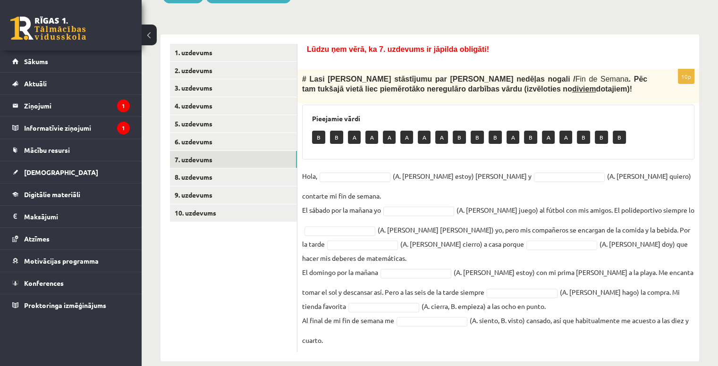
click at [246, 238] on ul "1. uzdevums 2. uzdevums 3. uzdevums 4. uzdevums 5. uzdevums 6. uzdevums 7. uzde…" at bounding box center [233, 198] width 127 height 308
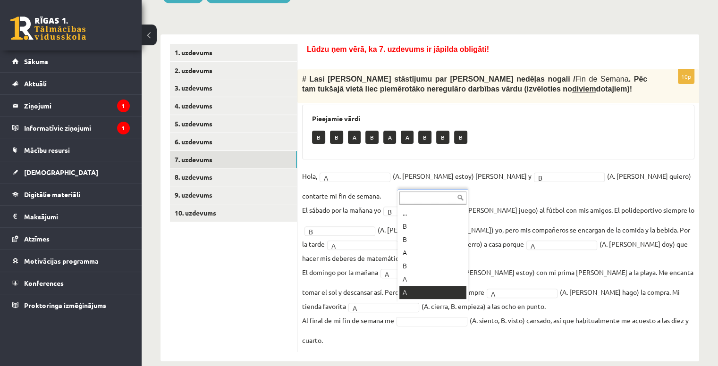
scroll to position [11, 0]
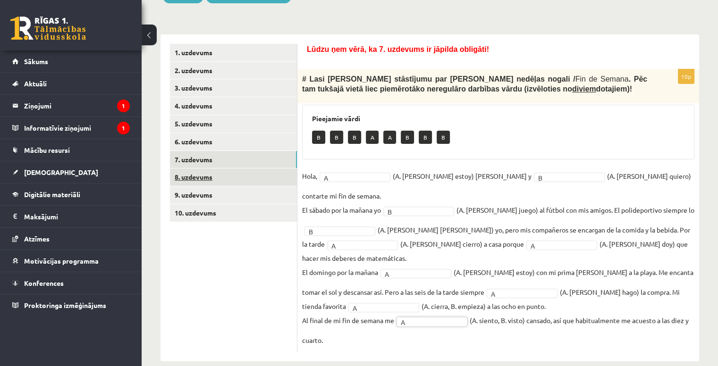
click at [225, 176] on link "8. uzdevums" at bounding box center [233, 177] width 127 height 17
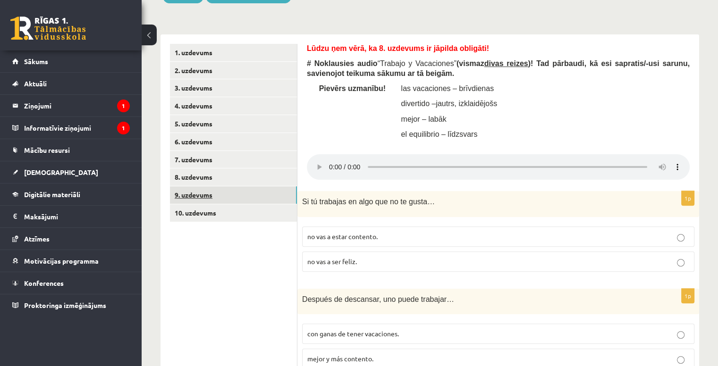
click at [224, 197] on link "9. uzdevums" at bounding box center [233, 194] width 127 height 17
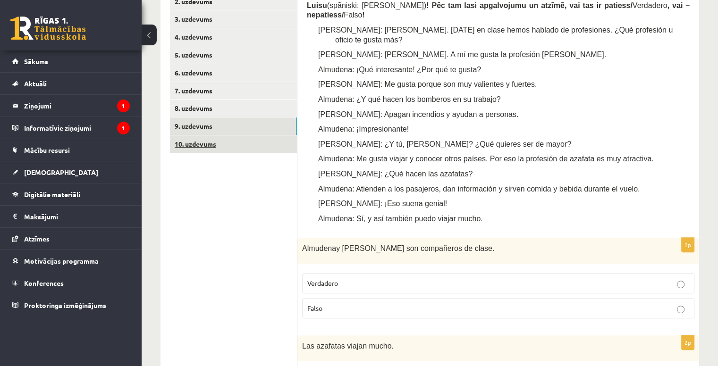
scroll to position [334, 0]
click at [265, 140] on link "10. uzdevums" at bounding box center [233, 143] width 127 height 17
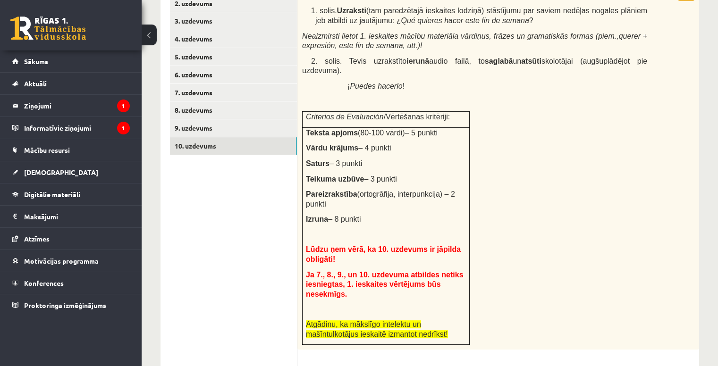
scroll to position [331, 0]
click at [239, 124] on link "9. uzdevums" at bounding box center [233, 128] width 127 height 17
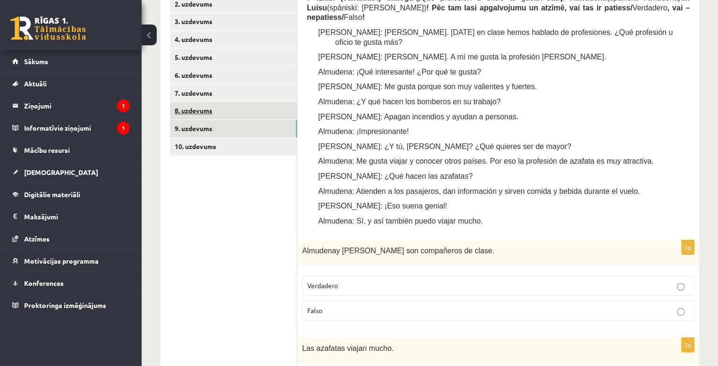
click at [227, 108] on link "8. uzdevums" at bounding box center [233, 110] width 127 height 17
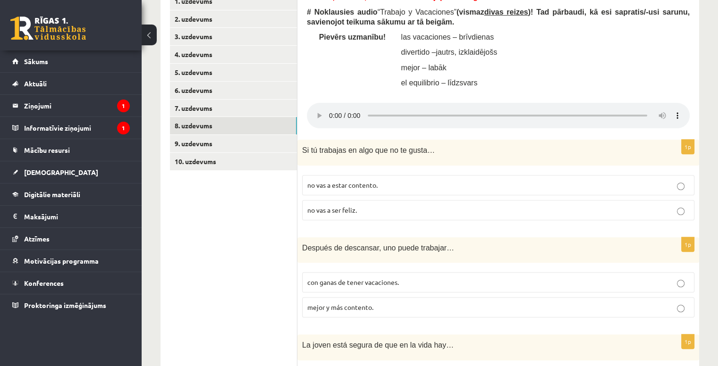
scroll to position [305, 0]
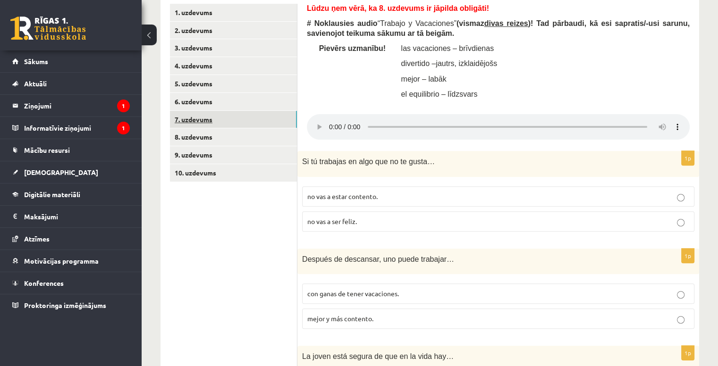
click at [258, 124] on link "7. uzdevums" at bounding box center [233, 119] width 127 height 17
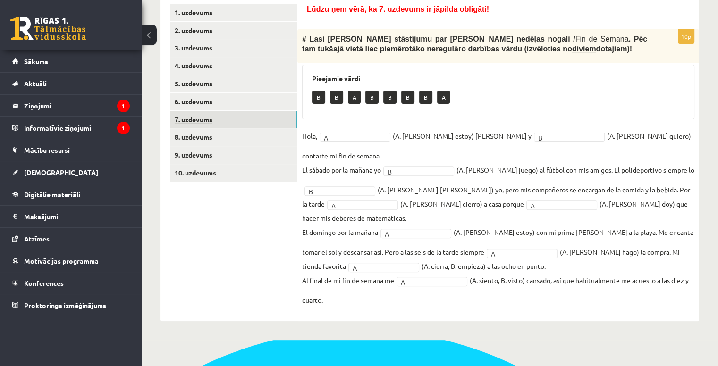
scroll to position [264, 0]
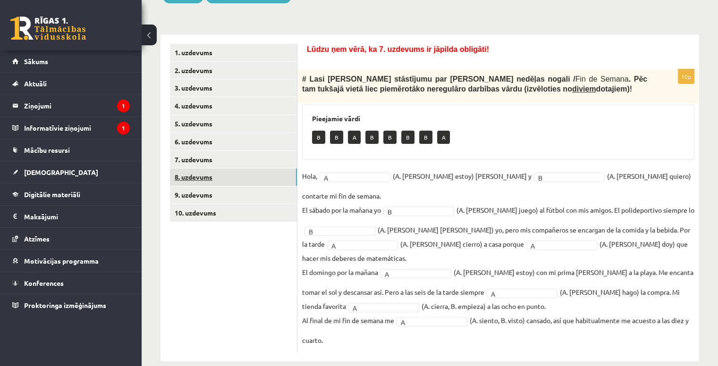
click at [242, 178] on link "8. uzdevums" at bounding box center [233, 177] width 127 height 17
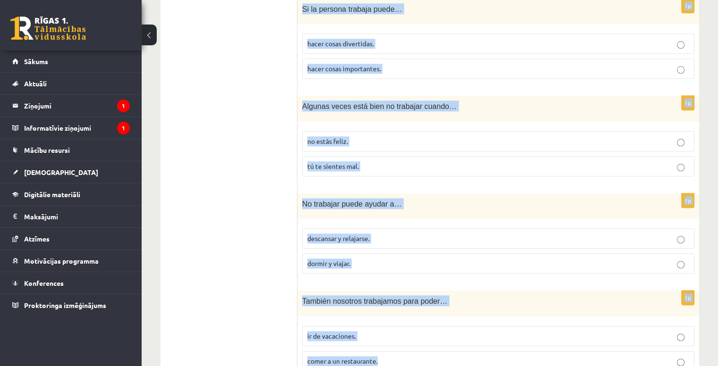
scroll to position [1080, 0]
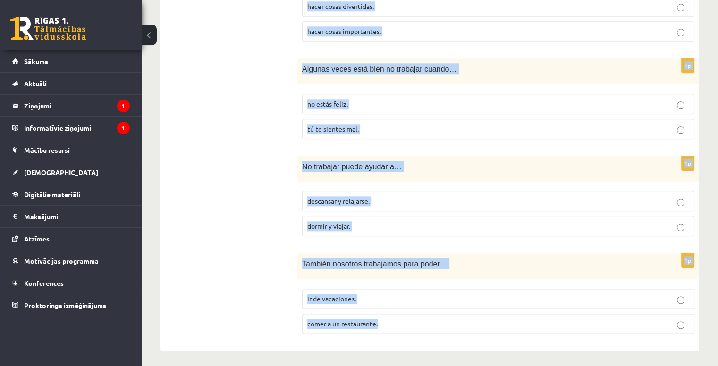
drag, startPoint x: 300, startPoint y: 36, endPoint x: 683, endPoint y: 366, distance: 505.5
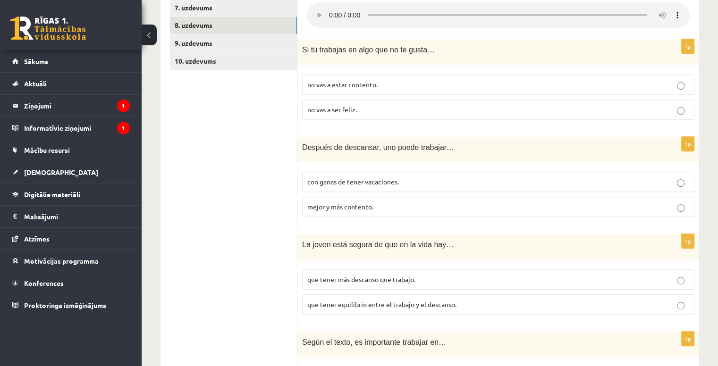
scroll to position [415, 0]
click at [377, 85] on span "no vas a estar contento." at bounding box center [342, 85] width 70 height 8
click at [382, 210] on p "mejor y más contento." at bounding box center [498, 208] width 382 height 10
click at [337, 106] on p "no vas a ser feliz." at bounding box center [498, 111] width 382 height 10
click at [385, 187] on p "con ganas de tener vacaciones." at bounding box center [498, 183] width 382 height 10
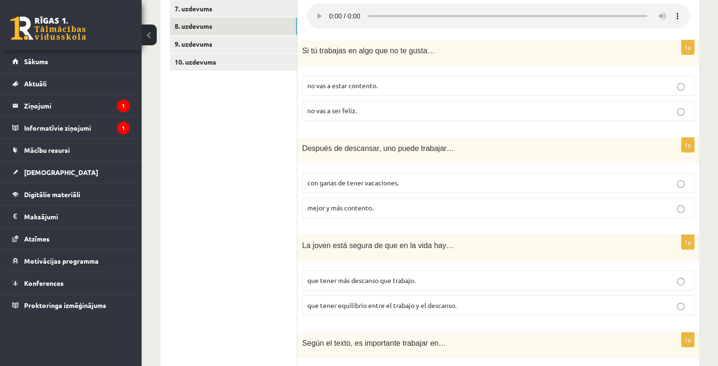
click at [359, 307] on span "que tener equilibrio entre el trabajo y el descanso." at bounding box center [381, 305] width 149 height 8
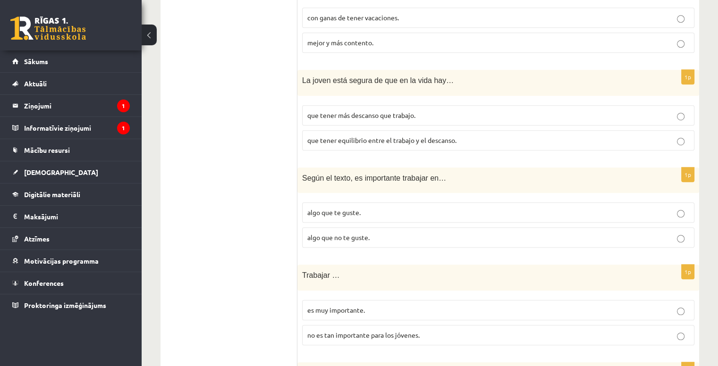
scroll to position [584, 0]
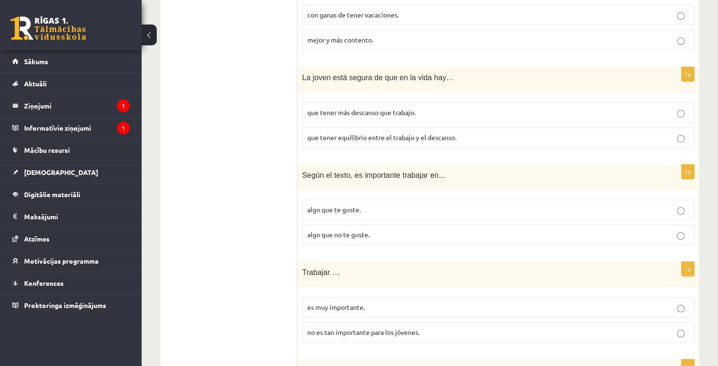
click at [371, 205] on p "algo que te guste." at bounding box center [498, 210] width 382 height 10
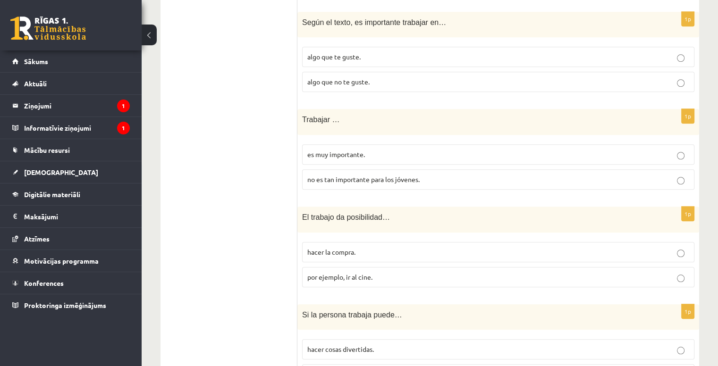
scroll to position [746, 0]
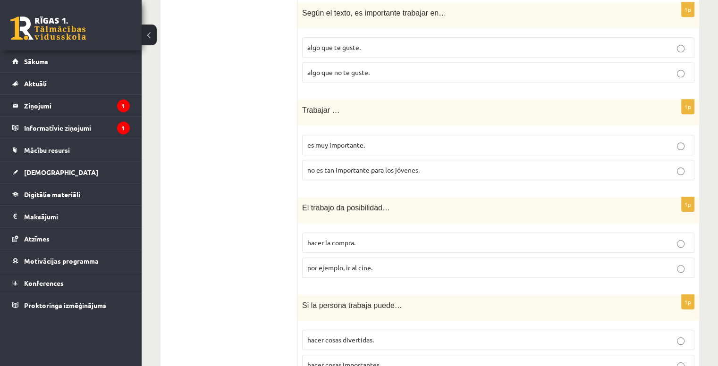
click at [361, 143] on span "es muy importante." at bounding box center [336, 145] width 58 height 8
click at [372, 269] on p "por ejemplo, ir al cine." at bounding box center [498, 268] width 382 height 10
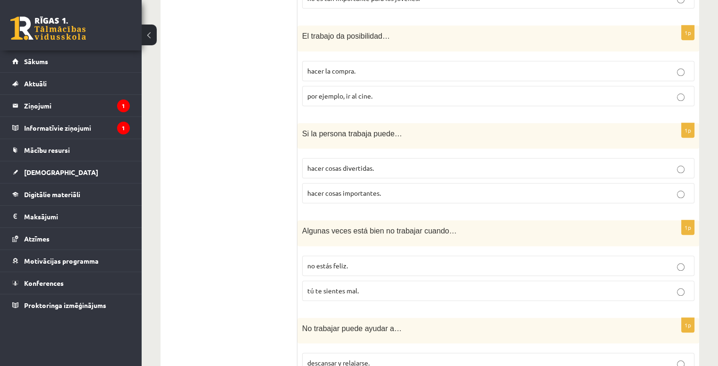
scroll to position [918, 0]
click at [378, 163] on p "hacer cosas divertidas." at bounding box center [498, 168] width 382 height 10
click at [363, 166] on span "hacer cosas divertidas." at bounding box center [340, 168] width 67 height 8
click at [372, 198] on label "hacer cosas importantes." at bounding box center [498, 193] width 392 height 20
click at [397, 263] on p "no estás feliz." at bounding box center [498, 266] width 382 height 10
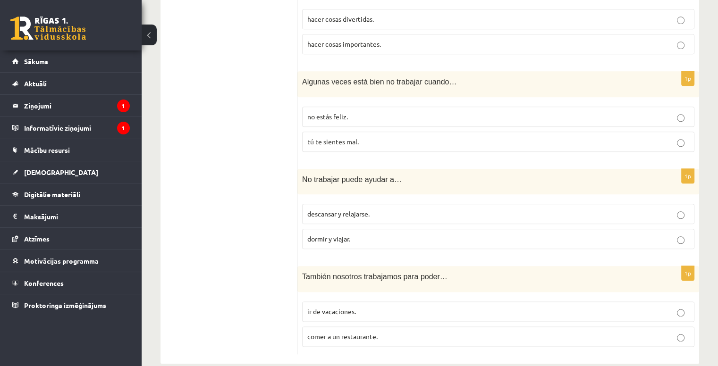
scroll to position [1067, 0]
click at [353, 210] on span "descansar y relajarse." at bounding box center [338, 214] width 62 height 8
click at [413, 312] on p "ir de vacaciones." at bounding box center [498, 312] width 382 height 10
click at [412, 341] on label "comer a un restaurante." at bounding box center [498, 337] width 392 height 20
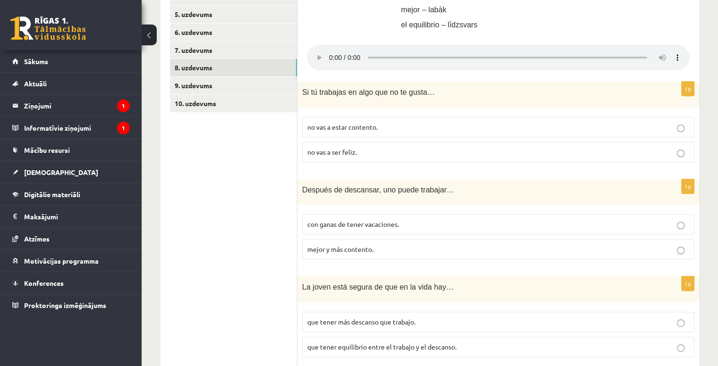
scroll to position [370, 0]
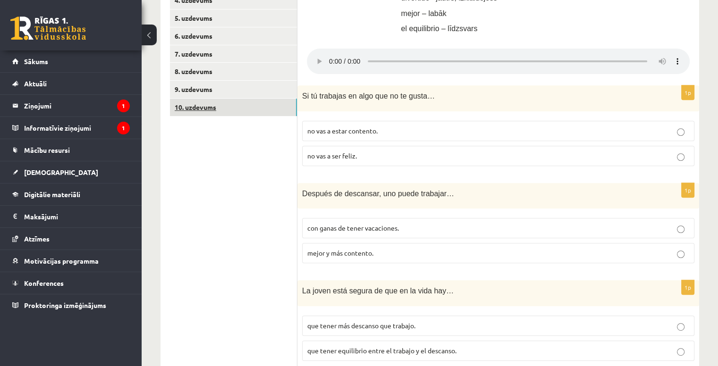
click at [263, 106] on link "10. uzdevums" at bounding box center [233, 107] width 127 height 17
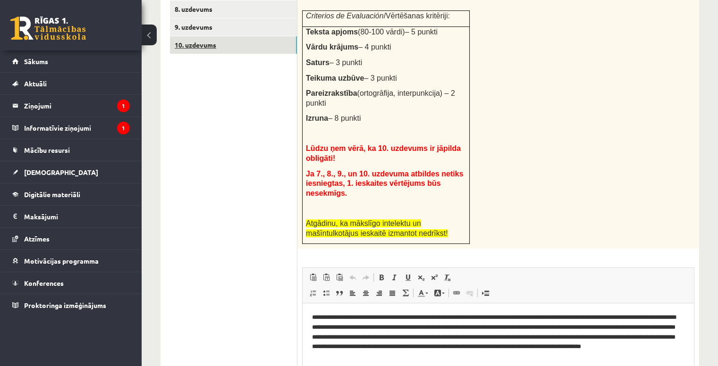
scroll to position [528, 0]
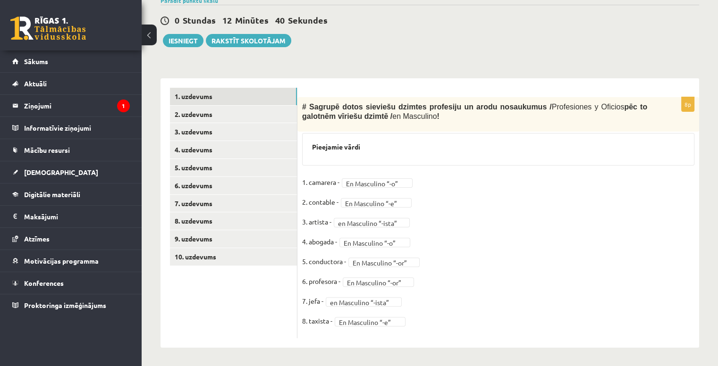
scroll to position [1038, 0]
click at [220, 253] on link "10. uzdevums" at bounding box center [233, 256] width 127 height 17
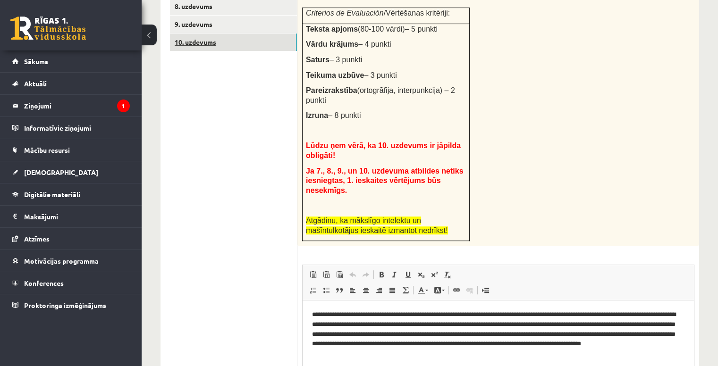
scroll to position [528, 0]
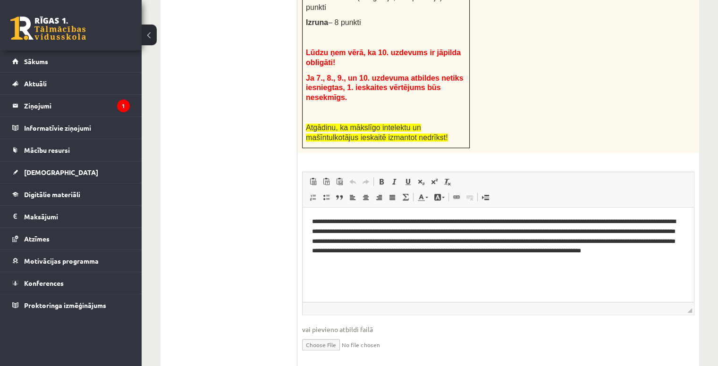
click at [339, 335] on input "file" at bounding box center [498, 344] width 392 height 19
type input "**********"
click at [331, 354] on link "Iesniegtā atbilde" at bounding box center [327, 359] width 51 height 10
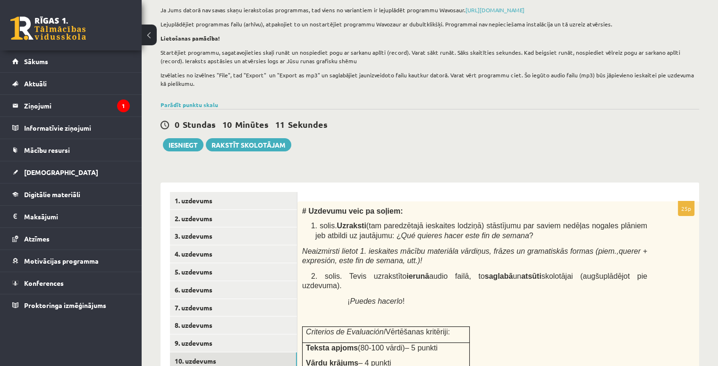
scroll to position [114, 0]
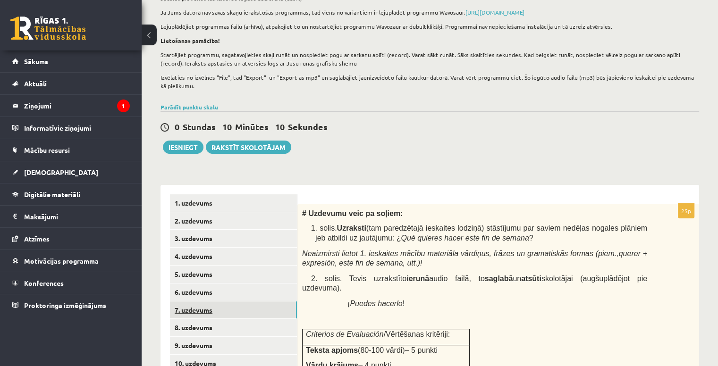
click at [203, 311] on link "7. uzdevums" at bounding box center [233, 310] width 127 height 17
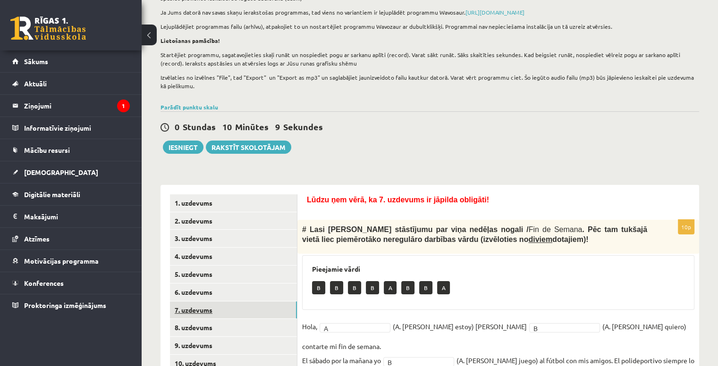
scroll to position [264, 0]
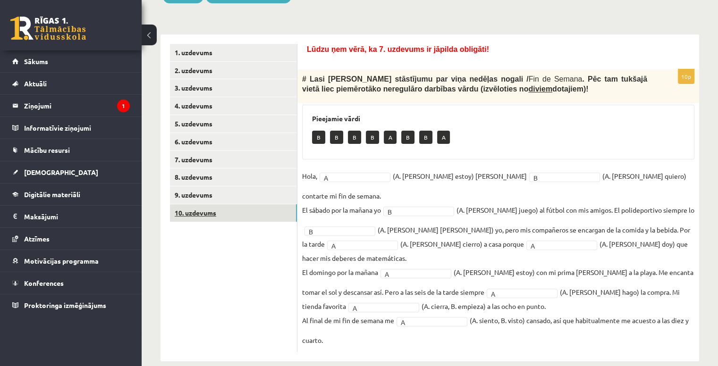
click at [195, 213] on link "10. uzdevums" at bounding box center [233, 212] width 127 height 17
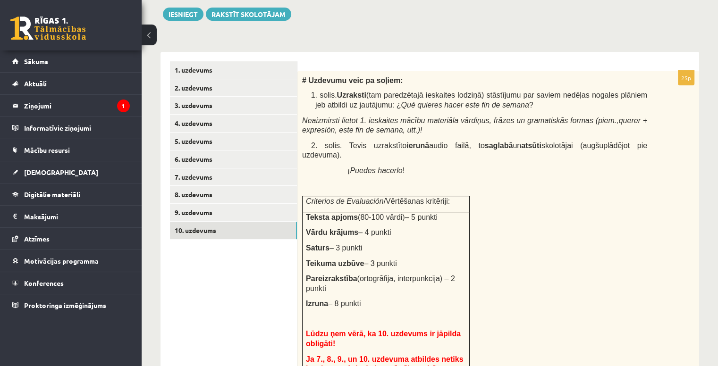
scroll to position [0, 0]
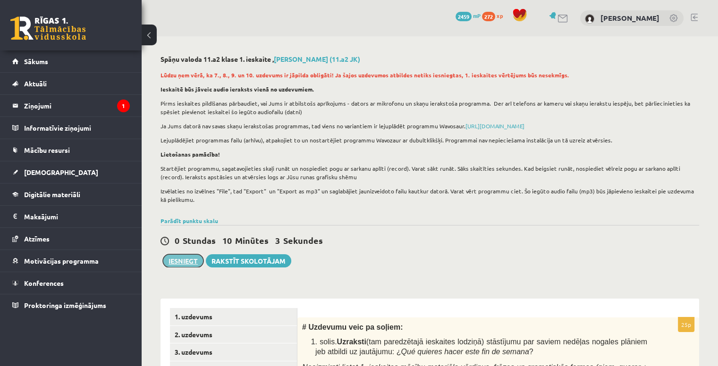
click at [173, 260] on button "Iesniegt" at bounding box center [183, 260] width 41 height 13
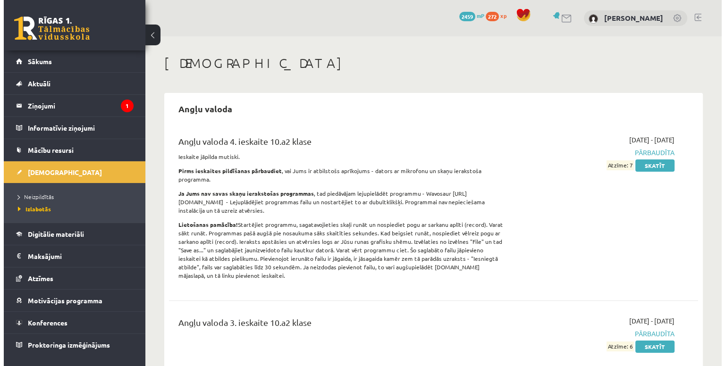
scroll to position [1038, 0]
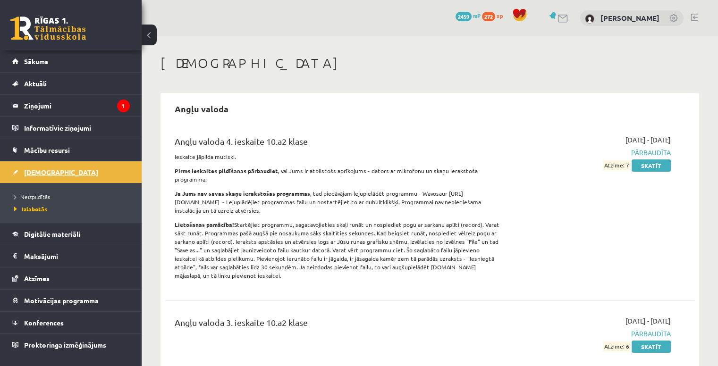
click at [84, 172] on link "[DEMOGRAPHIC_DATA]" at bounding box center [71, 172] width 118 height 22
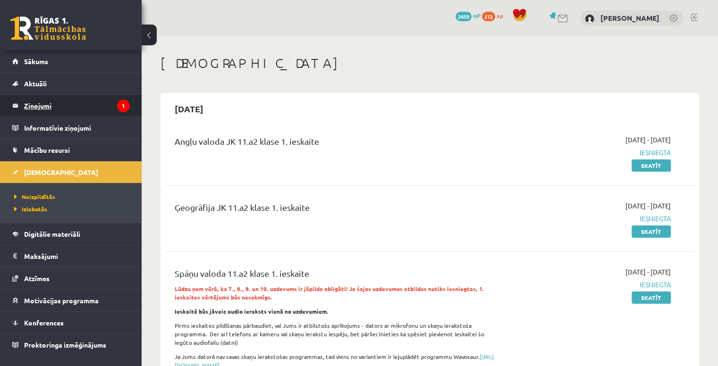
click at [101, 102] on legend "Ziņojumi 1" at bounding box center [77, 106] width 106 height 22
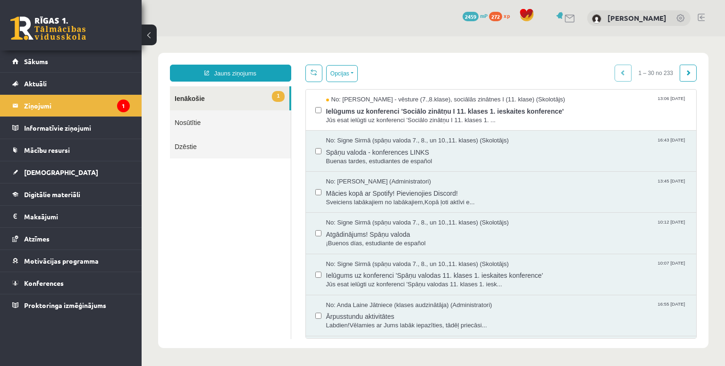
click at [236, 99] on link "1 Ienākošie" at bounding box center [229, 98] width 119 height 24
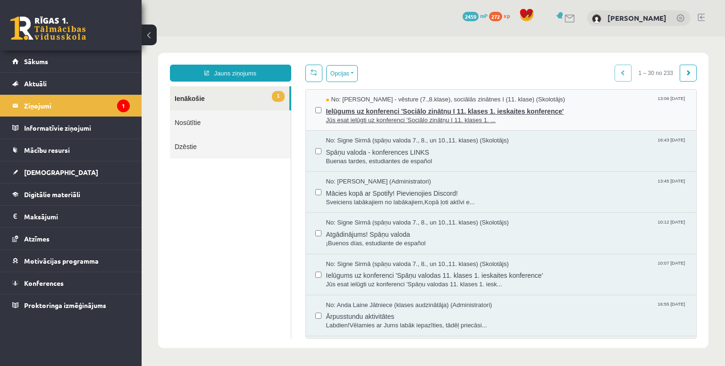
click at [378, 110] on span "Ielūgums uz konferenci 'Sociālo zinātņu I 11. klases 1. ieskaites konference'" at bounding box center [506, 110] width 361 height 12
